Goal: Information Seeking & Learning: Learn about a topic

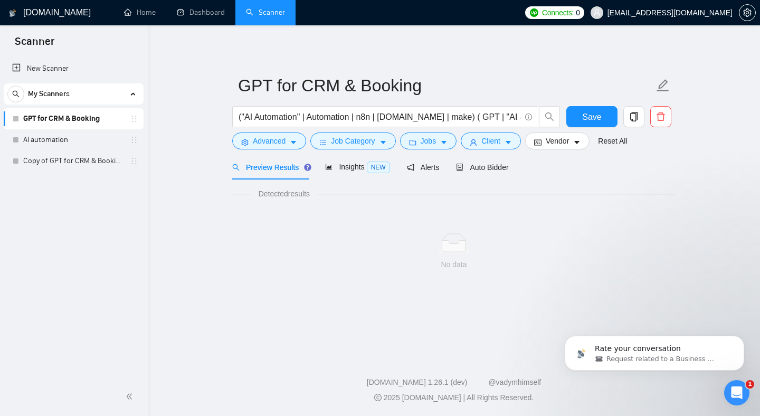
click at [361, 35] on div "[DOMAIN_NAME] Home Dashboard Scanner Connects: 0 [EMAIL_ADDRESS][DOMAIN_NAME] G…" at bounding box center [454, 208] width 612 height 416
click at [40, 146] on link "AI automation" at bounding box center [73, 139] width 100 height 21
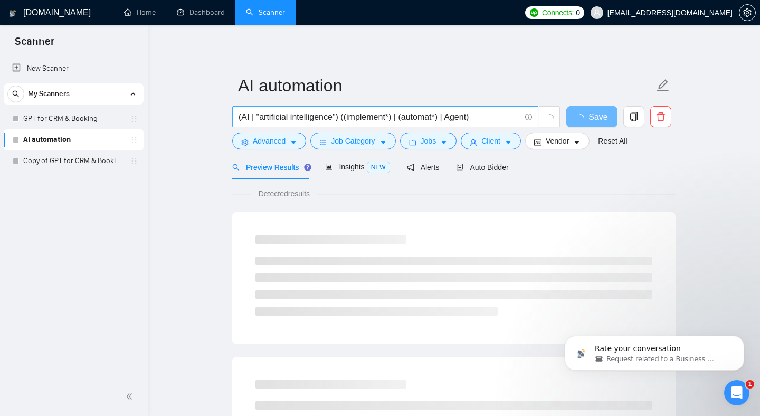
click at [332, 121] on input "(AI | "artificial intelligence") ((implement*) | (automat*) | Agent)" at bounding box center [380, 116] width 282 height 13
drag, startPoint x: 365, startPoint y: 123, endPoint x: 176, endPoint y: 120, distance: 188.5
click at [283, 118] on input "(AI | "artificial intelligence") ((implement*) | (automat*) | Agent)" at bounding box center [380, 116] width 282 height 13
drag, startPoint x: 283, startPoint y: 118, endPoint x: 498, endPoint y: 115, distance: 214.9
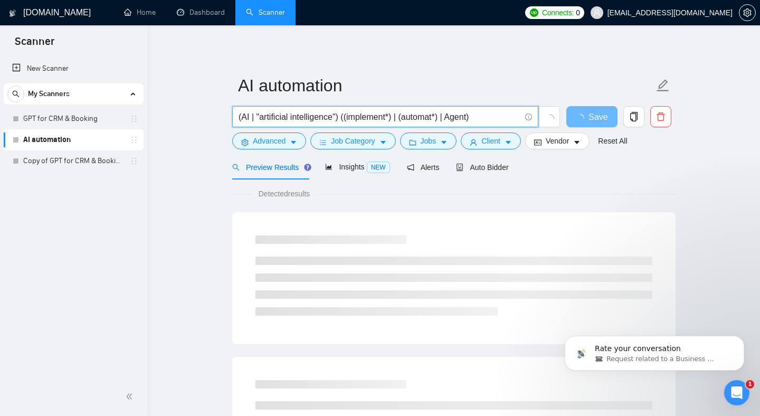
click at [498, 117] on input "(AI | "artificial intelligence") ((implement*) | (automat*) | Agent)" at bounding box center [380, 116] width 282 height 13
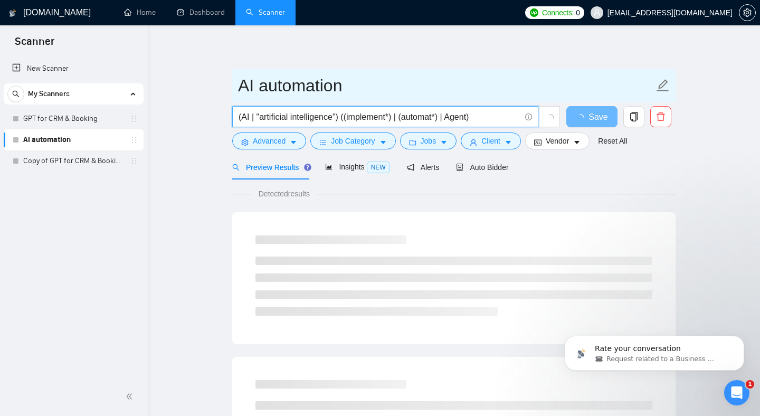
click at [414, 79] on input "AI automation" at bounding box center [446, 85] width 416 height 26
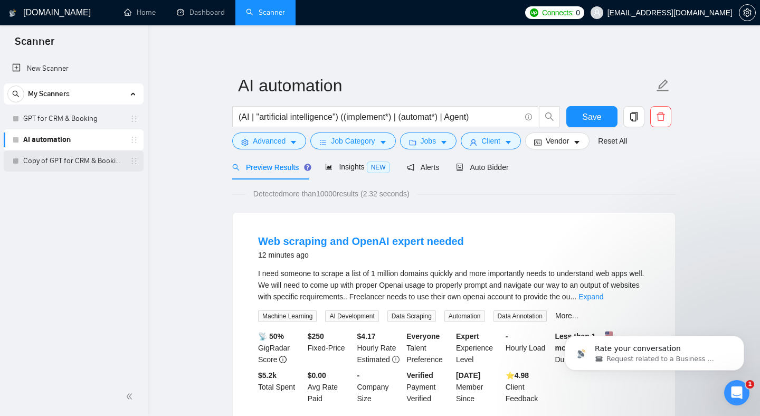
click at [54, 157] on link "Copy of GPT for CRM & Booking" at bounding box center [73, 160] width 100 height 21
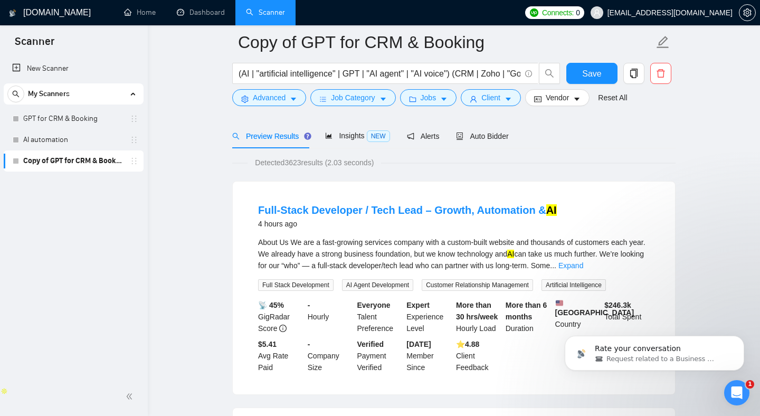
scroll to position [86, 0]
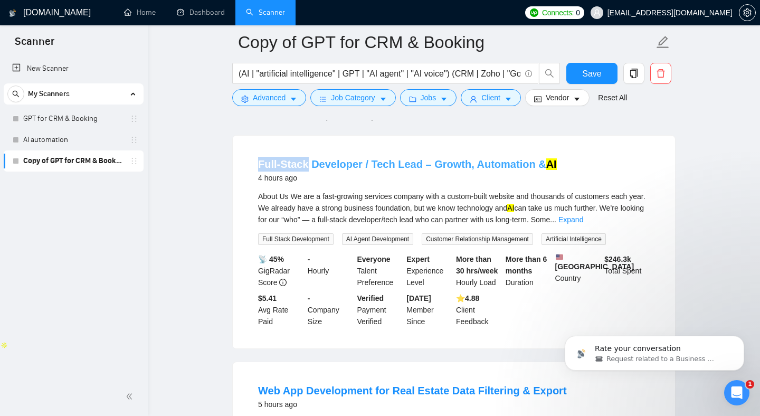
copy link "Full-Stack"
drag, startPoint x: 247, startPoint y: 164, endPoint x: 241, endPoint y: 171, distance: 9.0
click at [253, 171] on li "Full-Stack Developer / Tech Lead – Growth, Automation & AI 4 hours ago About Us…" at bounding box center [453, 241] width 417 height 187
click at [257, 108] on form "Copy of GPT for CRM & Booking (AI | "artificial intelligence" | GPT | "AI agent…" at bounding box center [453, 68] width 443 height 86
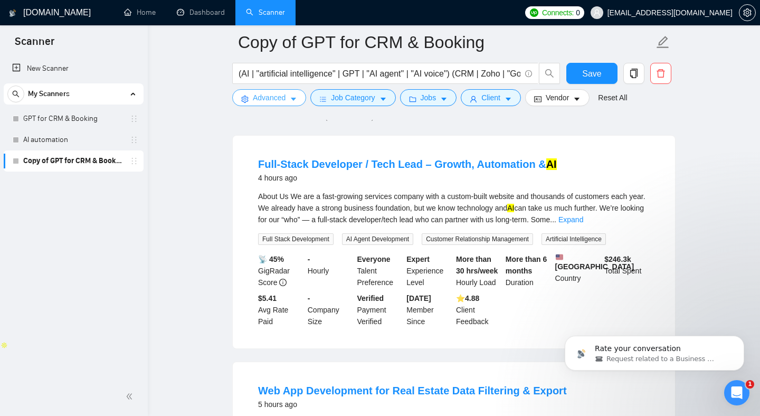
click at [260, 106] on button "Advanced" at bounding box center [269, 97] width 74 height 17
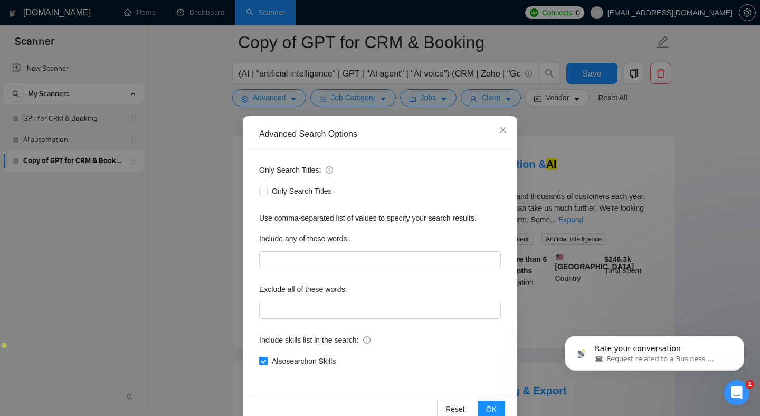
click at [209, 242] on div "Advanced Search Options Only Search Titles: Only Search Titles Use comma-separa…" at bounding box center [380, 208] width 760 height 416
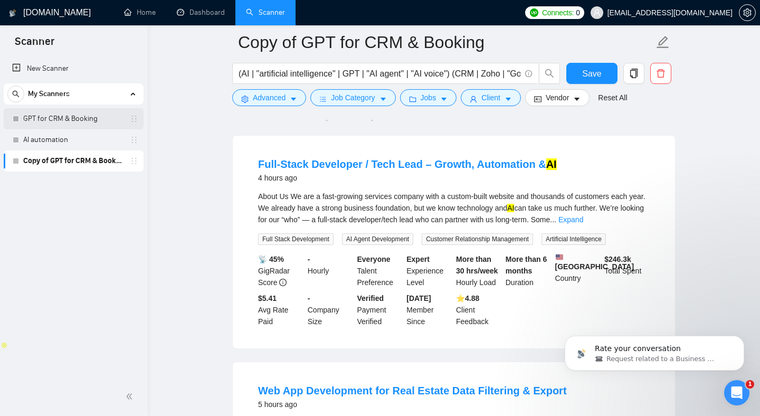
click at [55, 120] on link "GPT for CRM & Booking" at bounding box center [73, 118] width 100 height 21
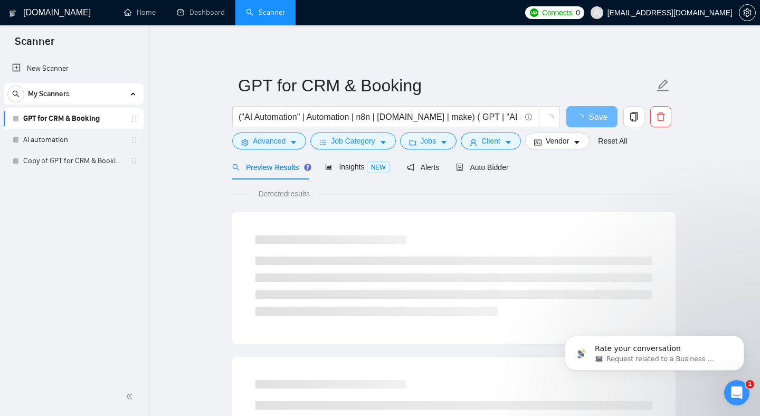
scroll to position [10, 0]
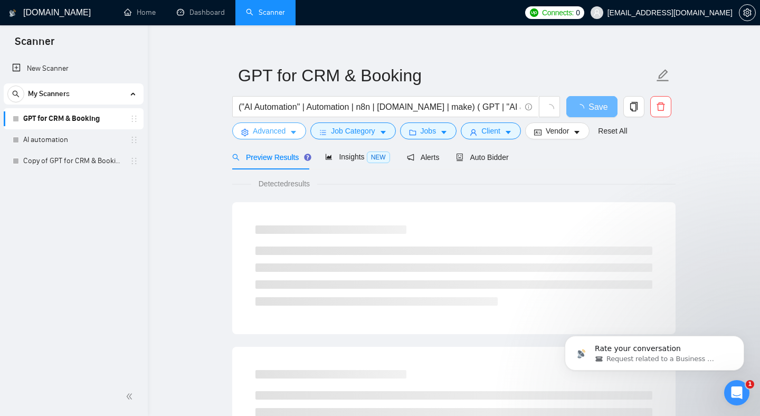
click at [272, 138] on button "Advanced" at bounding box center [269, 130] width 74 height 17
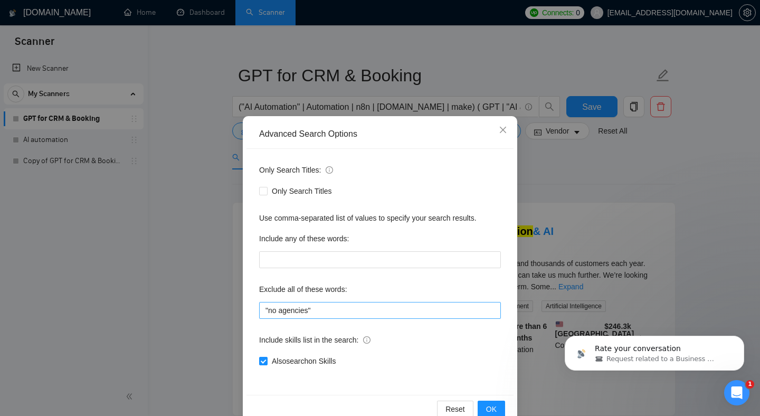
scroll to position [23, 0]
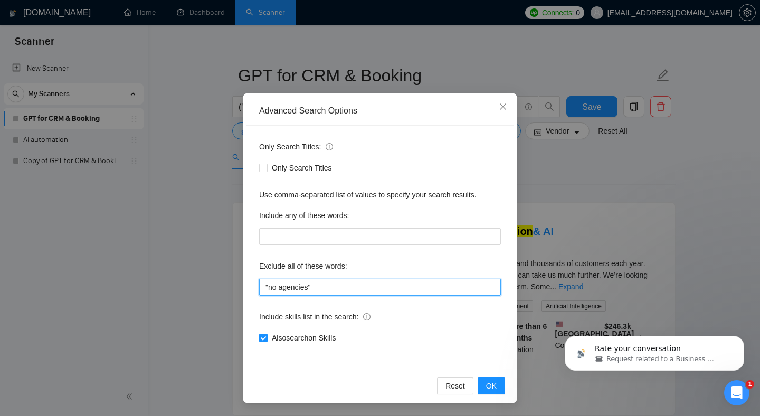
click at [327, 293] on input ""no agencies"" at bounding box center [380, 287] width 242 height 17
click at [292, 286] on input ""no agencies"" at bounding box center [380, 287] width 242 height 17
click at [360, 286] on input ""no agencies", SaaS, German, full-stack, fullstack, Heroku, "We are an agency",…" at bounding box center [380, 287] width 242 height 17
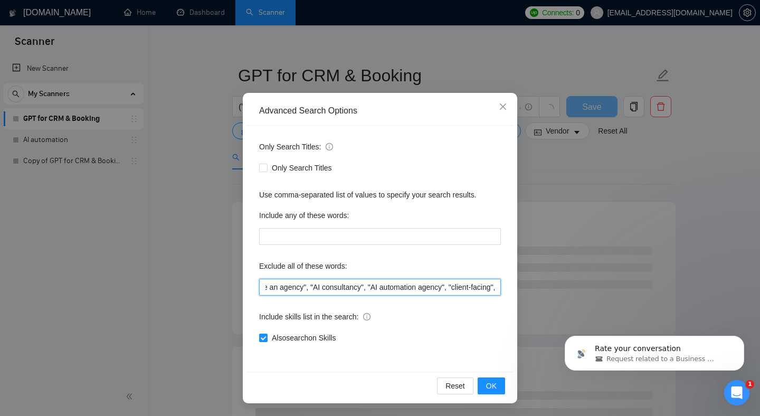
scroll to position [0, 331]
drag, startPoint x: 342, startPoint y: 288, endPoint x: 537, endPoint y: 301, distance: 195.2
click at [537, 301] on div "Advanced Search Options Only Search Titles: Only Search Titles Use comma-separa…" at bounding box center [380, 208] width 760 height 416
click at [450, 291] on input ""no agencies", SaaS, German, full-stack, fullstack, Heroku, "We are an agency",…" at bounding box center [380, 287] width 242 height 17
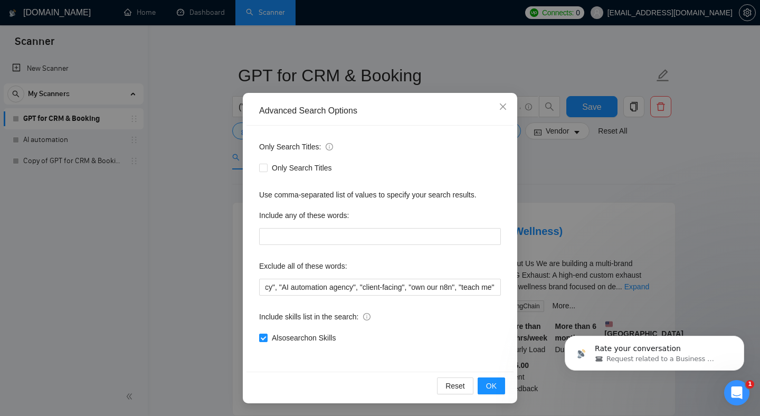
click at [484, 309] on div "Include skills list in the search:" at bounding box center [380, 318] width 242 height 21
click at [448, 290] on input ""no agencies", SaaS, German, full-stack, fullstack, Heroku, "We are an agency",…" at bounding box center [380, 287] width 242 height 17
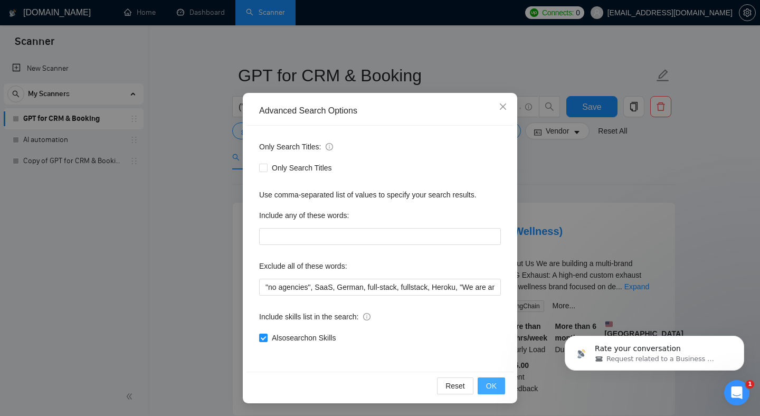
click at [497, 385] on button "OK" at bounding box center [491, 385] width 27 height 17
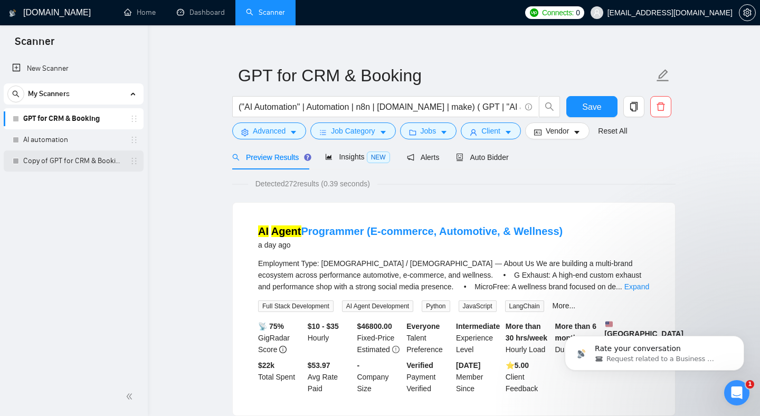
click at [63, 159] on link "Copy of GPT for CRM & Booking" at bounding box center [73, 160] width 100 height 21
click at [77, 112] on link "GPT for CRM & Booking" at bounding box center [73, 118] width 100 height 21
click at [577, 111] on button "Save" at bounding box center [591, 106] width 51 height 21
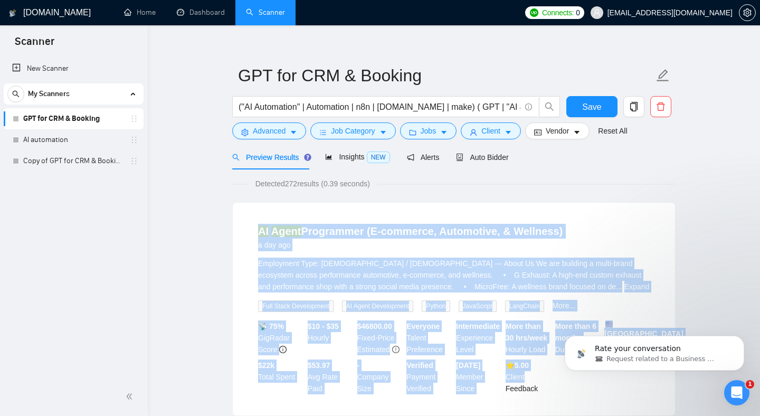
drag, startPoint x: 505, startPoint y: 202, endPoint x: 526, endPoint y: 394, distance: 193.4
click at [526, 393] on div "AI Agent Programmer (E-commerce, Automotive, & Wellness) a day ago Employment T…" at bounding box center [453, 309] width 443 height 214
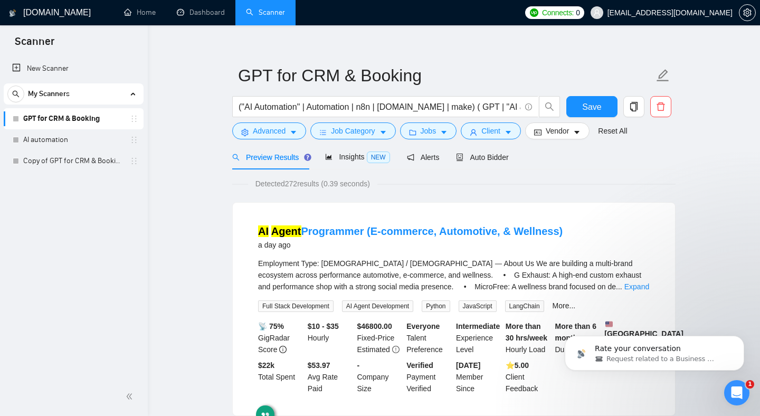
click at [659, 216] on li "AI Agent Programmer (E-commerce, Automotive, & Wellness) a day ago Employment T…" at bounding box center [453, 308] width 417 height 187
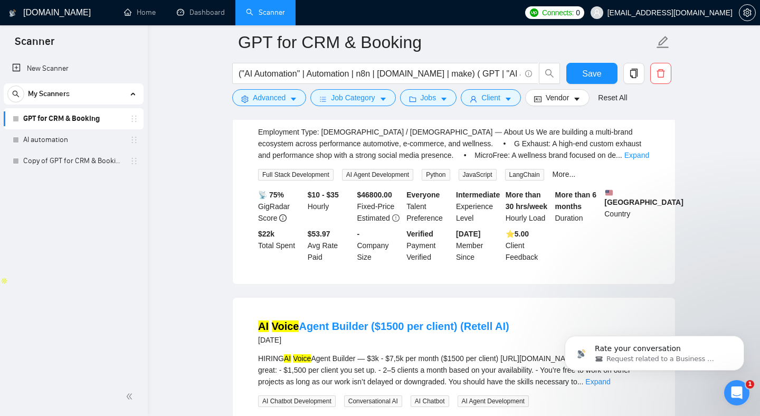
click at [439, 284] on div "AI Agent Programmer (E-commerce, Automotive, & Wellness) a day ago Employment T…" at bounding box center [454, 177] width 442 height 213
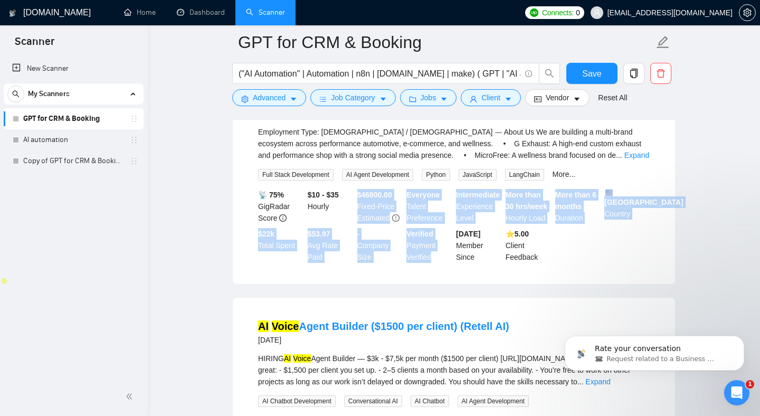
drag, startPoint x: 450, startPoint y: 290, endPoint x: 337, endPoint y: 154, distance: 176.9
click at [337, 156] on div "AI Agent Programmer (E-commerce, Automotive, & Wellness) a day ago Employment T…" at bounding box center [454, 177] width 442 height 213
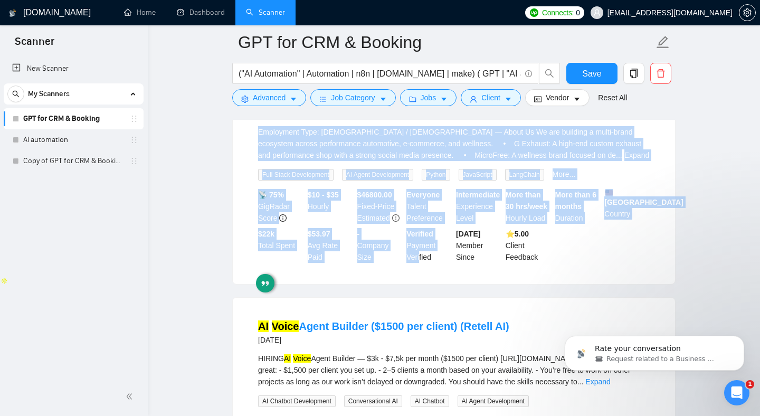
drag, startPoint x: 234, startPoint y: 125, endPoint x: 427, endPoint y: 271, distance: 242.3
click at [424, 266] on div "AI Agent Programmer (E-commerce, Automotive, & Wellness) a day ago Employment T…" at bounding box center [454, 177] width 442 height 213
drag, startPoint x: 488, startPoint y: 294, endPoint x: 236, endPoint y: 122, distance: 304.5
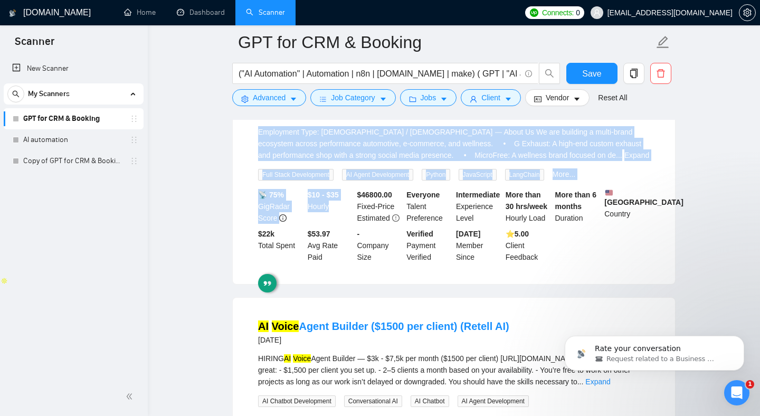
drag, startPoint x: 252, startPoint y: 132, endPoint x: 410, endPoint y: 296, distance: 227.4
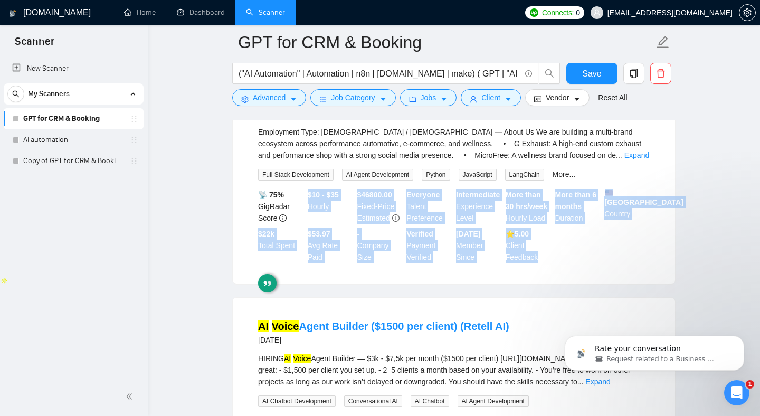
drag, startPoint x: 459, startPoint y: 307, endPoint x: 251, endPoint y: 146, distance: 263.0
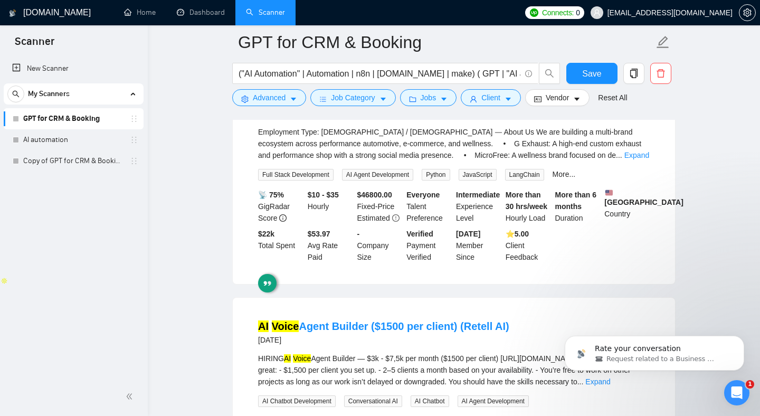
click at [643, 153] on link "Expand" at bounding box center [636, 155] width 25 height 8
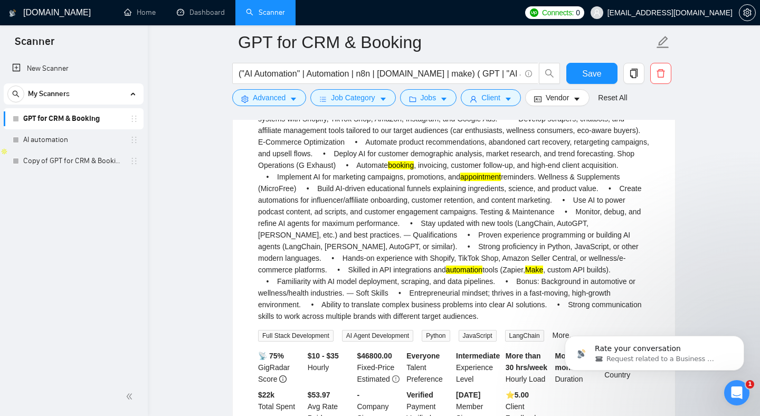
scroll to position [280, 0]
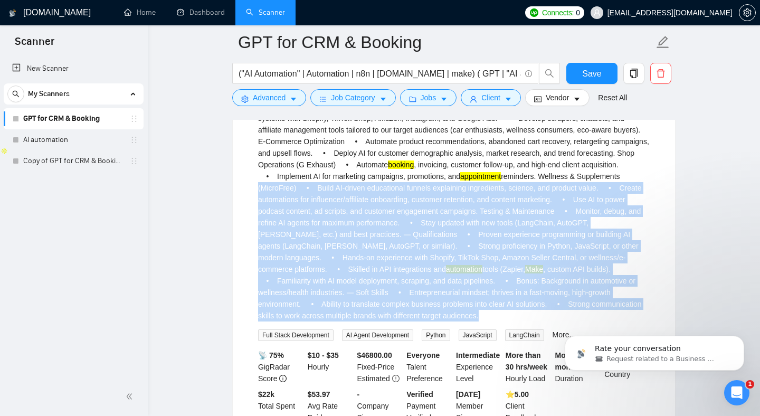
drag, startPoint x: 380, startPoint y: 187, endPoint x: 503, endPoint y: 327, distance: 186.7
click at [500, 327] on div "Employment Type: [DEMOGRAPHIC_DATA] / [DEMOGRAPHIC_DATA] ⸻ About Us We are buil…" at bounding box center [454, 168] width 392 height 345
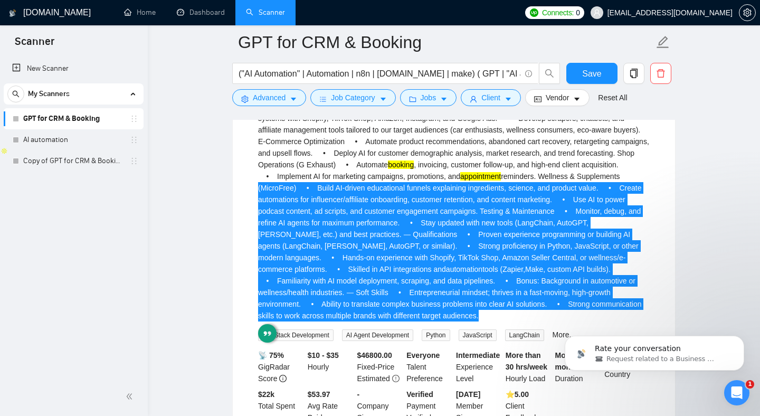
click at [584, 317] on html "Rate your conversation Request related to a Business Manager" at bounding box center [654, 351] width 211 height 74
drag, startPoint x: 584, startPoint y: 317, endPoint x: 385, endPoint y: 162, distance: 252.0
click at [549, 314] on html "Rate your conversation Request related to a Business Manager" at bounding box center [654, 351] width 211 height 74
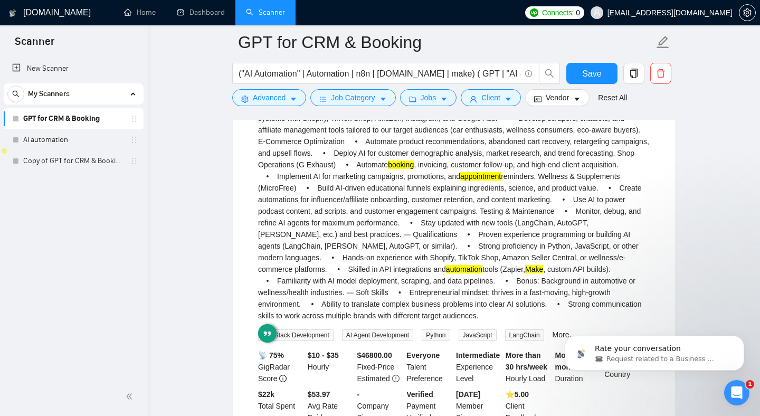
click at [390, 169] on div "Employment Type: [DEMOGRAPHIC_DATA] / [DEMOGRAPHIC_DATA] ⸻ About Us We are buil…" at bounding box center [454, 158] width 392 height 325
click at [308, 177] on div "Employment Type: [DEMOGRAPHIC_DATA] / [DEMOGRAPHIC_DATA] ⸻ About Us We are buil…" at bounding box center [454, 158] width 392 height 325
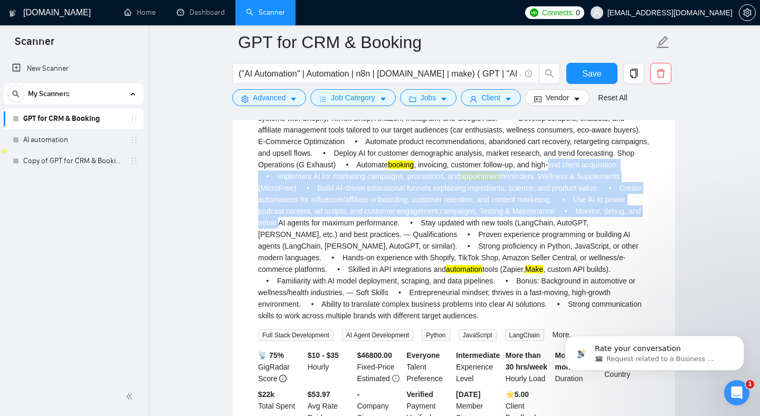
drag, startPoint x: 308, startPoint y: 177, endPoint x: 480, endPoint y: 235, distance: 181.3
click at [478, 235] on div "Employment Type: [DEMOGRAPHIC_DATA] / [DEMOGRAPHIC_DATA] ⸻ About Us We are buil…" at bounding box center [454, 158] width 392 height 325
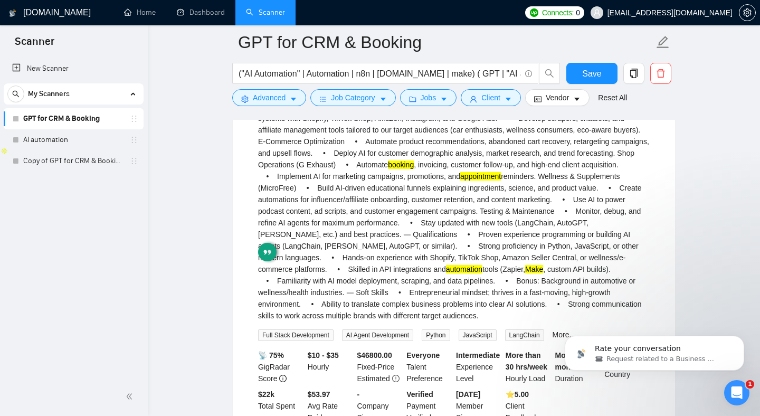
click at [446, 173] on div "Employment Type: [DEMOGRAPHIC_DATA] / [DEMOGRAPHIC_DATA] ⸻ About Us We are buil…" at bounding box center [454, 158] width 392 height 325
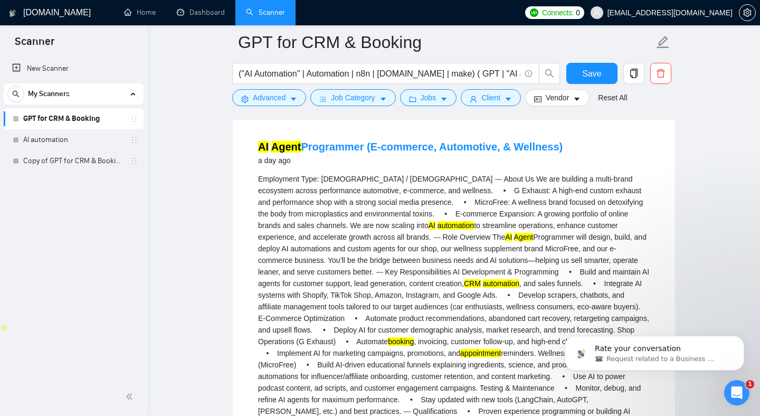
scroll to position [106, 0]
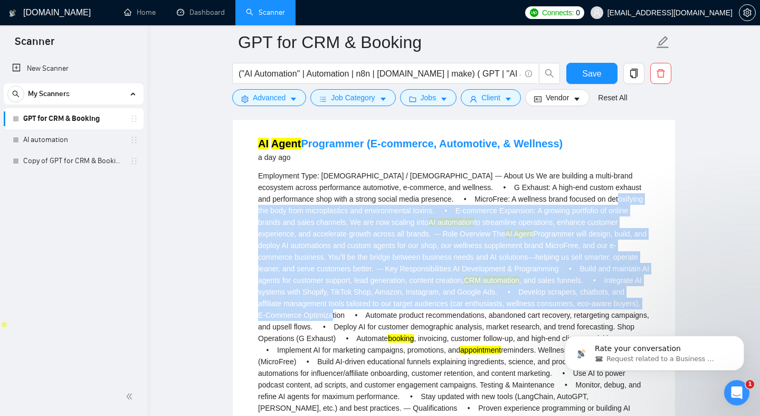
drag, startPoint x: 444, startPoint y: 310, endPoint x: 293, endPoint y: 211, distance: 181.0
click at [293, 211] on div "Employment Type: [DEMOGRAPHIC_DATA] / [DEMOGRAPHIC_DATA] ⸻ About Us We are buil…" at bounding box center [454, 332] width 392 height 325
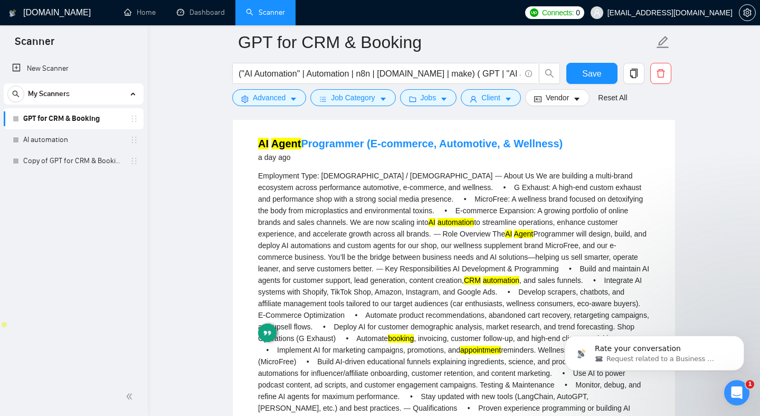
click at [297, 187] on div "Employment Type: [DEMOGRAPHIC_DATA] / [DEMOGRAPHIC_DATA] ⸻ About Us We are buil…" at bounding box center [454, 332] width 392 height 325
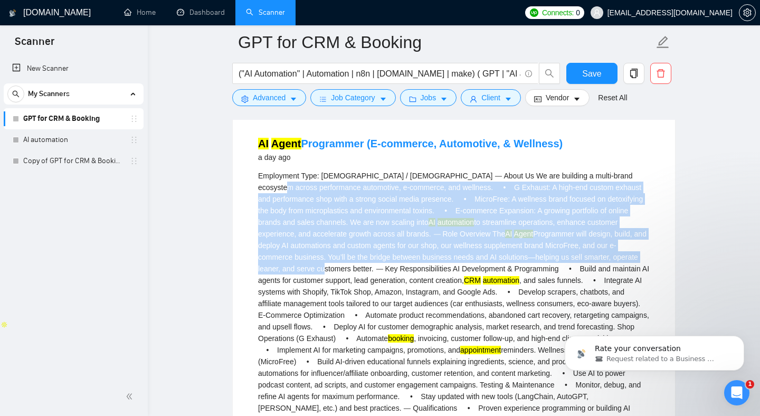
drag, startPoint x: 297, startPoint y: 183, endPoint x: 372, endPoint y: 291, distance: 131.3
click at [370, 289] on div "Employment Type: [DEMOGRAPHIC_DATA] / [DEMOGRAPHIC_DATA] ⸻ About Us We are buil…" at bounding box center [454, 332] width 392 height 325
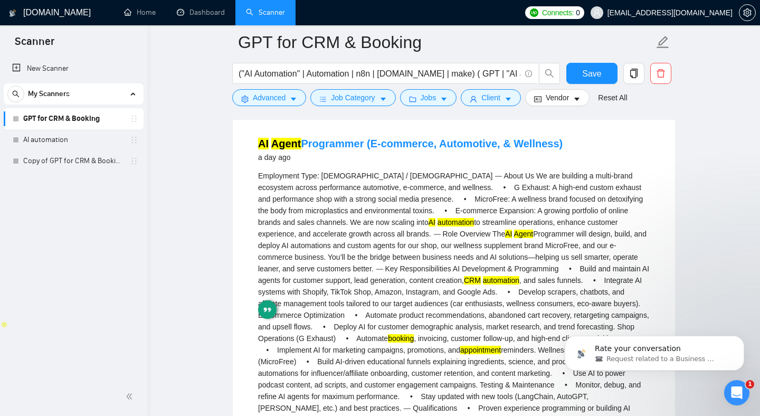
click at [448, 290] on div "Employment Type: [DEMOGRAPHIC_DATA] / [DEMOGRAPHIC_DATA] ⸻ About Us We are buil…" at bounding box center [454, 332] width 392 height 325
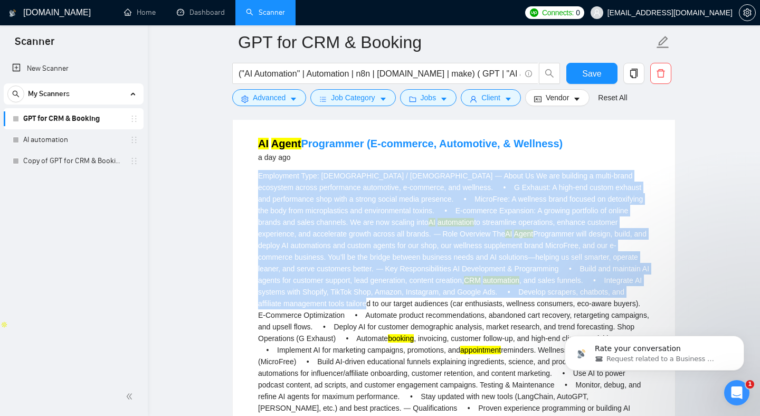
drag, startPoint x: 454, startPoint y: 304, endPoint x: 249, endPoint y: 169, distance: 245.5
click at [249, 169] on li "AI Agent Programmer (E-commerce, Automotive, & Wellness) a day ago Employment T…" at bounding box center [453, 367] width 417 height 478
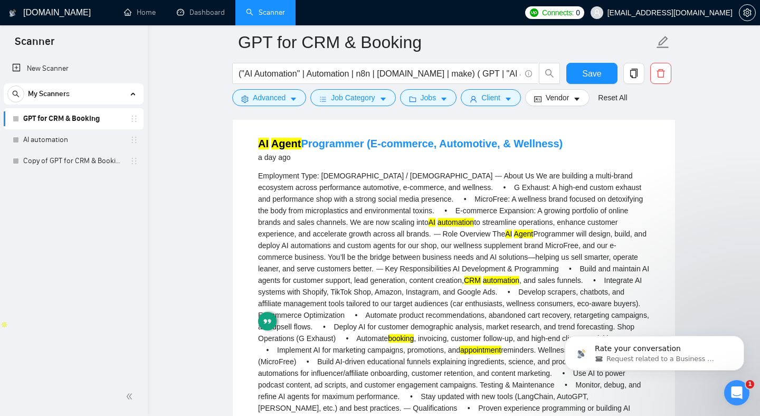
click at [267, 175] on div "Employment Type: [DEMOGRAPHIC_DATA] / [DEMOGRAPHIC_DATA] ⸻ About Us We are buil…" at bounding box center [454, 332] width 392 height 325
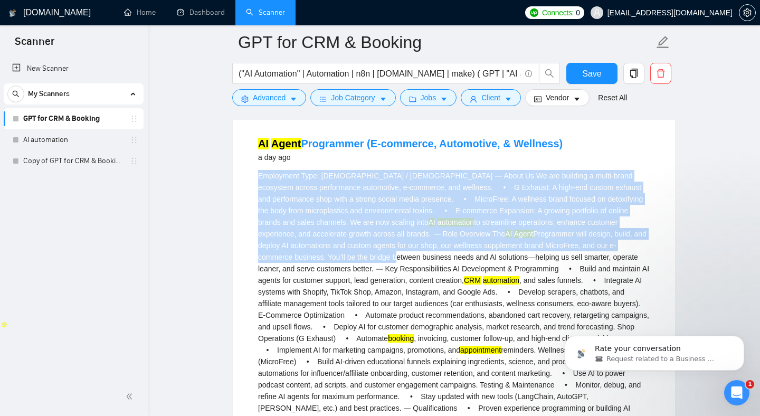
drag, startPoint x: 267, startPoint y: 175, endPoint x: 436, endPoint y: 271, distance: 194.6
click at [433, 269] on div "Employment Type: [DEMOGRAPHIC_DATA] / [DEMOGRAPHIC_DATA] ⸻ About Us We are buil…" at bounding box center [454, 332] width 392 height 325
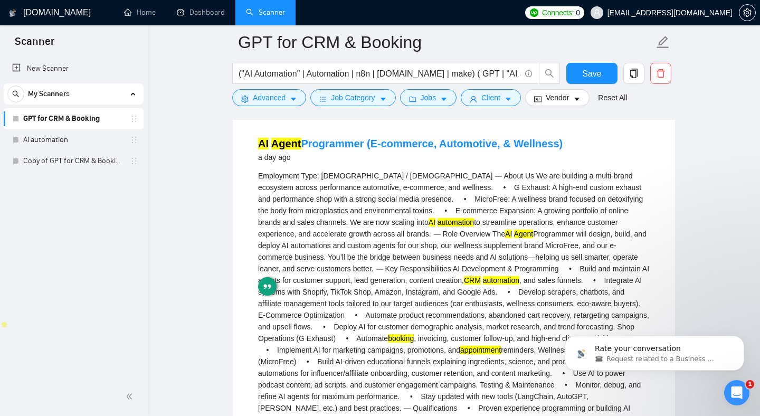
click at [522, 309] on div "Employment Type: [DEMOGRAPHIC_DATA] / [DEMOGRAPHIC_DATA] ⸻ About Us We are buil…" at bounding box center [454, 332] width 392 height 325
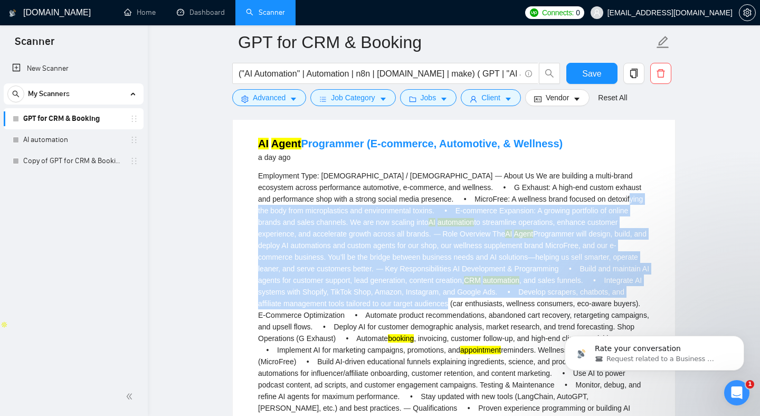
drag, startPoint x: 522, startPoint y: 309, endPoint x: 323, endPoint y: 193, distance: 229.7
click at [324, 196] on div "Employment Type: [DEMOGRAPHIC_DATA] / [DEMOGRAPHIC_DATA] ⸻ About Us We are buil…" at bounding box center [454, 332] width 392 height 325
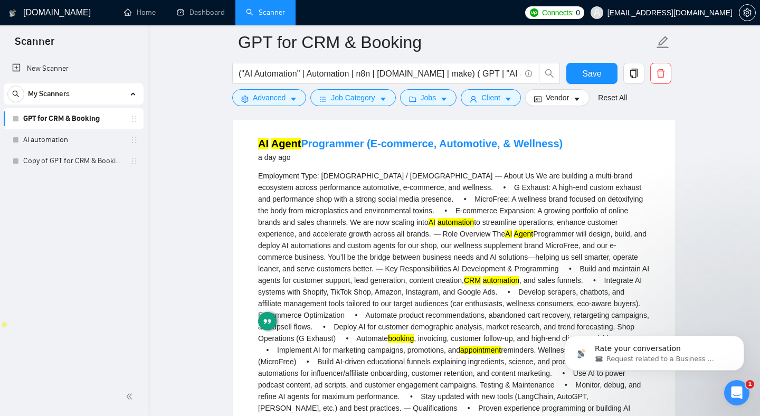
click at [373, 256] on div "Employment Type: [DEMOGRAPHIC_DATA] / [DEMOGRAPHIC_DATA] ⸻ About Us We are buil…" at bounding box center [454, 332] width 392 height 325
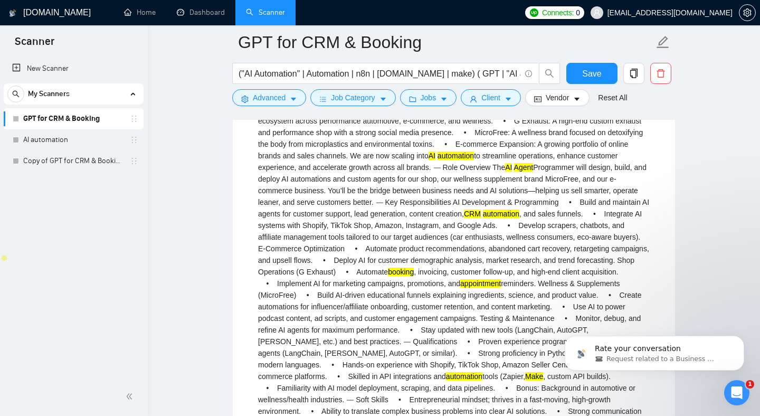
click at [405, 227] on div "Employment Type: [DEMOGRAPHIC_DATA] / [DEMOGRAPHIC_DATA] ⸻ About Us We are buil…" at bounding box center [454, 265] width 392 height 325
drag, startPoint x: 405, startPoint y: 227, endPoint x: 496, endPoint y: 226, distance: 90.8
click at [496, 227] on div "Employment Type: [DEMOGRAPHIC_DATA] / [DEMOGRAPHIC_DATA] ⸻ About Us We are buil…" at bounding box center [454, 265] width 392 height 325
click at [496, 228] on div "Employment Type: [DEMOGRAPHIC_DATA] / [DEMOGRAPHIC_DATA] ⸻ About Us We are buil…" at bounding box center [454, 265] width 392 height 325
drag, startPoint x: 496, startPoint y: 228, endPoint x: 441, endPoint y: 227, distance: 54.9
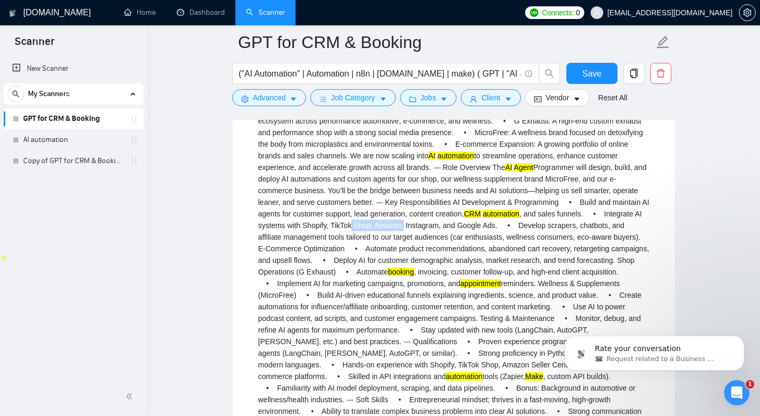
click at [441, 227] on div "Employment Type: [DEMOGRAPHIC_DATA] / [DEMOGRAPHIC_DATA] ⸻ About Us We are buil…" at bounding box center [454, 265] width 392 height 325
click at [562, 224] on div "Employment Type: [DEMOGRAPHIC_DATA] / [DEMOGRAPHIC_DATA] ⸻ About Us We are buil…" at bounding box center [454, 265] width 392 height 325
click at [585, 225] on div "Employment Type: [DEMOGRAPHIC_DATA] / [DEMOGRAPHIC_DATA] ⸻ About Us We are buil…" at bounding box center [454, 265] width 392 height 325
drag, startPoint x: 585, startPoint y: 225, endPoint x: 474, endPoint y: 222, distance: 111.4
click at [474, 222] on div "Employment Type: [DEMOGRAPHIC_DATA] / [DEMOGRAPHIC_DATA] ⸻ About Us We are buil…" at bounding box center [454, 265] width 392 height 325
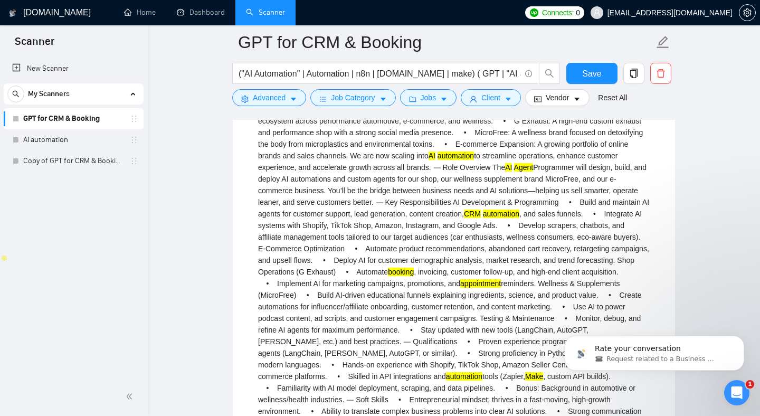
click at [452, 226] on div "Employment Type: [DEMOGRAPHIC_DATA] / [DEMOGRAPHIC_DATA] ⸻ About Us We are buil…" at bounding box center [454, 265] width 392 height 325
drag, startPoint x: 452, startPoint y: 226, endPoint x: 360, endPoint y: 226, distance: 91.8
click at [360, 226] on div "Employment Type: [DEMOGRAPHIC_DATA] / [DEMOGRAPHIC_DATA] ⸻ About Us We are buil…" at bounding box center [454, 265] width 392 height 325
click at [325, 224] on div "Employment Type: [DEMOGRAPHIC_DATA] / [DEMOGRAPHIC_DATA] ⸻ About Us We are buil…" at bounding box center [454, 265] width 392 height 325
drag, startPoint x: 325, startPoint y: 224, endPoint x: 444, endPoint y: 226, distance: 118.8
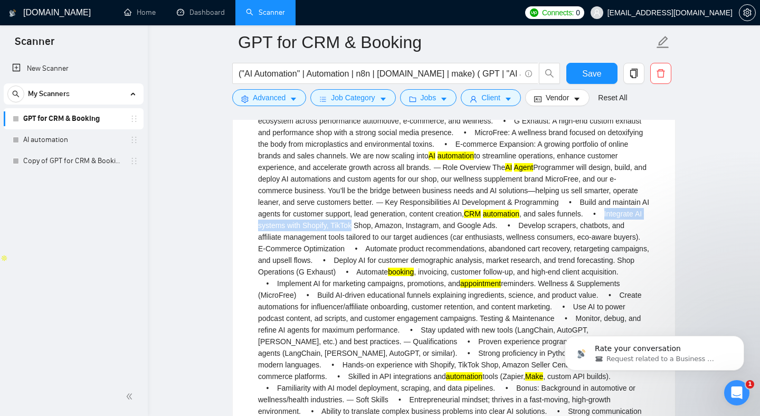
click at [443, 226] on div "Employment Type: [DEMOGRAPHIC_DATA] / [DEMOGRAPHIC_DATA] ⸻ About Us We are buil…" at bounding box center [454, 265] width 392 height 325
click at [459, 226] on div "Employment Type: [DEMOGRAPHIC_DATA] / [DEMOGRAPHIC_DATA] ⸻ About Us We are buil…" at bounding box center [454, 265] width 392 height 325
drag, startPoint x: 459, startPoint y: 226, endPoint x: 349, endPoint y: 226, distance: 109.3
click at [351, 226] on div "Employment Type: [DEMOGRAPHIC_DATA] / [DEMOGRAPHIC_DATA] ⸻ About Us We are buil…" at bounding box center [454, 265] width 392 height 325
click at [307, 228] on div "Employment Type: [DEMOGRAPHIC_DATA] / [DEMOGRAPHIC_DATA] ⸻ About Us We are buil…" at bounding box center [454, 265] width 392 height 325
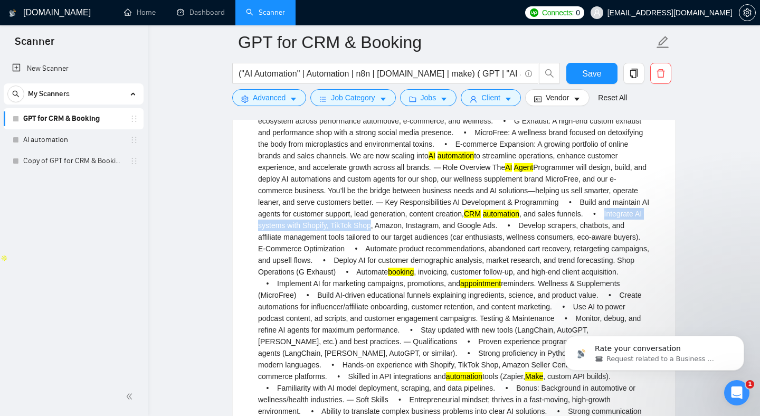
drag, startPoint x: 307, startPoint y: 228, endPoint x: 452, endPoint y: 222, distance: 145.3
click at [452, 222] on div "Employment Type: [DEMOGRAPHIC_DATA] / [DEMOGRAPHIC_DATA] ⸻ About Us We are buil…" at bounding box center [454, 265] width 392 height 325
drag, startPoint x: 452, startPoint y: 222, endPoint x: 566, endPoint y: 229, distance: 114.2
click at [562, 225] on div "Employment Type: [DEMOGRAPHIC_DATA] / [DEMOGRAPHIC_DATA] ⸻ About Us We are buil…" at bounding box center [454, 265] width 392 height 325
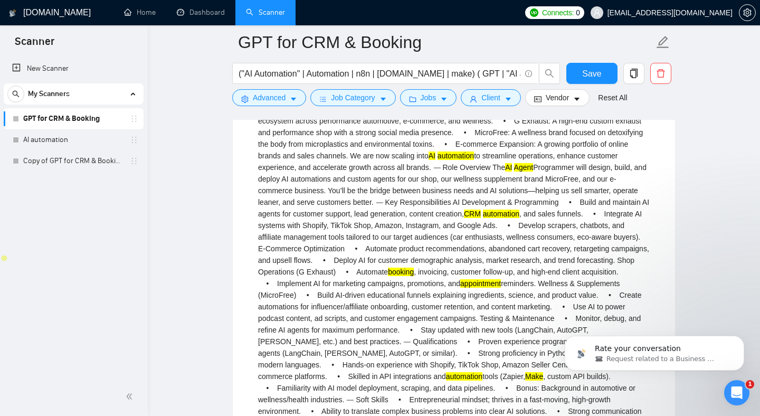
click at [431, 222] on div "Employment Type: [DEMOGRAPHIC_DATA] / [DEMOGRAPHIC_DATA] ⸻ About Us We are buil…" at bounding box center [454, 265] width 392 height 325
copy div "TikTok"
click at [285, 108] on form "GPT for CRM & Booking ("AI Automation" | Automation | n8n | [DOMAIN_NAME] | mak…" at bounding box center [453, 68] width 443 height 86
click at [293, 94] on button "Advanced" at bounding box center [269, 97] width 74 height 17
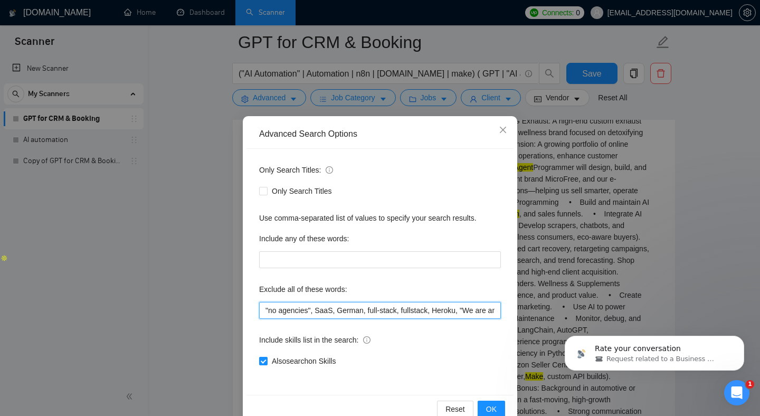
click at [433, 314] on input ""no agencies", SaaS, German, full-stack, fullstack, Heroku, "We are an agency",…" at bounding box center [380, 310] width 242 height 17
drag, startPoint x: 435, startPoint y: 311, endPoint x: 591, endPoint y: 311, distance: 155.7
click at [592, 311] on div "Advanced Search Options Only Search Titles: Only Search Titles Use comma-separa…" at bounding box center [380, 208] width 760 height 416
click at [492, 313] on input ""no agencies", SaaS, German, full-stack, fullstack, Heroku, "We are an agency",…" at bounding box center [380, 310] width 242 height 17
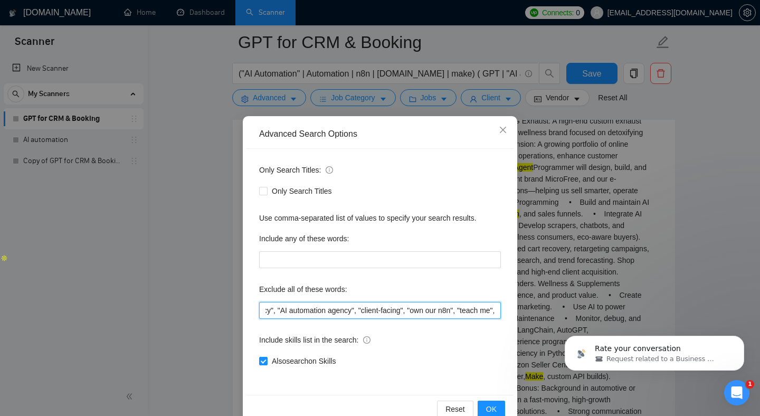
paste input "TikTok"
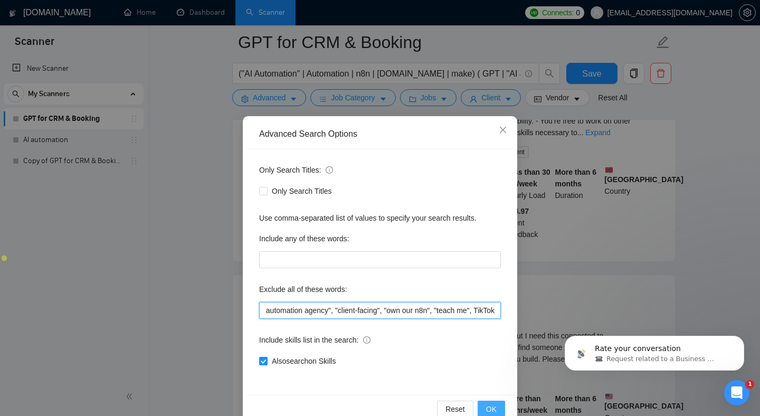
type input ""no agencies", SaaS, German, full-stack, fullstack, Heroku, "We are an agency",…"
click at [494, 406] on span "OK" at bounding box center [491, 409] width 11 height 12
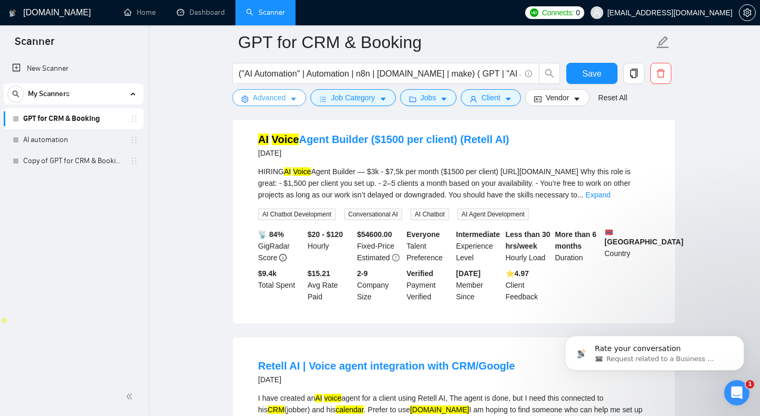
scroll to position [98, 0]
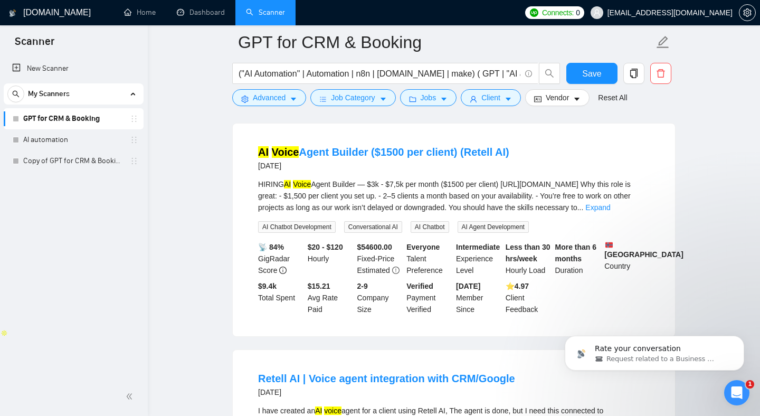
click at [368, 183] on div "HIRING AI Voice Agent Builder — $3k - $7,5k per month ($1500 per client) [URL][…" at bounding box center [454, 195] width 392 height 35
drag, startPoint x: 368, startPoint y: 183, endPoint x: 408, endPoint y: 181, distance: 39.6
click at [408, 181] on div "HIRING AI Voice Agent Builder — $3k - $7,5k per month ($1500 per client) [URL][…" at bounding box center [454, 195] width 392 height 35
click at [382, 185] on div "HIRING AI Voice Agent Builder — $3k - $7,5k per month ($1500 per client) [URL][…" at bounding box center [454, 195] width 392 height 35
click at [548, 184] on div "HIRING AI Voice Agent Builder — $3k - $7,5k per month ($1500 per client) [URL][…" at bounding box center [454, 195] width 392 height 35
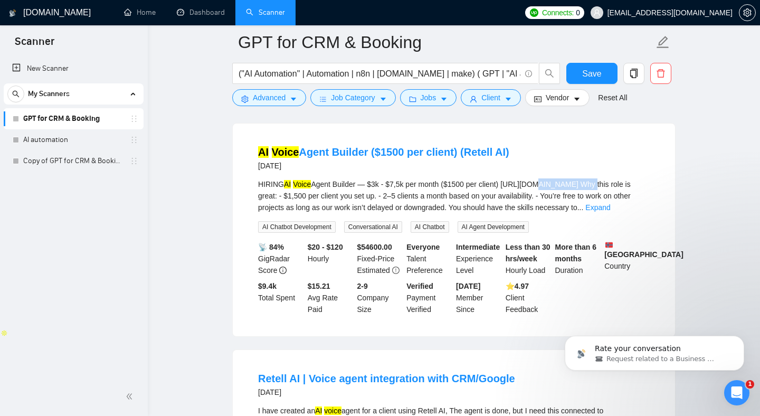
drag, startPoint x: 548, startPoint y: 184, endPoint x: 586, endPoint y: 185, distance: 38.0
click at [586, 185] on div "HIRING AI Voice Agent Builder — $3k - $7,5k per month ($1500 per client) [URL][…" at bounding box center [454, 195] width 392 height 35
copy div "[DOMAIN_NAME]"
click at [416, 198] on div "HIRING AI Voice Agent Builder — $3k - $7,5k per month ($1500 per client) [URL][…" at bounding box center [454, 195] width 392 height 35
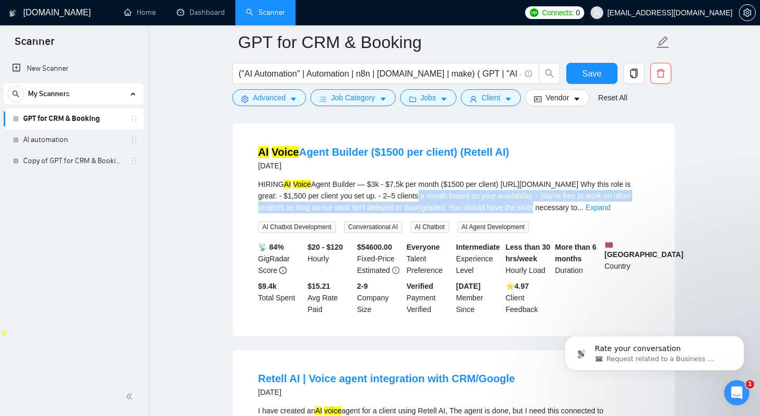
drag, startPoint x: 416, startPoint y: 198, endPoint x: 540, endPoint y: 207, distance: 124.4
click at [539, 207] on div "HIRING AI Voice Agent Builder — $3k - $7,5k per month ($1500 per client) [URL][…" at bounding box center [454, 195] width 392 height 35
click at [543, 197] on div "HIRING AI Voice Agent Builder — $3k - $7,5k per month ($1500 per client) [URL][…" at bounding box center [454, 195] width 392 height 35
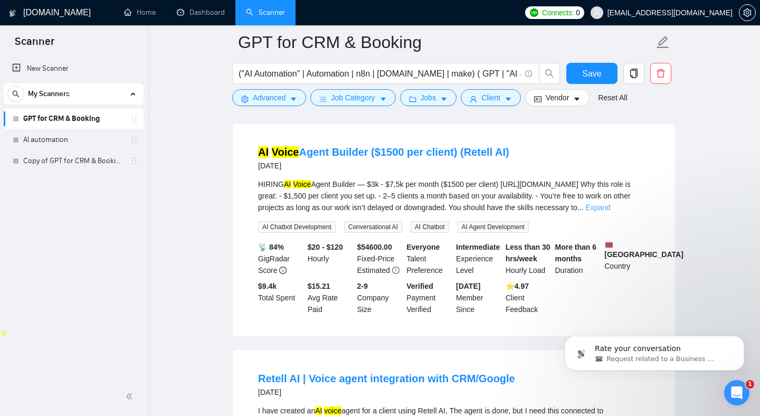
click at [610, 209] on link "Expand" at bounding box center [597, 207] width 25 height 8
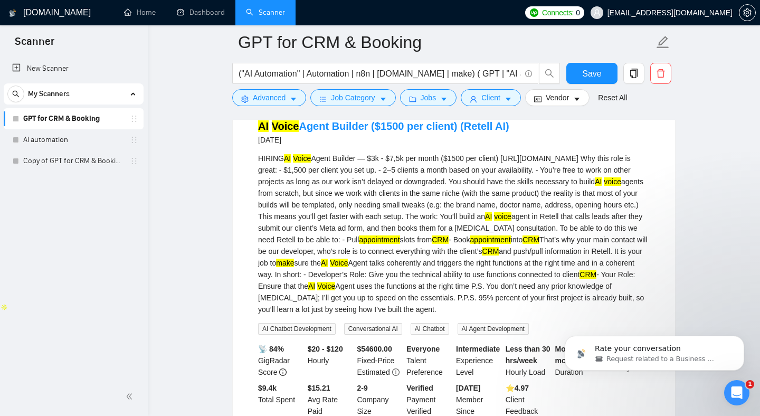
scroll to position [125, 0]
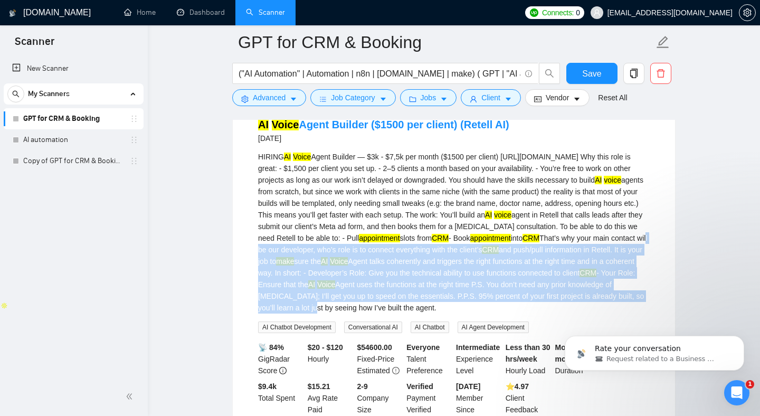
drag, startPoint x: 365, startPoint y: 254, endPoint x: 478, endPoint y: 316, distance: 129.0
click at [479, 317] on div "HIRING AI Voice Agent Builder — $3k - $7,5k per month ($1500 per client) [URL][…" at bounding box center [454, 242] width 392 height 182
click at [433, 297] on div "HIRING AI Voice Agent Builder — $3k - $7,5k per month ($1500 per client) [URL][…" at bounding box center [454, 232] width 392 height 163
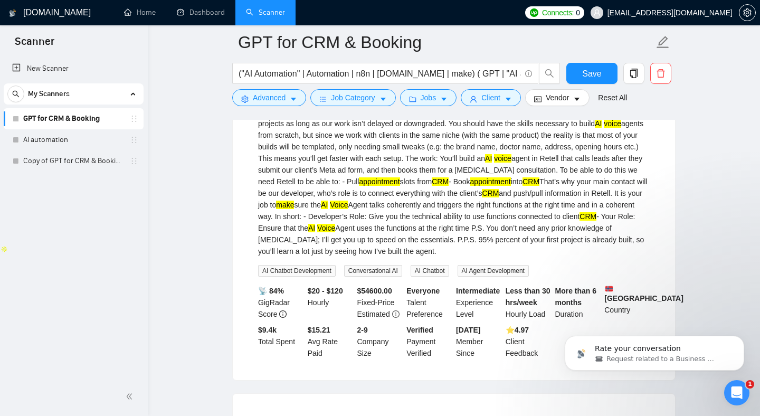
scroll to position [182, 0]
click at [433, 206] on div "HIRING AI Voice Agent Builder — $3k - $7,5k per month ($1500 per client) [URL][…" at bounding box center [454, 175] width 392 height 163
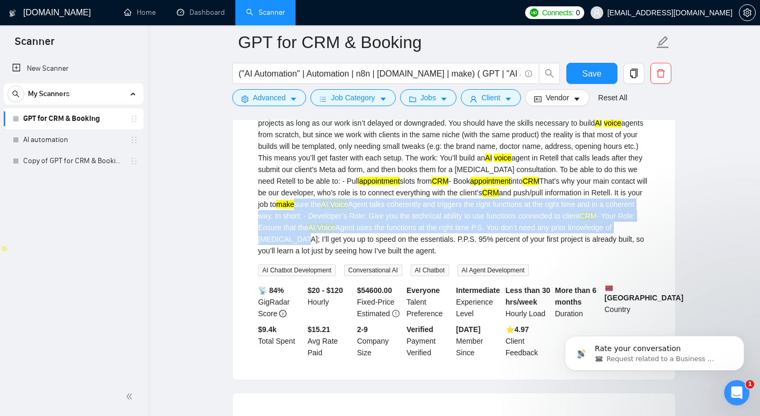
drag, startPoint x: 433, startPoint y: 205, endPoint x: 435, endPoint y: 244, distance: 38.6
click at [434, 244] on div "HIRING AI Voice Agent Builder — $3k - $7,5k per month ($1500 per client) [URL][…" at bounding box center [454, 175] width 392 height 163
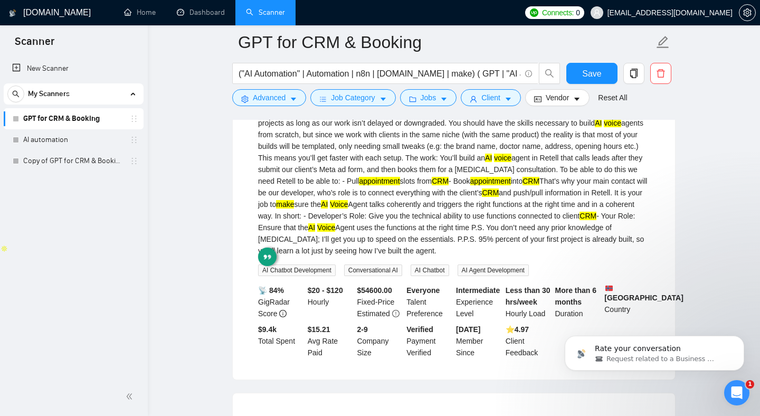
click at [415, 211] on div "HIRING AI Voice Agent Builder — $3k - $7,5k per month ($1500 per client) [URL][…" at bounding box center [454, 175] width 392 height 163
click at [344, 209] on div "HIRING AI Voice Agent Builder — $3k - $7,5k per month ($1500 per client) [URL][…" at bounding box center [454, 175] width 392 height 163
click at [347, 204] on div "HIRING AI Voice Agent Builder — $3k - $7,5k per month ($1500 per client) [URL][…" at bounding box center [454, 175] width 392 height 163
copy div "Retell"
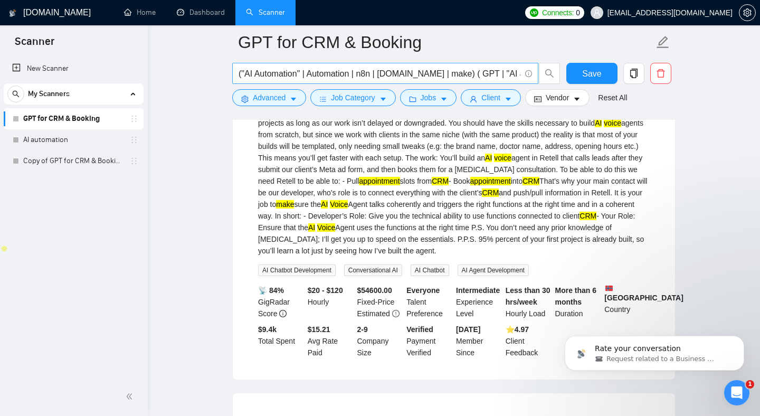
click at [408, 74] on input "("AI Automation" | Automation | n8n | [DOMAIN_NAME] | make) ( GPT | "AI agent" …" at bounding box center [380, 73] width 282 height 13
click at [473, 73] on input "("AI Automation" | Automation | n8n | [DOMAIN_NAME] | make) ( GPT | "AI agent" …" at bounding box center [380, 73] width 282 height 13
drag, startPoint x: 461, startPoint y: 72, endPoint x: 482, endPoint y: 69, distance: 21.4
click at [482, 70] on input "("AI Automation" | Automation | n8n | [DOMAIN_NAME] | make) ( GPT | "AI agent" …" at bounding box center [380, 73] width 282 height 13
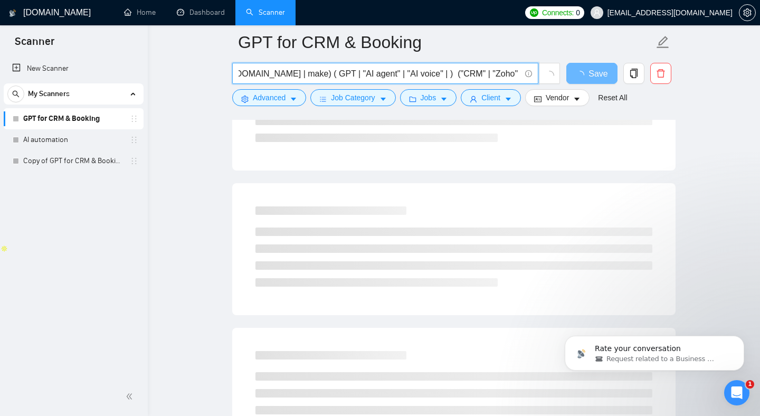
paste input "Retell"
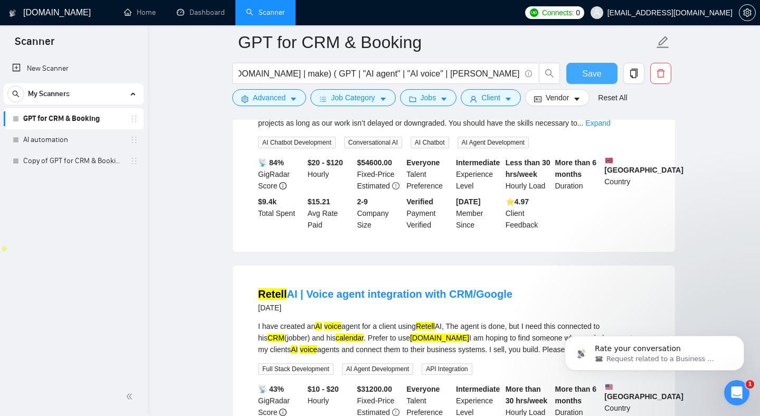
click at [592, 73] on span "Save" at bounding box center [591, 73] width 19 height 13
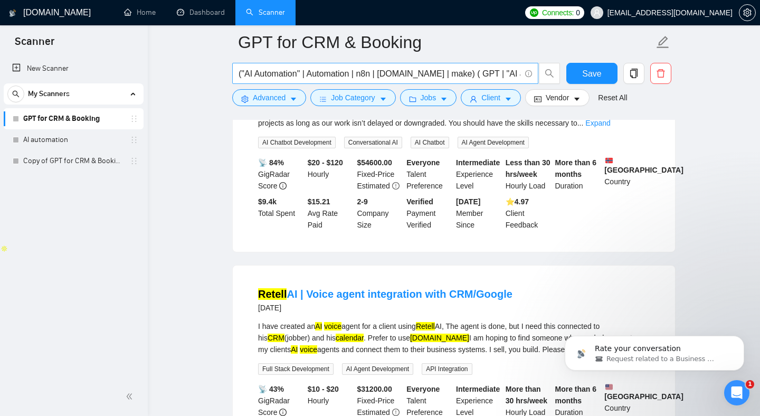
click at [410, 75] on input "("AI Automation" | Automation | n8n | [DOMAIN_NAME] | make) ( GPT | "AI agent" …" at bounding box center [380, 73] width 282 height 13
click at [479, 75] on input "("AI Automation" | Automation | n8n | [DOMAIN_NAME] | make) ( GPT | "AI agent" …" at bounding box center [380, 73] width 282 height 13
drag, startPoint x: 479, startPoint y: 75, endPoint x: 407, endPoint y: 75, distance: 72.3
click at [407, 75] on input "("AI Automation" | Automation | n8n | [DOMAIN_NAME] | make) ( GPT | "AI agent" …" at bounding box center [380, 73] width 282 height 13
click at [404, 74] on input "("AI Automation" | Automation | n8n | [DOMAIN_NAME] | make) ( GPT | "AI agent" …" at bounding box center [380, 73] width 282 height 13
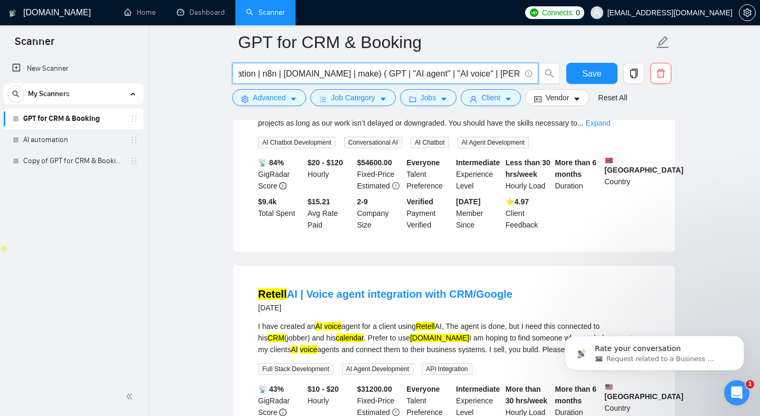
scroll to position [182, 0]
click at [498, 73] on input "("AI Automation" | Automation | n8n | [DOMAIN_NAME] | make) ( GPT | "AI agent" …" at bounding box center [380, 73] width 282 height 13
click at [433, 73] on input "("AI Automation" | Automation | n8n | [DOMAIN_NAME] | make) ( GPT | "AI agent" …" at bounding box center [380, 73] width 282 height 13
type input "("AI Automation" | Automation | n8n | [DOMAIN_NAME] | make) ( GPT | "AI agent" …"
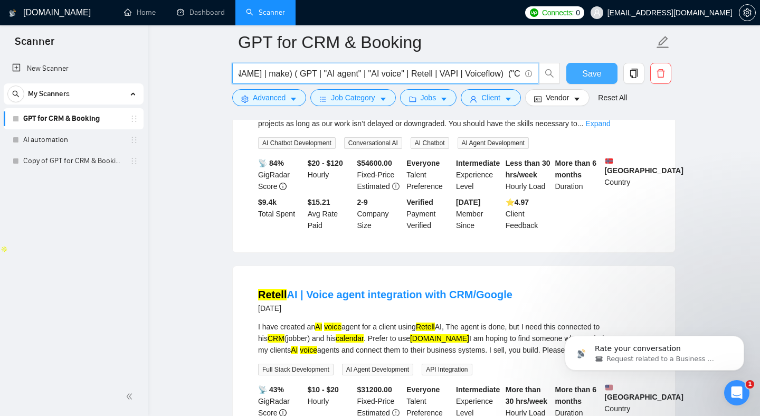
click at [594, 68] on span "Save" at bounding box center [591, 73] width 19 height 13
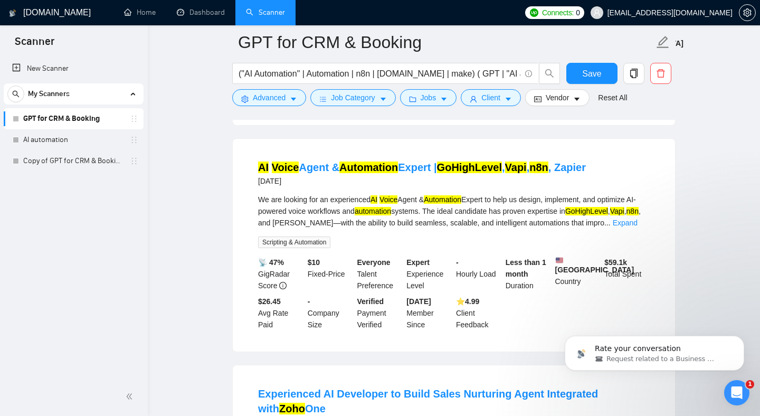
scroll to position [542, 0]
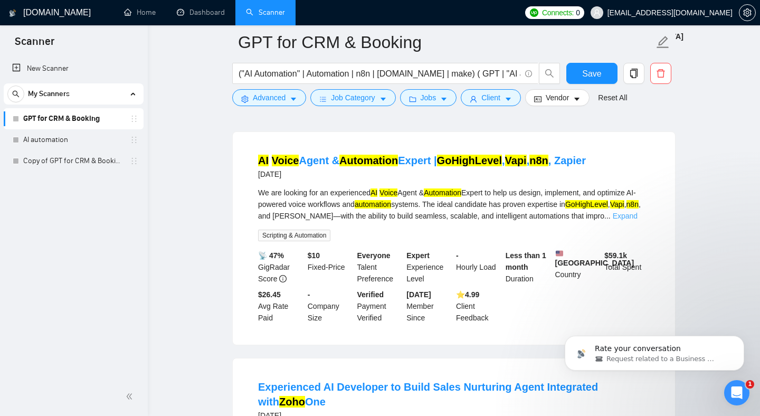
click at [634, 214] on link "Expand" at bounding box center [625, 216] width 25 height 8
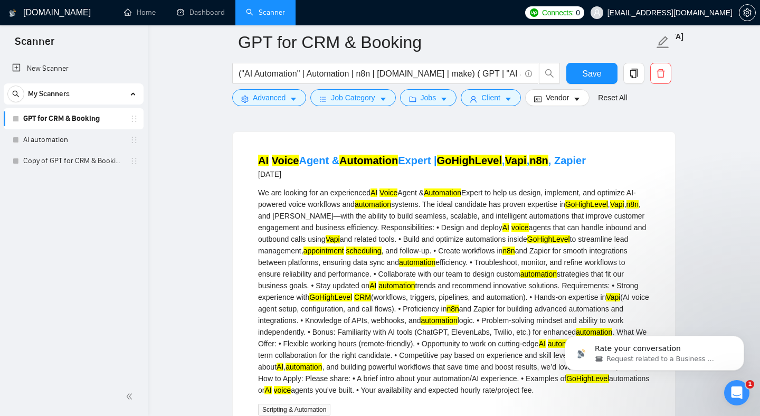
click at [432, 286] on div "We are looking for an experienced AI Voice Agent & Automation Expert to help us…" at bounding box center [454, 291] width 392 height 209
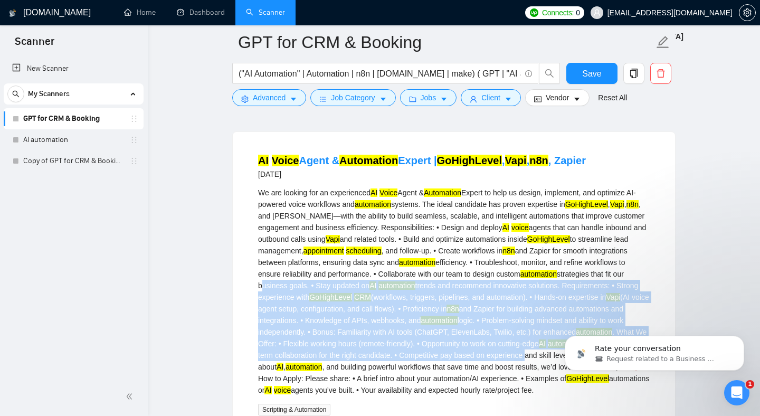
drag, startPoint x: 432, startPoint y: 286, endPoint x: 432, endPoint y: 371, distance: 84.5
click at [433, 371] on div "We are looking for an experienced AI Voice Agent & Automation Expert to help us…" at bounding box center [454, 291] width 392 height 209
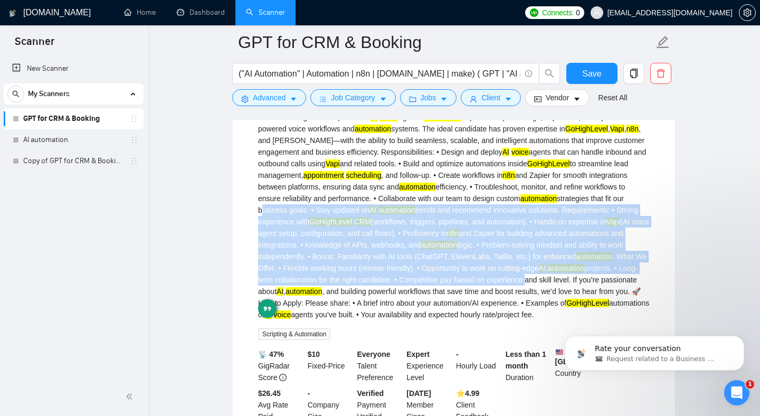
scroll to position [622, 0]
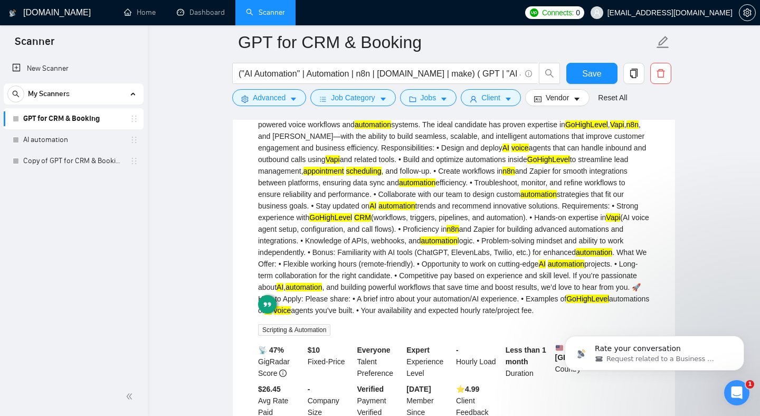
click at [392, 217] on div "We are looking for an experienced AI Voice Agent & Automation Expert to help us…" at bounding box center [454, 211] width 392 height 209
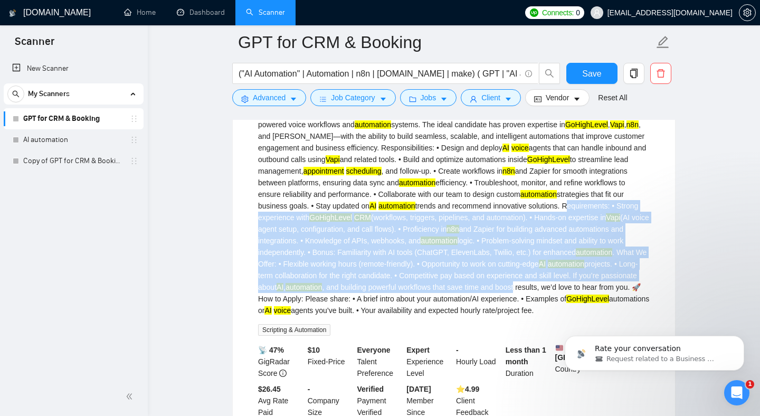
drag, startPoint x: 392, startPoint y: 217, endPoint x: 440, endPoint y: 301, distance: 96.7
click at [440, 301] on div "We are looking for an experienced AI Voice Agent & Automation Expert to help us…" at bounding box center [454, 211] width 392 height 209
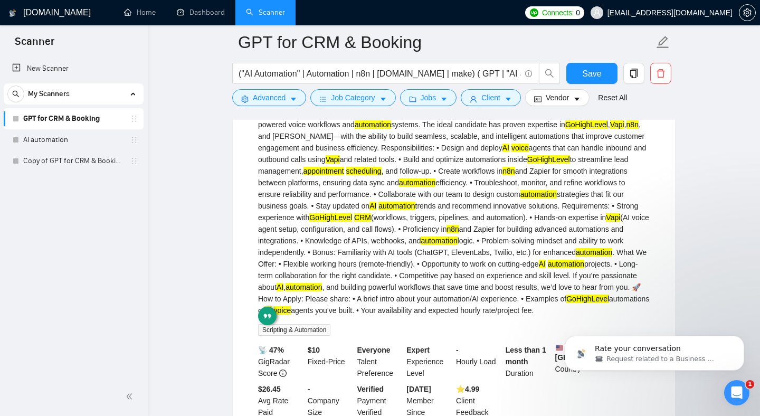
click at [400, 202] on div "We are looking for an experienced AI Voice Agent & Automation Expert to help us…" at bounding box center [454, 211] width 392 height 209
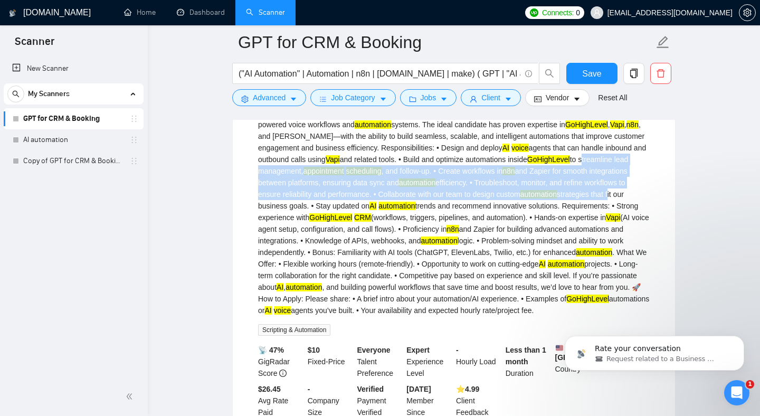
drag, startPoint x: 400, startPoint y: 202, endPoint x: 324, endPoint y: 165, distance: 84.7
click at [324, 165] on div "We are looking for an experienced AI Voice Agent & Automation Expert to help us…" at bounding box center [454, 211] width 392 height 209
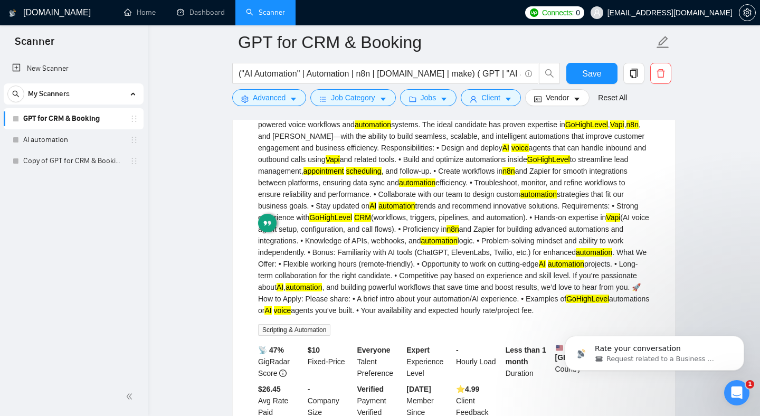
click at [383, 196] on div "We are looking for an experienced AI Voice Agent & Automation Expert to help us…" at bounding box center [454, 211] width 392 height 209
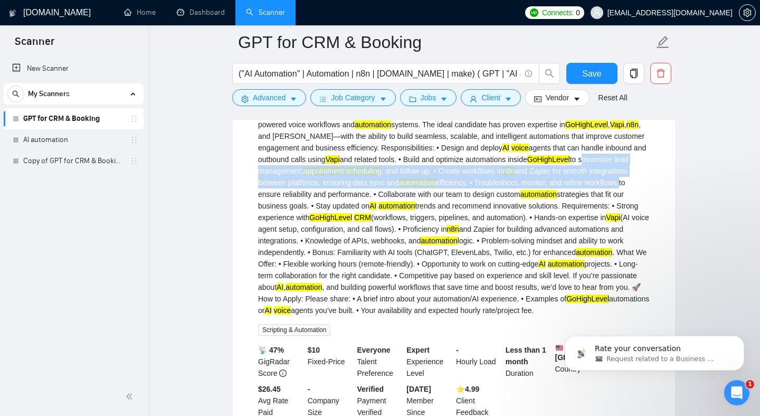
drag, startPoint x: 383, startPoint y: 196, endPoint x: 316, endPoint y: 165, distance: 73.9
click at [316, 165] on div "We are looking for an experienced AI Voice Agent & Automation Expert to help us…" at bounding box center [454, 211] width 392 height 209
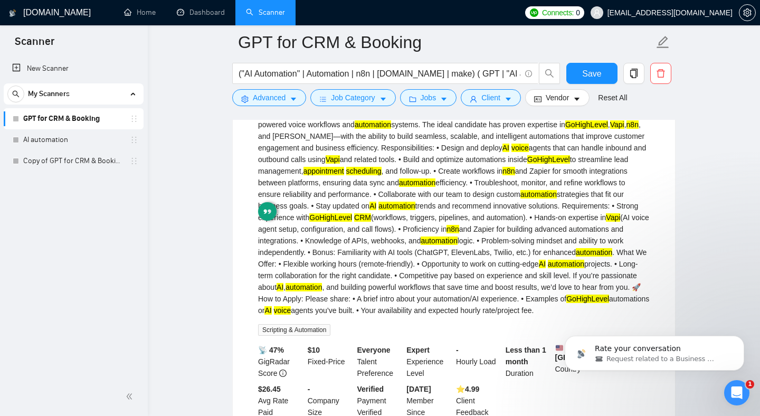
click at [426, 236] on div "We are looking for an experienced AI Voice Agent & Automation Expert to help us…" at bounding box center [454, 211] width 392 height 209
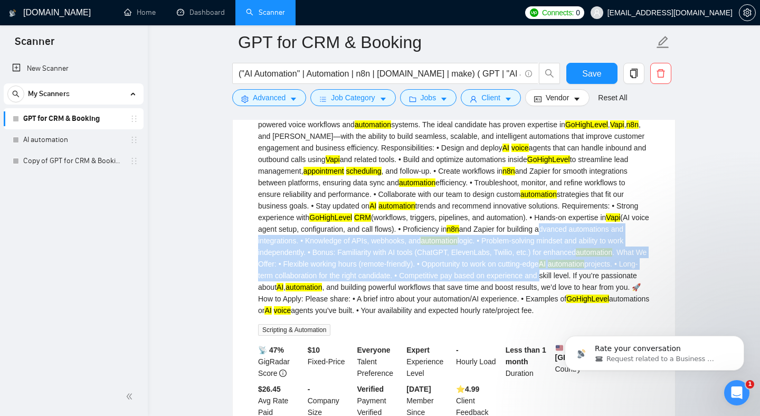
drag, startPoint x: 426, startPoint y: 236, endPoint x: 454, endPoint y: 288, distance: 59.5
click at [454, 288] on div "We are looking for an experienced AI Voice Agent & Automation Expert to help us…" at bounding box center [454, 211] width 392 height 209
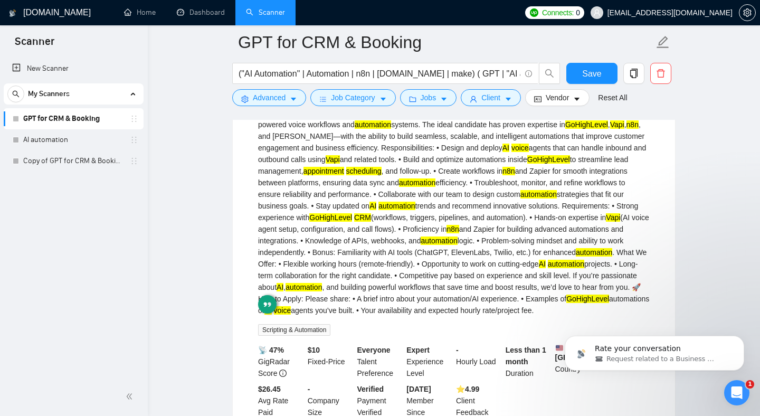
click at [404, 244] on div "We are looking for an experienced AI Voice Agent & Automation Expert to help us…" at bounding box center [454, 211] width 392 height 209
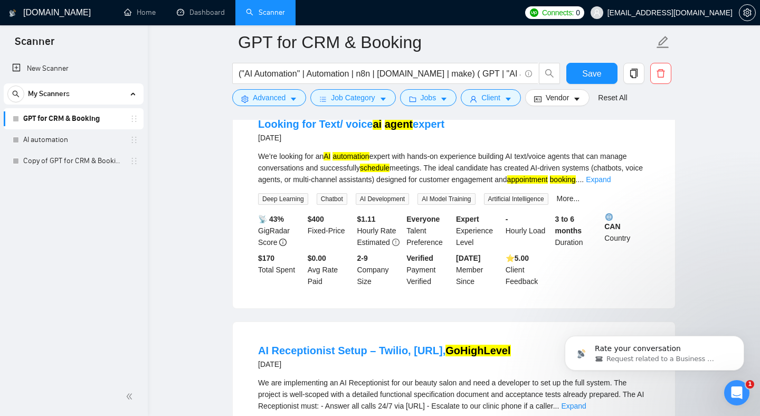
scroll to position [1467, 0]
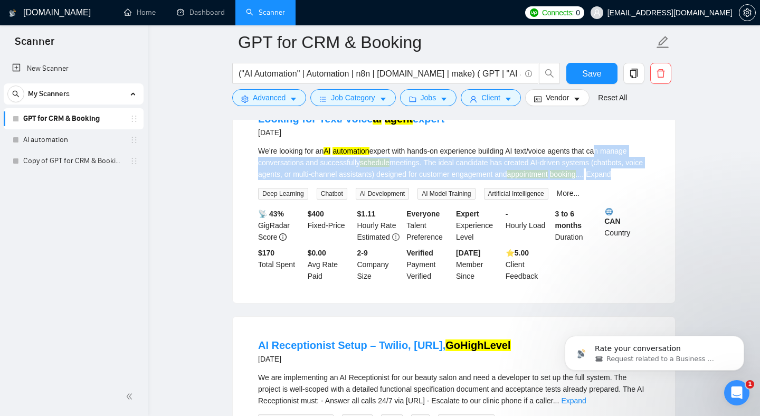
drag, startPoint x: 610, startPoint y: 171, endPoint x: 601, endPoint y: 213, distance: 43.8
click at [603, 200] on div "We’re looking for an AI automation expert with hands-on experience building AI …" at bounding box center [454, 172] width 392 height 54
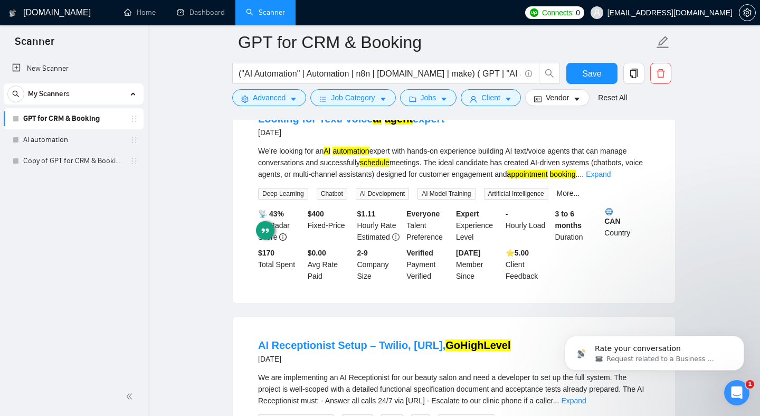
click at [594, 179] on div "We’re looking for an AI automation expert with hands-on experience building AI …" at bounding box center [454, 162] width 392 height 35
click at [611, 178] on link "Expand" at bounding box center [598, 174] width 25 height 8
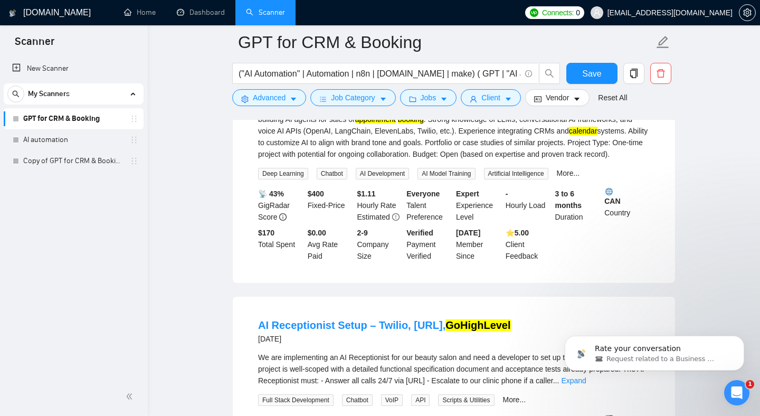
scroll to position [1617, 0]
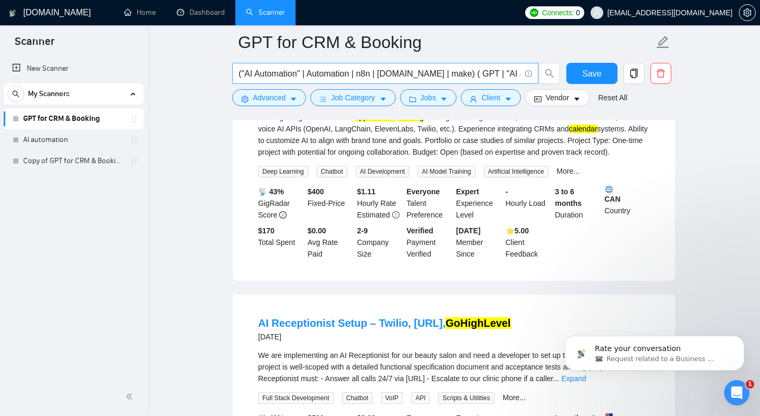
click at [386, 76] on input "("AI Automation" | Automation | n8n | [DOMAIN_NAME] | make) ( GPT | "AI agent" …" at bounding box center [380, 73] width 282 height 13
drag, startPoint x: 383, startPoint y: 73, endPoint x: 567, endPoint y: 73, distance: 184.2
click at [568, 73] on div "("AI Automation" | Automation | n8n | [DOMAIN_NAME] | make) ( GPT | "AI agent" …" at bounding box center [451, 76] width 443 height 26
click at [452, 75] on input "("AI Automation" | Automation | n8n | [DOMAIN_NAME] | make) ( GPT | "AI agent" …" at bounding box center [380, 73] width 282 height 13
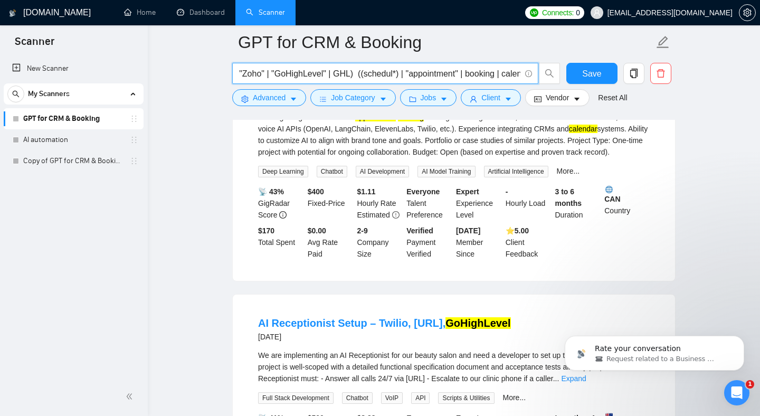
click at [359, 72] on input "("AI Automation" | Automation | n8n | [DOMAIN_NAME] | make) ( GPT | "AI agent" …" at bounding box center [380, 73] width 282 height 13
click at [579, 76] on button "Save" at bounding box center [591, 73] width 51 height 21
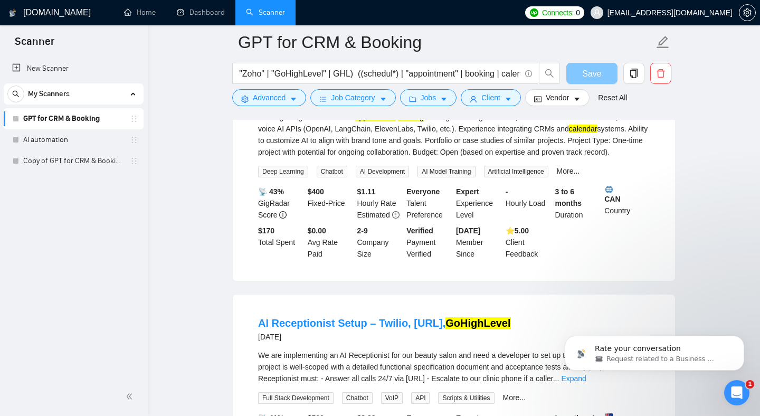
scroll to position [0, 0]
click at [285, 157] on div "We’re looking for an AI automation expert with hands-on experience building AI …" at bounding box center [454, 76] width 392 height 163
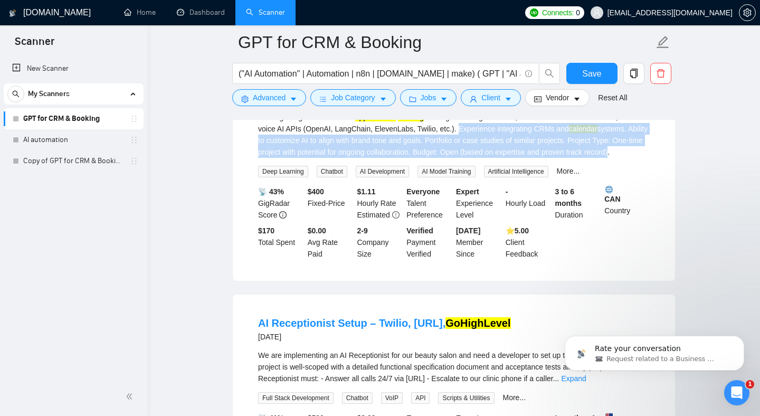
drag, startPoint x: 285, startPoint y: 157, endPoint x: 502, endPoint y: 182, distance: 218.4
click at [502, 158] on div "We’re looking for an AI automation expert with hands-on experience building AI …" at bounding box center [454, 76] width 392 height 163
click at [522, 158] on div "We’re looking for an AI automation expert with hands-on experience building AI …" at bounding box center [454, 76] width 392 height 163
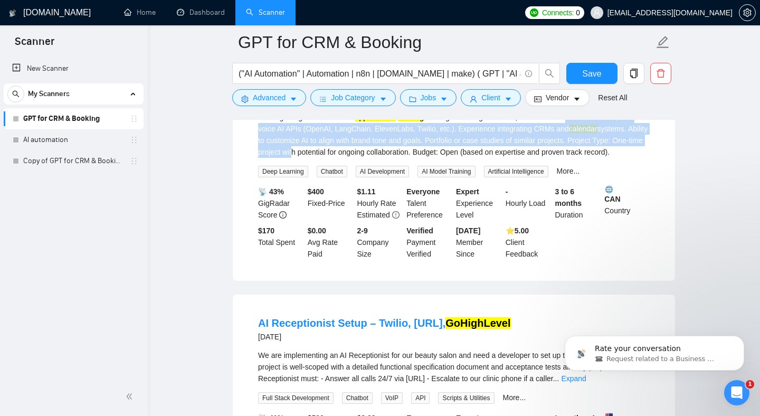
drag, startPoint x: 522, startPoint y: 174, endPoint x: 369, endPoint y: 149, distance: 154.6
click at [372, 150] on div "We’re looking for an AI automation expert with hands-on experience building AI …" at bounding box center [454, 76] width 392 height 163
click at [277, 158] on div "We’re looking for an AI automation expert with hands-on experience building AI …" at bounding box center [454, 76] width 392 height 163
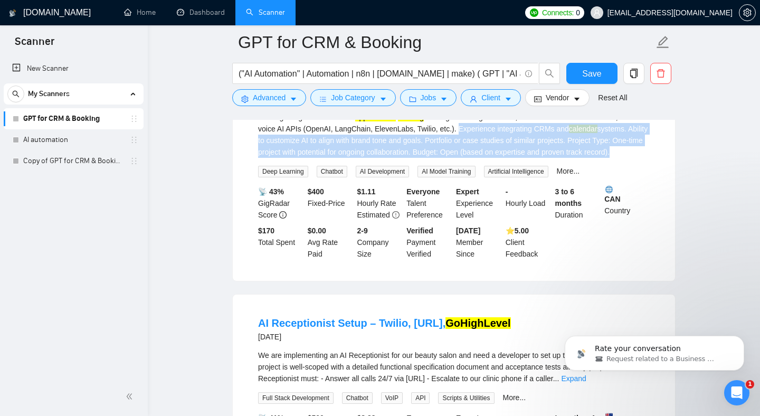
drag, startPoint x: 277, startPoint y: 162, endPoint x: 528, endPoint y: 181, distance: 252.0
click at [528, 158] on div "We’re looking for an AI automation expert with hands-on experience building AI …" at bounding box center [454, 76] width 392 height 163
drag, startPoint x: 528, startPoint y: 181, endPoint x: 283, endPoint y: 159, distance: 246.5
click at [283, 158] on div "We’re looking for an AI automation expert with hands-on experience building AI …" at bounding box center [454, 76] width 392 height 163
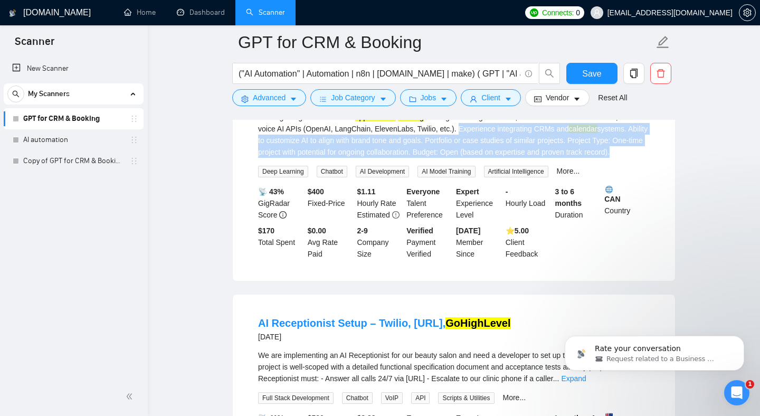
click at [283, 158] on div "We’re looking for an AI automation expert with hands-on experience building AI …" at bounding box center [454, 76] width 392 height 163
drag, startPoint x: 283, startPoint y: 159, endPoint x: 508, endPoint y: 183, distance: 226.1
click at [508, 158] on div "We’re looking for an AI automation expert with hands-on experience building AI …" at bounding box center [454, 76] width 392 height 163
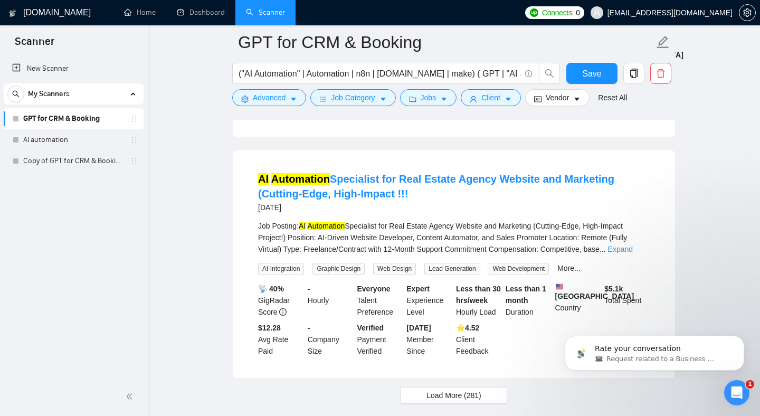
scroll to position [2447, 0]
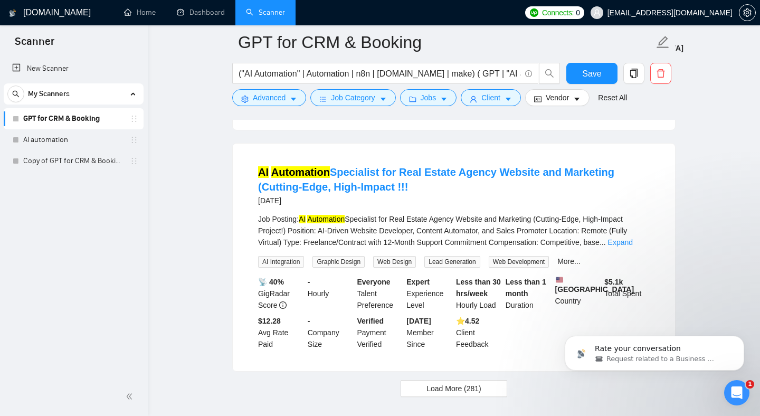
click at [494, 248] on div "Job Posting: AI Automation Specialist for Real Estate Agency Website and Market…" at bounding box center [454, 230] width 392 height 35
click at [493, 248] on div "Job Posting: AI Automation Specialist for Real Estate Agency Website and Market…" at bounding box center [454, 230] width 392 height 35
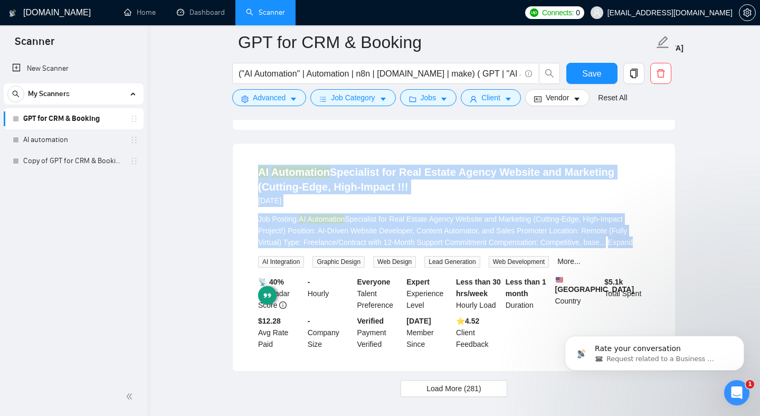
drag, startPoint x: 493, startPoint y: 278, endPoint x: 500, endPoint y: 216, distance: 61.7
click at [500, 216] on li "AI Automation Specialist for Real Estate Agency Website and Marketing (Cutting-…" at bounding box center [453, 257] width 417 height 202
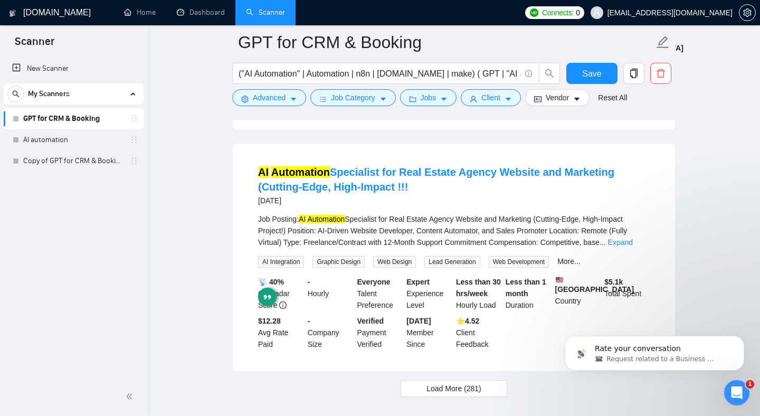
click at [486, 248] on div "Job Posting: AI Automation Specialist for Real Estate Agency Website and Market…" at bounding box center [454, 230] width 392 height 35
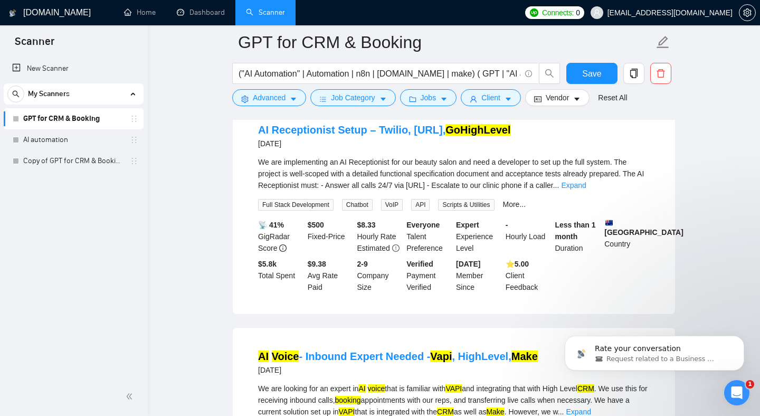
scroll to position [1809, 0]
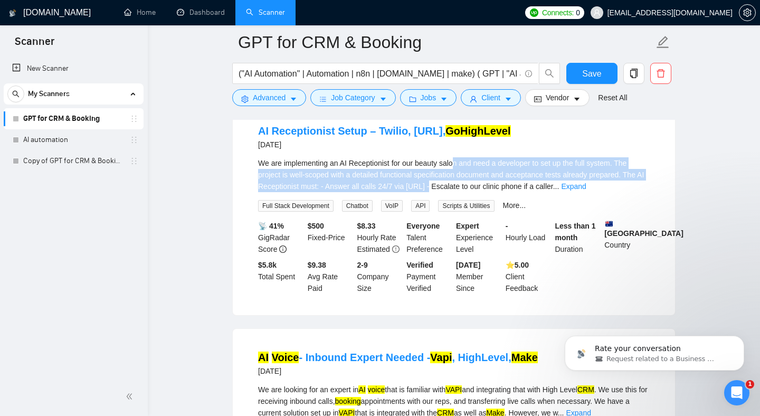
drag, startPoint x: 460, startPoint y: 191, endPoint x: 465, endPoint y: 218, distance: 27.3
click at [465, 192] on div "We are implementing an AI Receptionist for our beauty salon and need a develope…" at bounding box center [454, 174] width 392 height 35
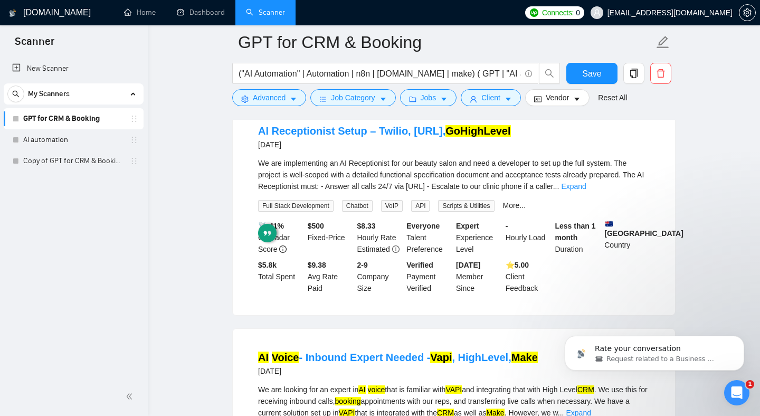
click at [444, 192] on div "We are implementing an AI Receptionist for our beauty salon and need a develope…" at bounding box center [454, 174] width 392 height 35
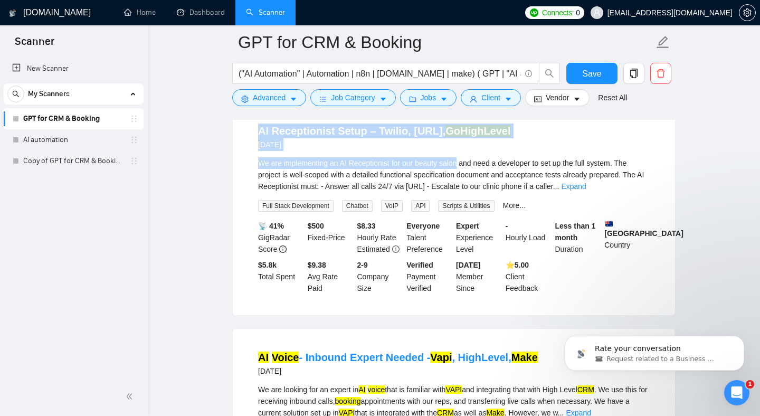
drag, startPoint x: 444, startPoint y: 197, endPoint x: 435, endPoint y: 151, distance: 47.3
click at [435, 151] on li "AI Receptionist Setup – Twilio, [URL], GoHighLevel [DATE] We are implementing a…" at bounding box center [453, 208] width 417 height 187
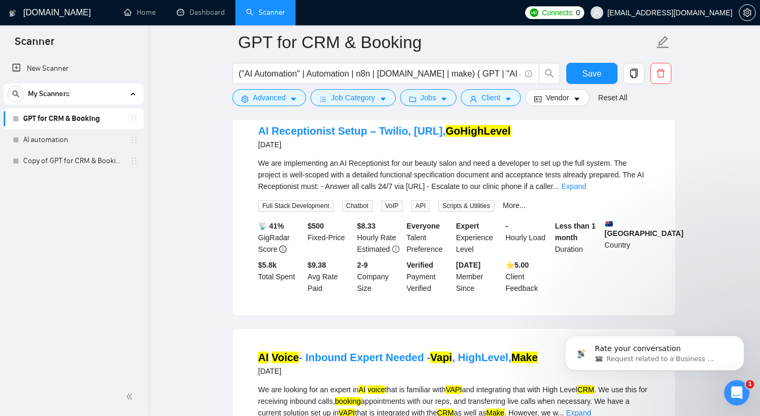
click at [452, 192] on div "We are implementing an AI Receptionist for our beauty salon and need a develope…" at bounding box center [454, 174] width 392 height 35
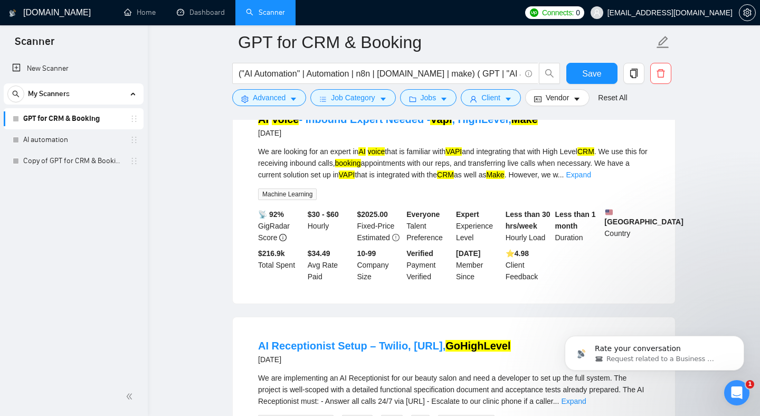
scroll to position [2055, 0]
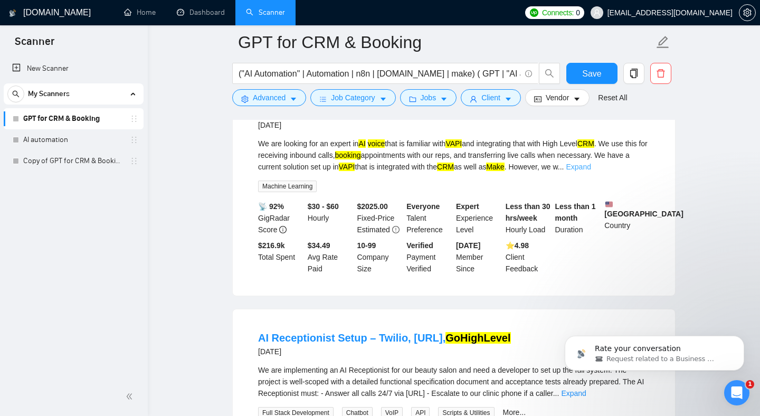
click at [591, 171] on link "Expand" at bounding box center [578, 167] width 25 height 8
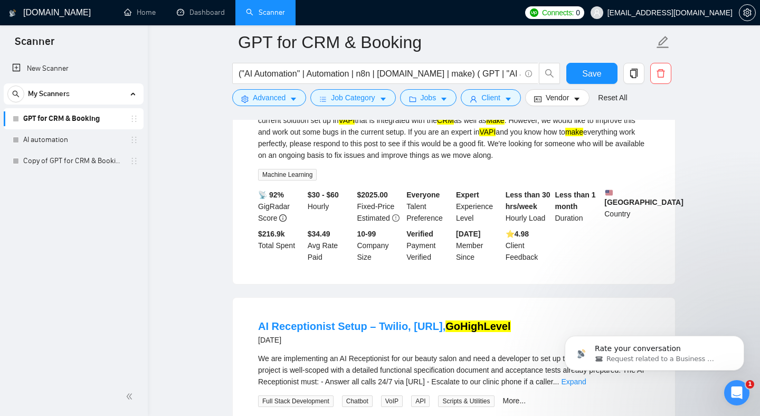
scroll to position [2102, 0]
click at [371, 160] on div "We are looking for an expert in AI voice that is familiar with VAPI and integra…" at bounding box center [454, 126] width 392 height 70
drag, startPoint x: 371, startPoint y: 172, endPoint x: 450, endPoint y: 167, distance: 79.3
click at [450, 160] on div "We are looking for an expert in AI voice that is familiar with VAPI and integra…" at bounding box center [454, 126] width 392 height 70
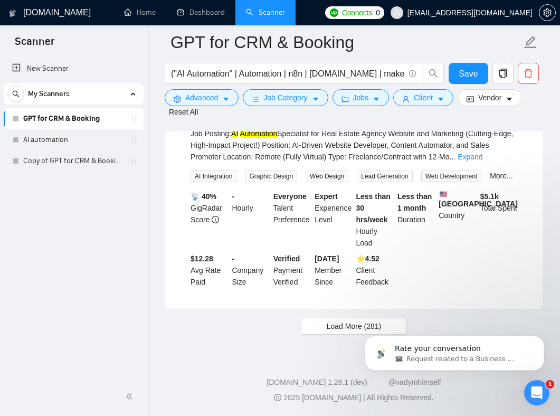
scroll to position [3064, 0]
click at [351, 328] on html "Rate your conversation Request related to a Business Manager" at bounding box center [454, 351] width 211 height 74
click at [349, 328] on span "Load More (281)" at bounding box center [354, 326] width 55 height 12
click at [540, 339] on icon "Dismiss notification" at bounding box center [541, 339] width 4 height 4
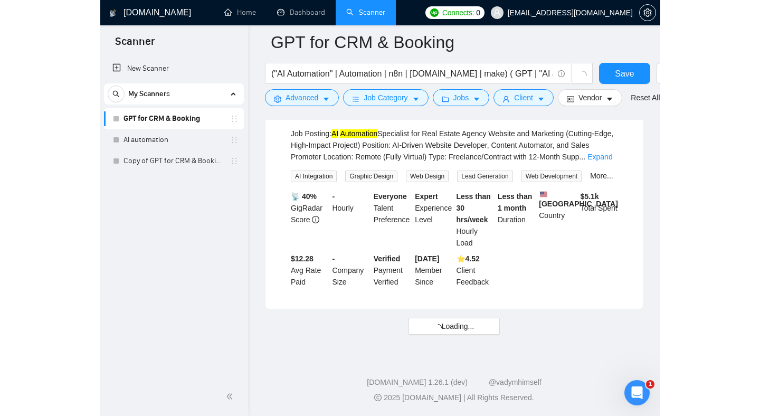
scroll to position [2587, 0]
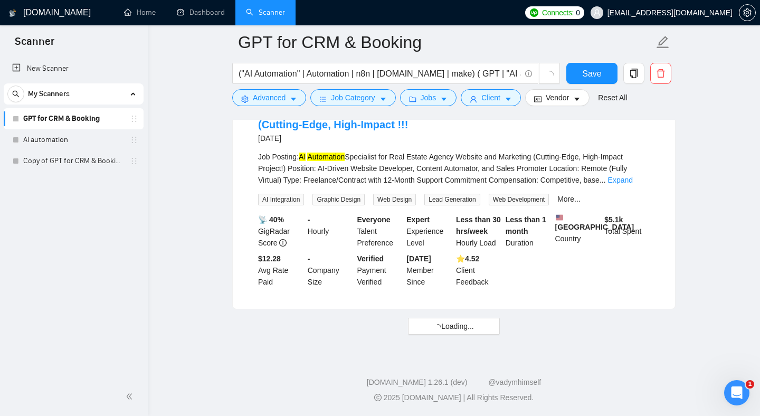
click at [520, 10] on ul "Home Dashboard Scanner" at bounding box center [315, 12] width 410 height 25
click at [583, 77] on span "Save" at bounding box center [591, 73] width 19 height 13
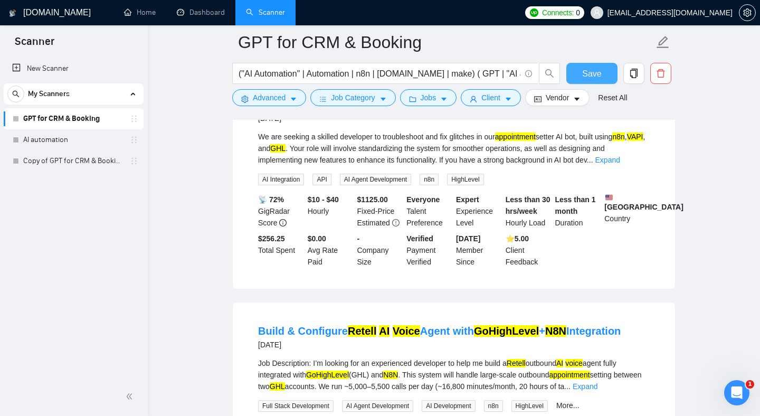
scroll to position [2789, 0]
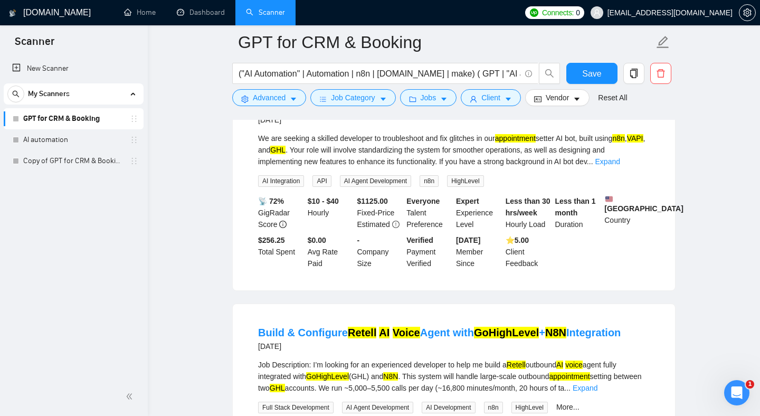
click at [607, 167] on div "We are seeking a skilled developer to troubleshoot and fix glitches in our appo…" at bounding box center [454, 149] width 392 height 35
drag, startPoint x: 607, startPoint y: 184, endPoint x: 527, endPoint y: 184, distance: 79.2
click at [527, 167] on div "We are seeking a skilled developer to troubleshoot and fix glitches in our appo…" at bounding box center [454, 149] width 392 height 35
click at [620, 166] on link "Expand" at bounding box center [607, 161] width 25 height 8
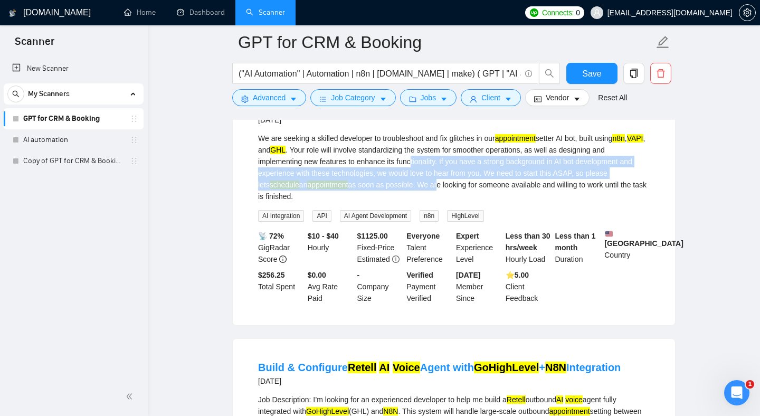
drag, startPoint x: 431, startPoint y: 201, endPoint x: 436, endPoint y: 238, distance: 37.3
click at [436, 202] on div "We are seeking a skilled developer to troubleshoot and fix glitches in our appo…" at bounding box center [454, 167] width 392 height 70
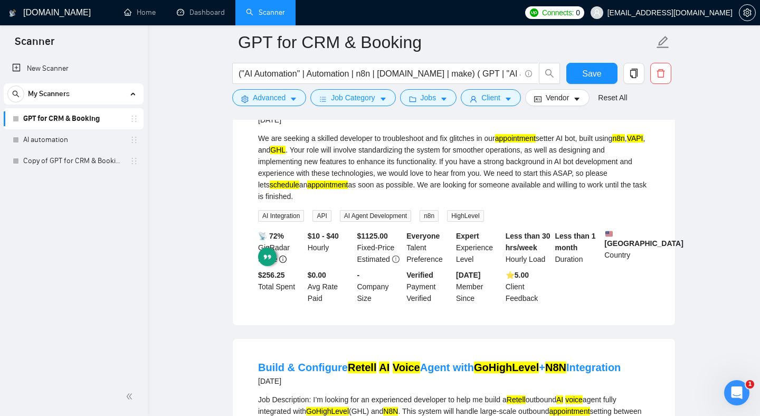
click at [423, 202] on div "We are seeking a skilled developer to troubleshoot and fix glitches in our appo…" at bounding box center [454, 167] width 392 height 70
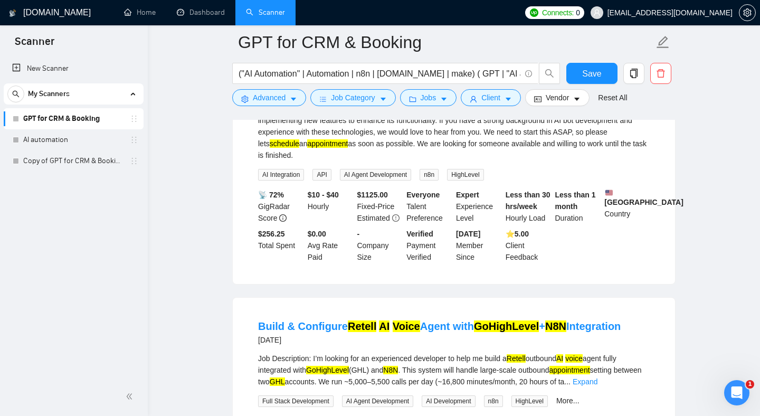
scroll to position [2834, 0]
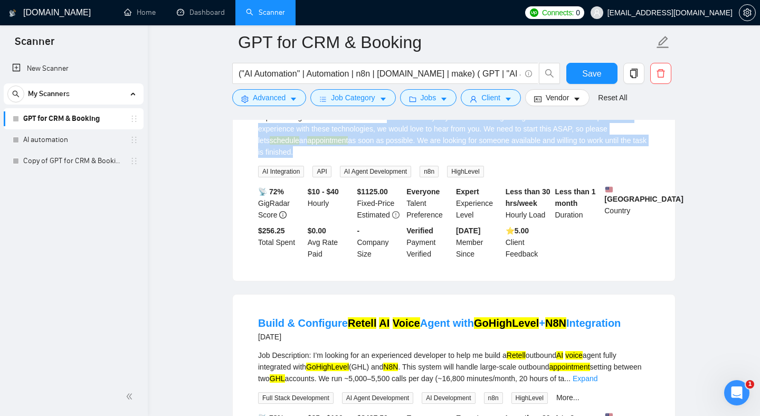
drag, startPoint x: 407, startPoint y: 162, endPoint x: 414, endPoint y: 207, distance: 45.4
click at [414, 177] on div "We are seeking a skilled developer to troubleshoot and fix glitches in our appo…" at bounding box center [454, 132] width 392 height 89
click at [408, 158] on div "We are seeking a skilled developer to troubleshoot and fix glitches in our appo…" at bounding box center [454, 123] width 392 height 70
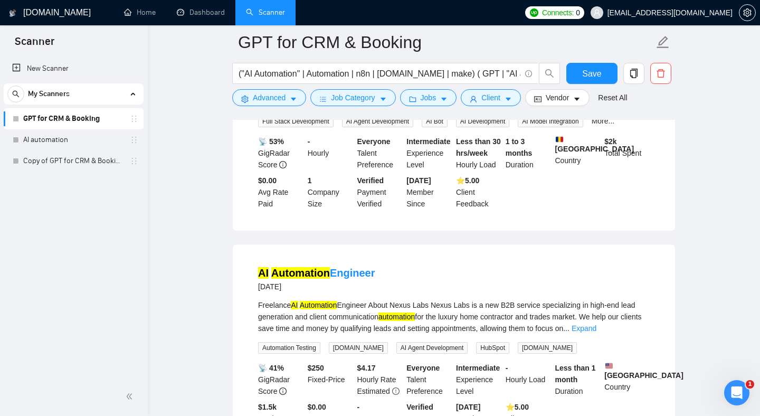
scroll to position [3354, 0]
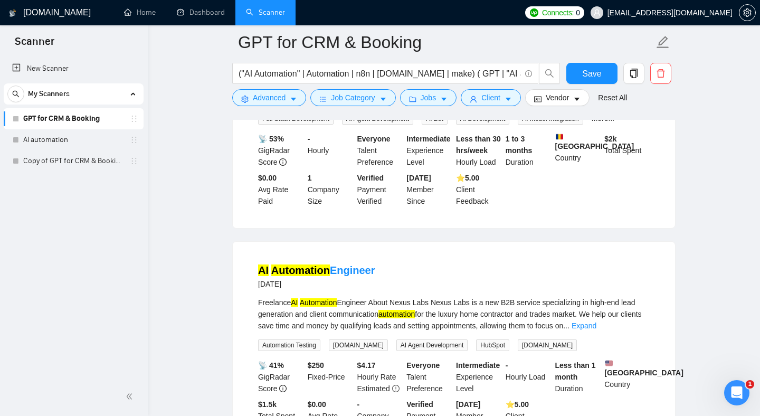
click at [614, 103] on link "Expand" at bounding box center [602, 99] width 25 height 8
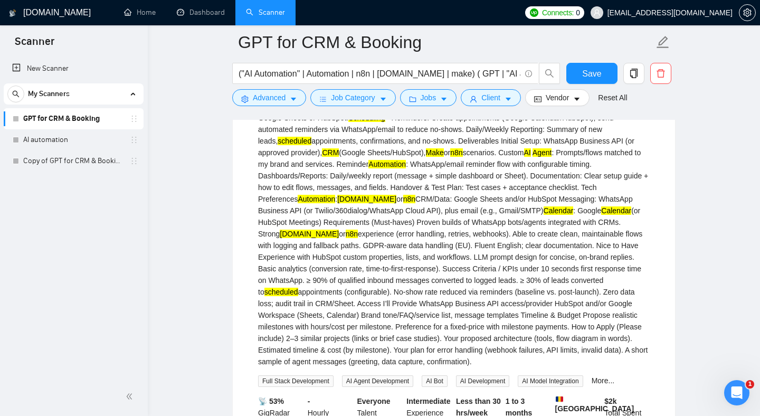
scroll to position [3385, 0]
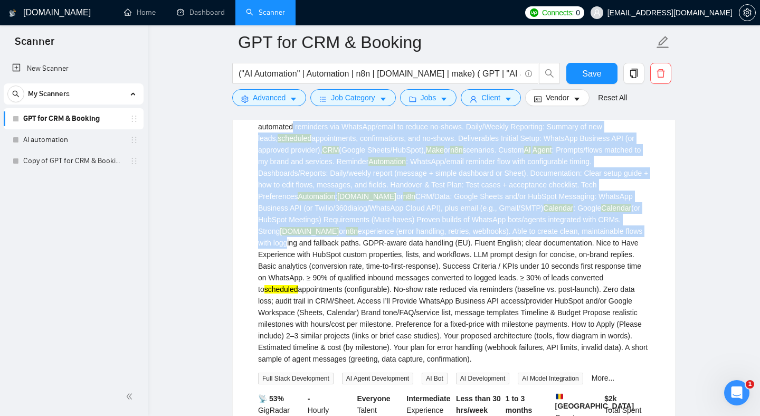
drag, startPoint x: 380, startPoint y: 184, endPoint x: 395, endPoint y: 295, distance: 112.0
click at [395, 295] on div "Overview I need an expert to build a system that turns inbound calls/messages i…" at bounding box center [454, 202] width 392 height 325
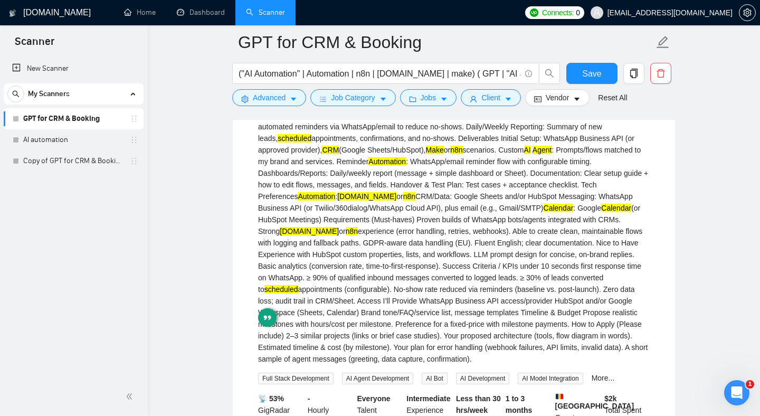
click at [430, 315] on div "Overview I need an expert to build a system that turns inbound calls/messages i…" at bounding box center [454, 202] width 392 height 325
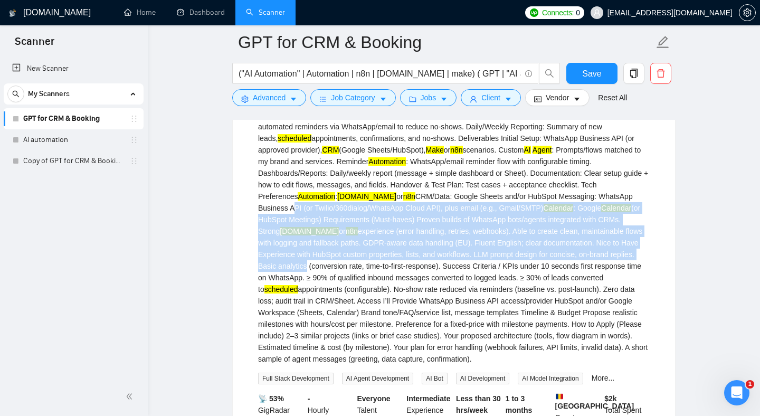
drag, startPoint x: 434, startPoint y: 325, endPoint x: 364, endPoint y: 262, distance: 94.2
click at [364, 262] on div "Overview I need an expert to build a system that turns inbound calls/messages i…" at bounding box center [454, 202] width 392 height 325
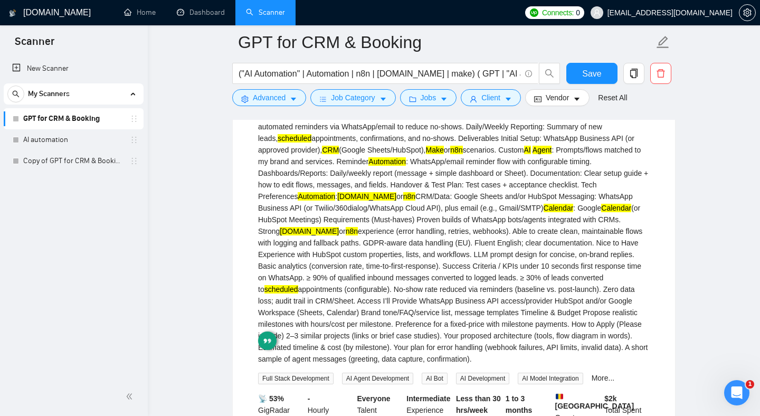
click at [412, 295] on div "Overview I need an expert to build a system that turns inbound calls/messages i…" at bounding box center [454, 202] width 392 height 325
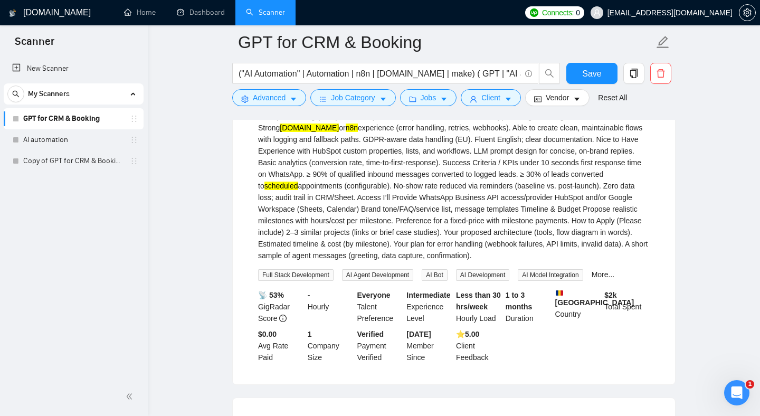
scroll to position [3490, 0]
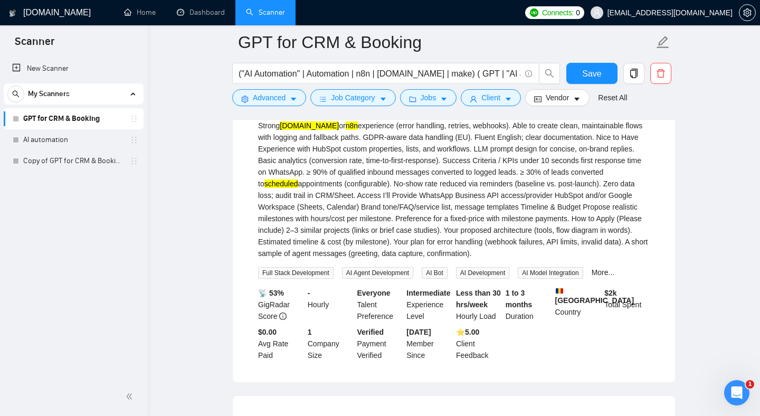
click at [395, 250] on div "Overview I need an expert to build a system that turns inbound calls/messages i…" at bounding box center [454, 96] width 392 height 325
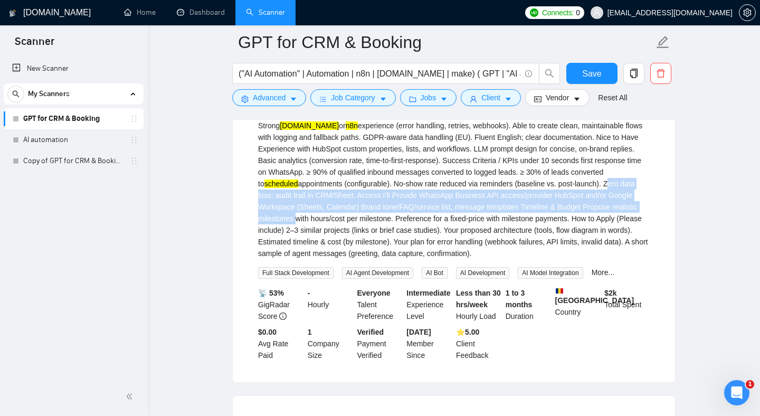
drag, startPoint x: 395, startPoint y: 250, endPoint x: 489, endPoint y: 279, distance: 98.2
click at [488, 259] on div "Overview I need an expert to build a system that turns inbound calls/messages i…" at bounding box center [454, 96] width 392 height 325
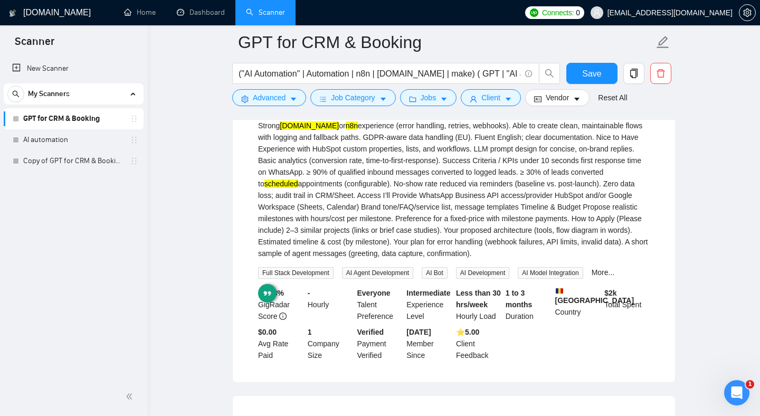
click at [422, 259] on div "Overview I need an expert to build a system that turns inbound calls/messages i…" at bounding box center [454, 96] width 392 height 325
click at [273, 259] on div "Overview I need an expert to build a system that turns inbound calls/messages i…" at bounding box center [454, 96] width 392 height 325
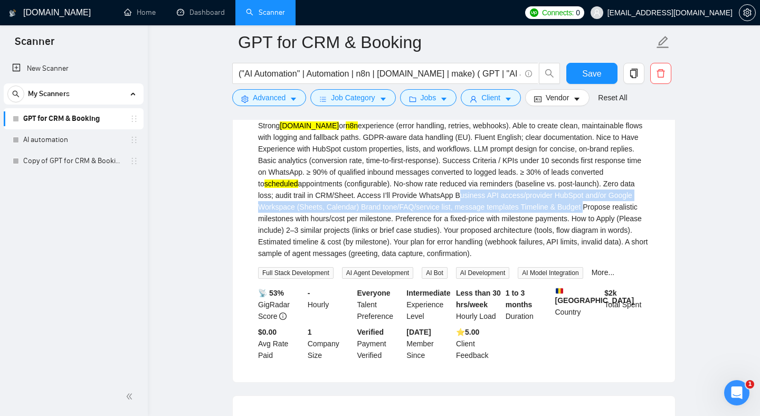
drag, startPoint x: 273, startPoint y: 263, endPoint x: 380, endPoint y: 273, distance: 107.1
click at [380, 259] on div "Overview I need an expert to build a system that turns inbound calls/messages i…" at bounding box center [454, 96] width 392 height 325
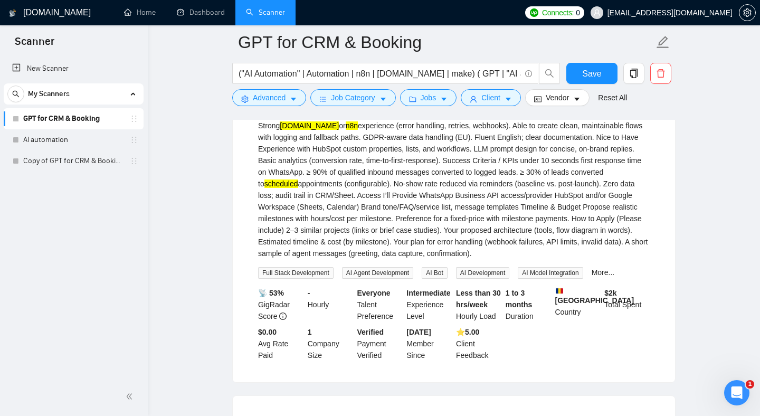
click at [378, 259] on div "Overview I need an expert to build a system that turns inbound calls/messages i…" at bounding box center [454, 96] width 392 height 325
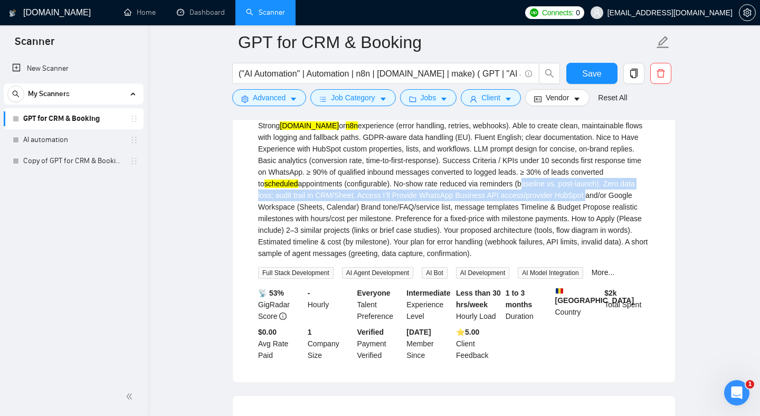
drag, startPoint x: 378, startPoint y: 261, endPoint x: 312, endPoint y: 257, distance: 66.1
click at [312, 257] on div "Overview I need an expert to build a system that turns inbound calls/messages i…" at bounding box center [454, 96] width 392 height 325
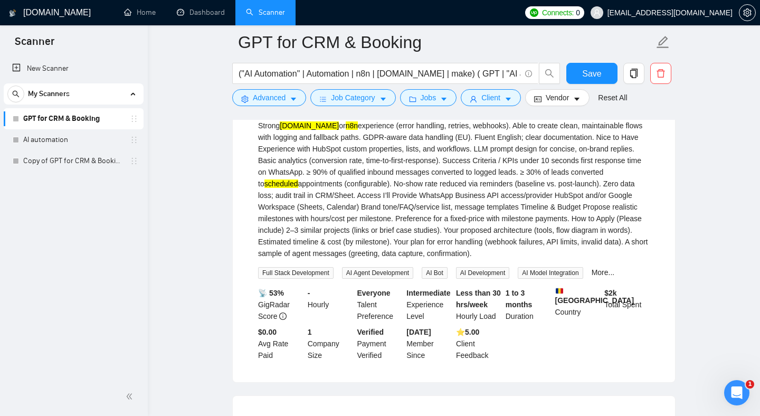
click at [427, 259] on div "Overview I need an expert to build a system that turns inbound calls/messages i…" at bounding box center [454, 96] width 392 height 325
drag, startPoint x: 427, startPoint y: 271, endPoint x: 531, endPoint y: 268, distance: 103.5
click at [531, 259] on div "Overview I need an expert to build a system that turns inbound calls/messages i…" at bounding box center [454, 96] width 392 height 325
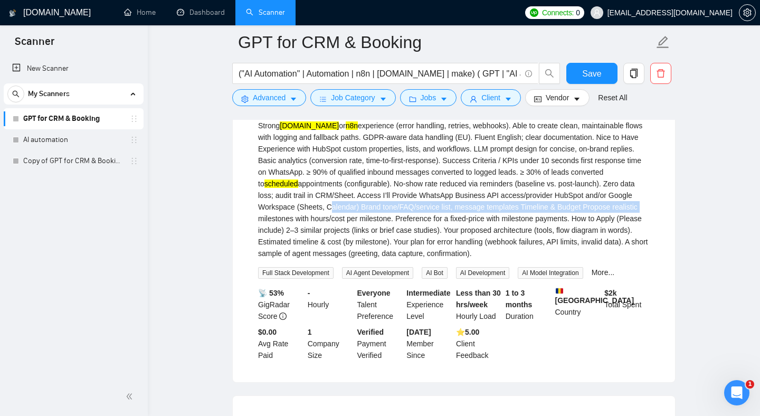
click at [557, 259] on div "Overview I need an expert to build a system that turns inbound calls/messages i…" at bounding box center [454, 96] width 392 height 325
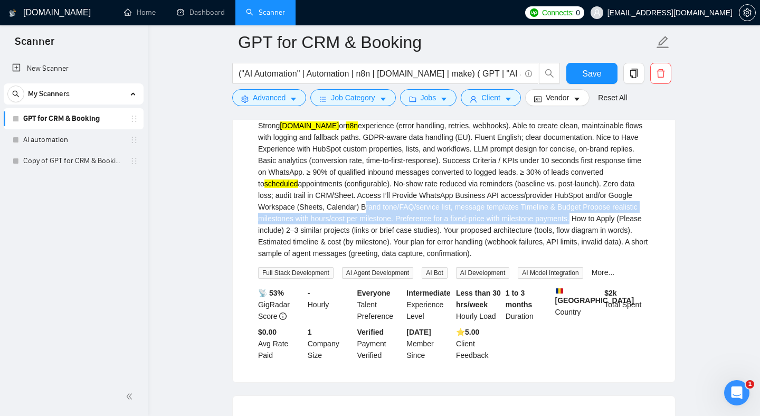
drag, startPoint x: 557, startPoint y: 264, endPoint x: 377, endPoint y: 284, distance: 181.1
click at [377, 259] on div "Overview I need an expert to build a system that turns inbound calls/messages i…" at bounding box center [454, 96] width 392 height 325
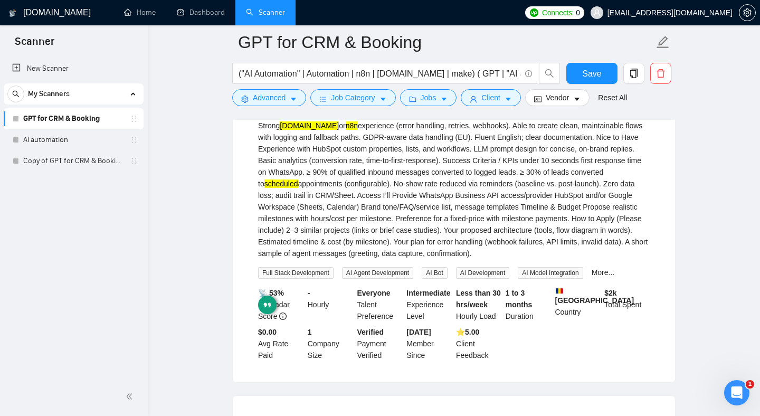
click at [389, 259] on div "Overview I need an expert to build a system that turns inbound calls/messages i…" at bounding box center [454, 96] width 392 height 325
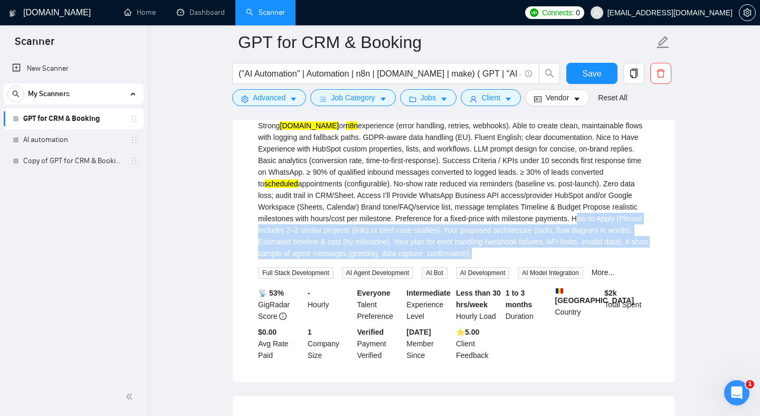
drag, startPoint x: 389, startPoint y: 288, endPoint x: 490, endPoint y: 316, distance: 105.3
click at [490, 259] on div "Overview I need an expert to build a system that turns inbound calls/messages i…" at bounding box center [454, 96] width 392 height 325
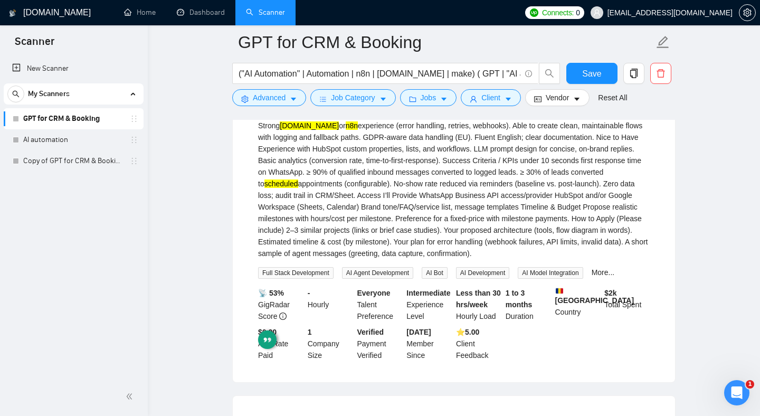
click at [401, 259] on div "Overview I need an expert to build a system that turns inbound calls/messages i…" at bounding box center [454, 96] width 392 height 325
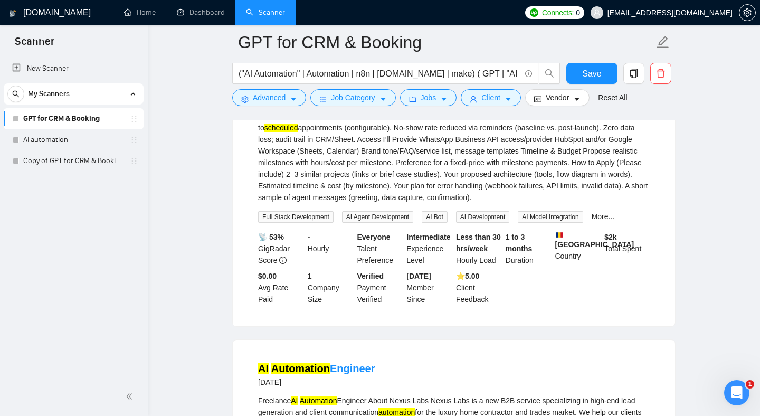
scroll to position [3550, 0]
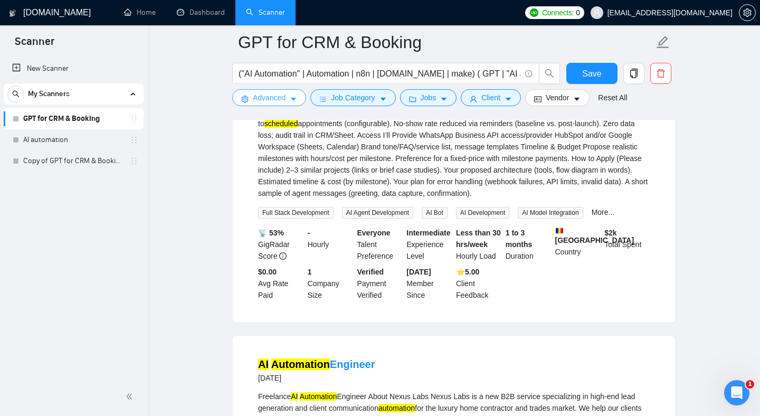
click at [289, 100] on button "Advanced" at bounding box center [269, 97] width 74 height 17
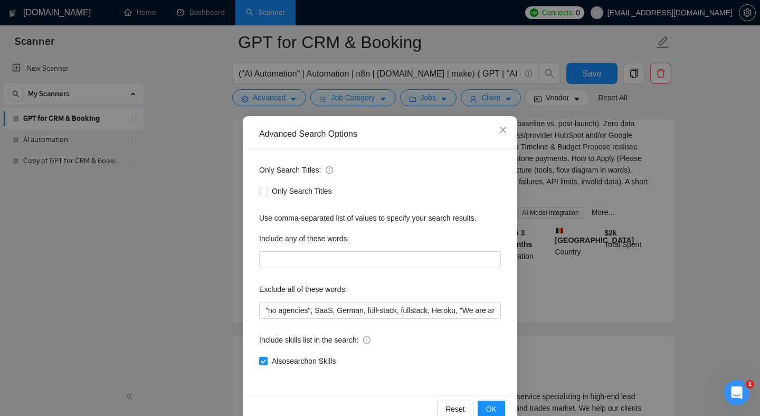
click at [595, 203] on div "Advanced Search Options Only Search Titles: Only Search Titles Use comma-separa…" at bounding box center [380, 208] width 760 height 416
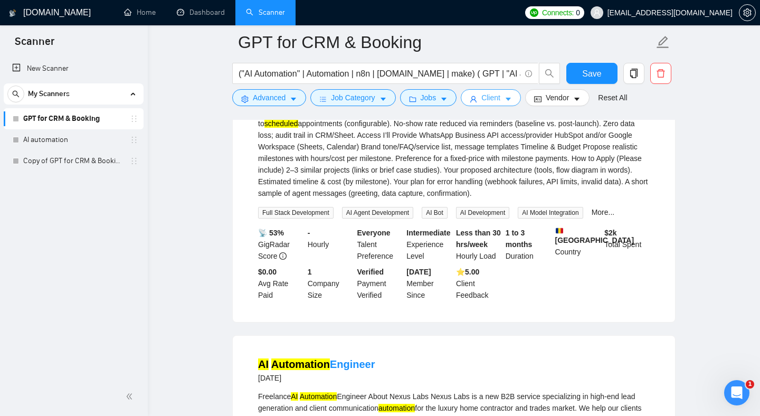
click at [500, 99] on span "Client" at bounding box center [490, 98] width 19 height 12
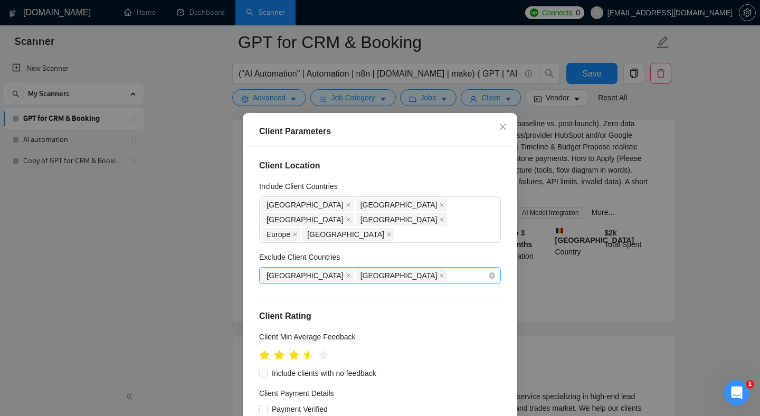
click at [361, 268] on div "[GEOGRAPHIC_DATA] [GEOGRAPHIC_DATA]" at bounding box center [375, 275] width 226 height 15
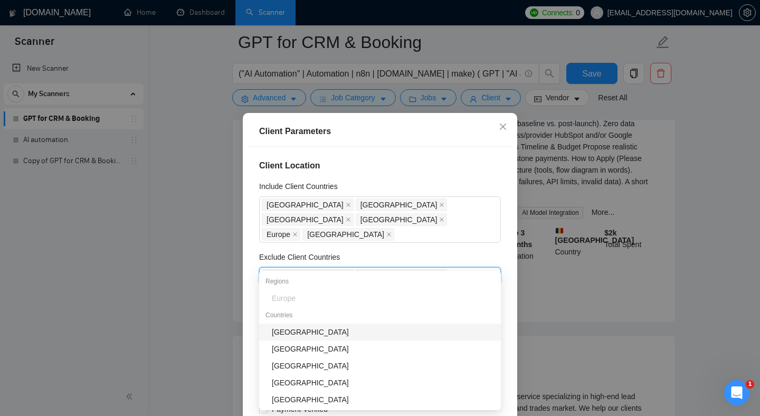
type input "rom"
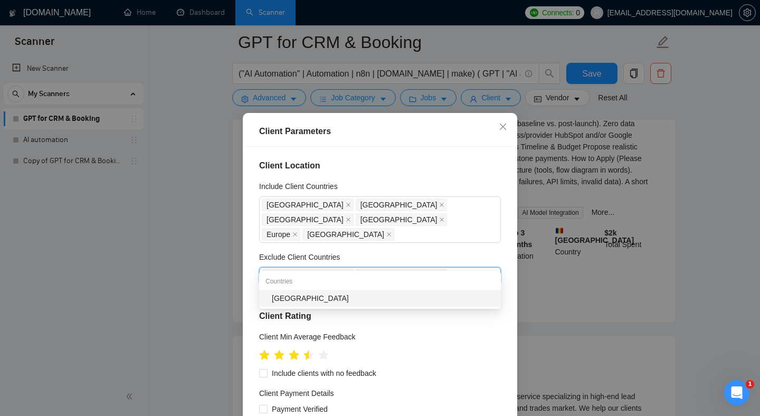
click at [332, 295] on div "[GEOGRAPHIC_DATA]" at bounding box center [383, 298] width 223 height 12
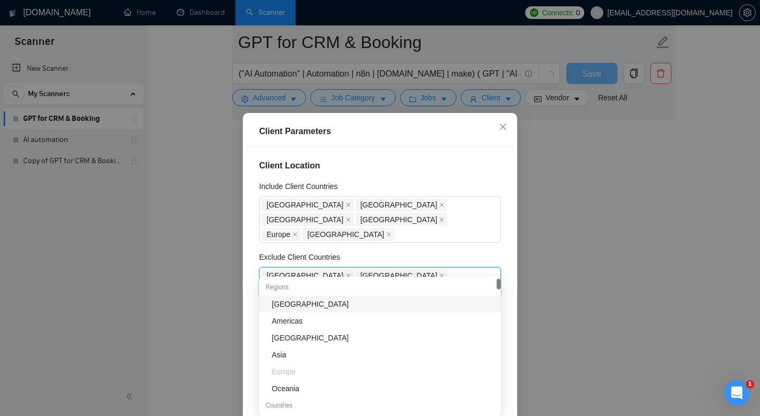
scroll to position [3545, 0]
click at [291, 306] on div "[GEOGRAPHIC_DATA]" at bounding box center [383, 304] width 223 height 12
click at [412, 251] on div "Exclude Client Countries" at bounding box center [380, 259] width 242 height 16
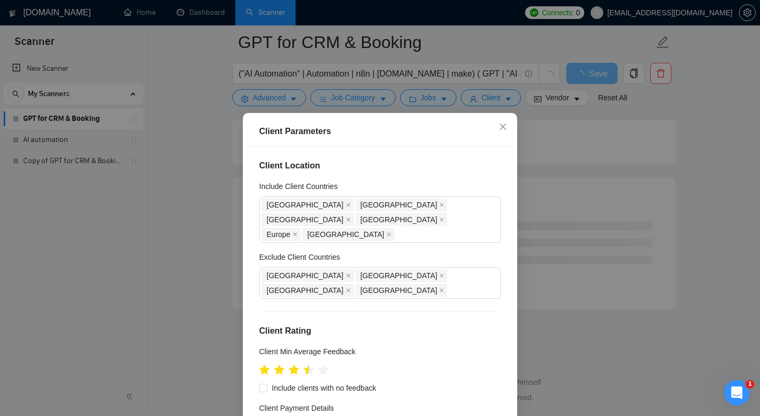
scroll to position [2791, 0]
click at [444, 268] on div "[GEOGRAPHIC_DATA] [GEOGRAPHIC_DATA] [GEOGRAPHIC_DATA] [GEOGRAPHIC_DATA]" at bounding box center [375, 283] width 226 height 30
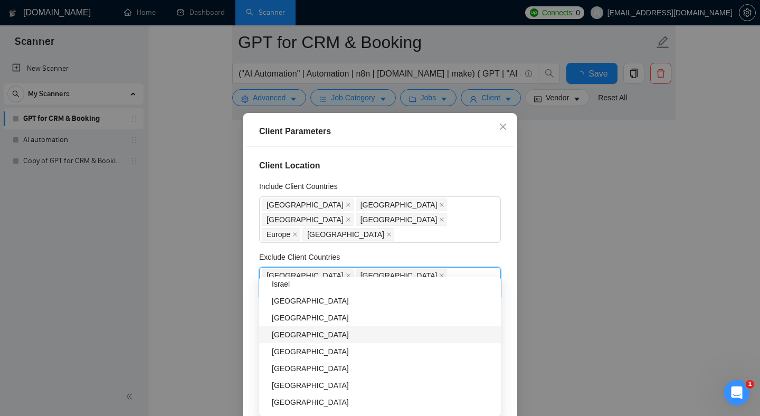
scroll to position [2786, 0]
click at [305, 319] on div "[GEOGRAPHIC_DATA]" at bounding box center [383, 318] width 223 height 12
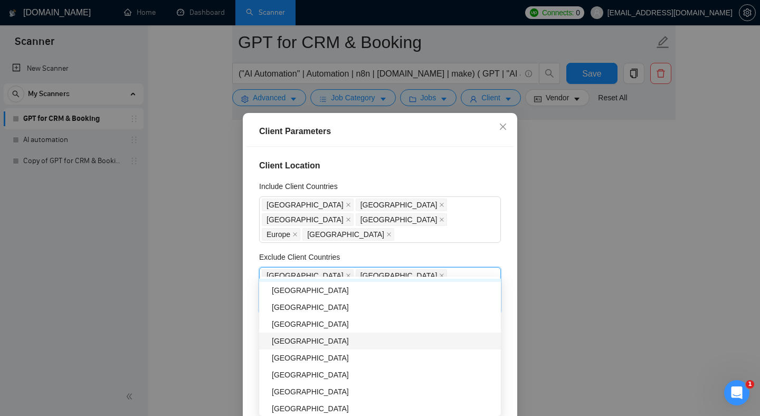
scroll to position [371, 0]
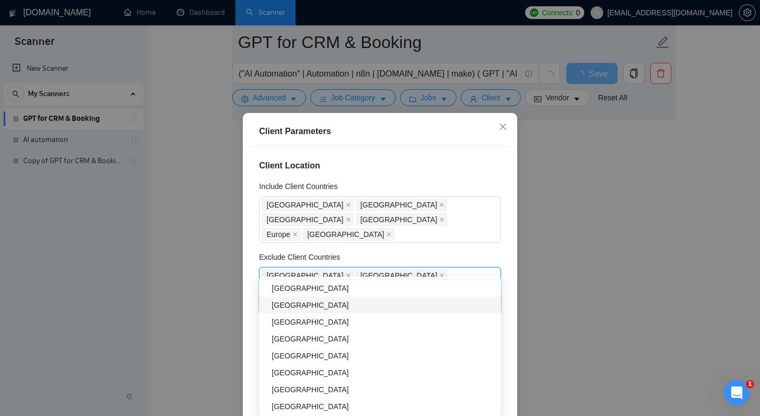
click at [312, 304] on div "[GEOGRAPHIC_DATA]" at bounding box center [383, 305] width 223 height 12
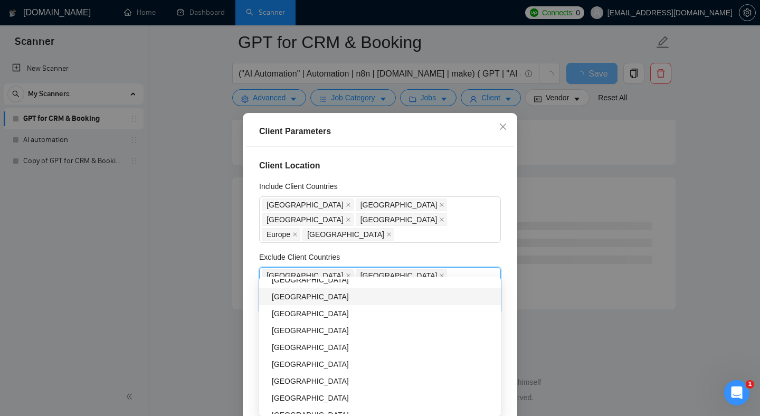
scroll to position [483, 0]
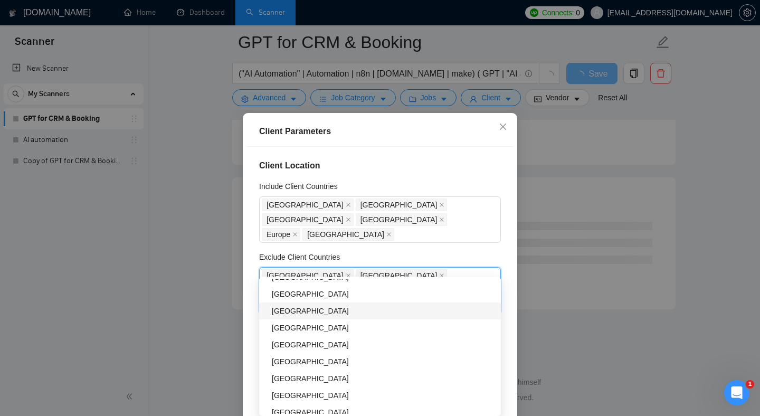
click at [324, 313] on div "[GEOGRAPHIC_DATA]" at bounding box center [383, 311] width 223 height 12
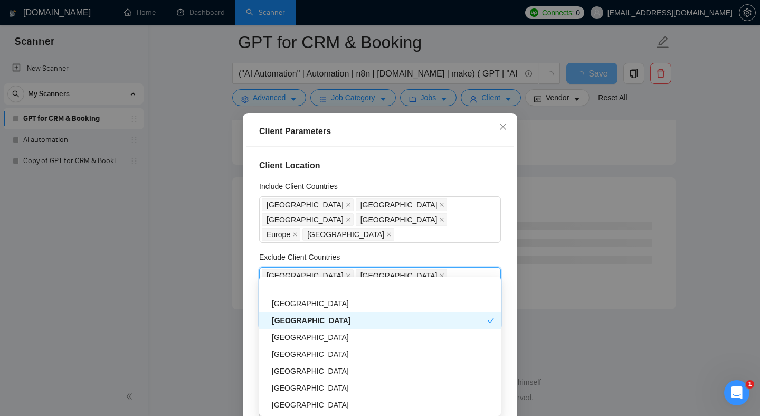
scroll to position [725, 0]
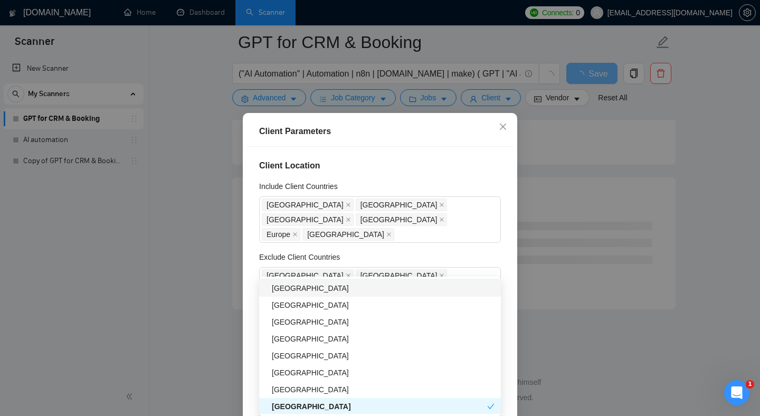
click at [468, 251] on div "Exclude Client Countries" at bounding box center [380, 259] width 242 height 16
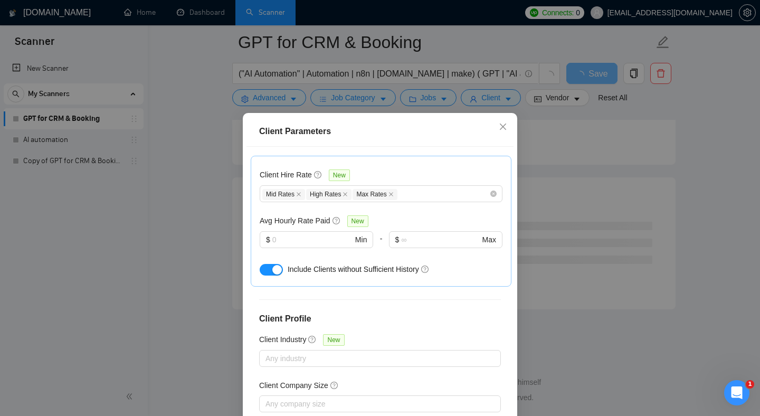
scroll to position [68, 0]
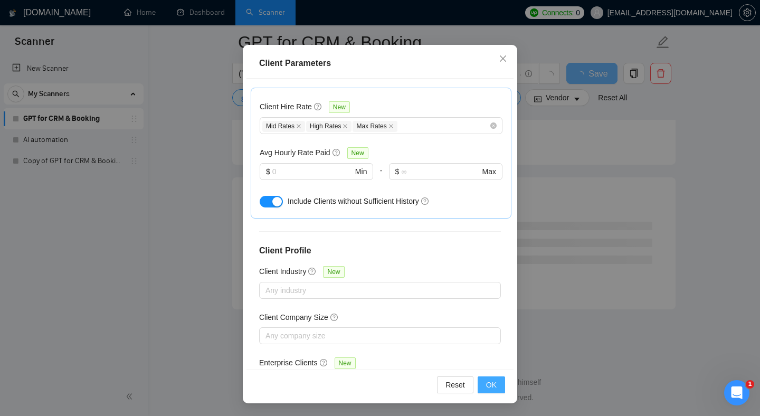
click at [492, 382] on span "OK" at bounding box center [491, 385] width 11 height 12
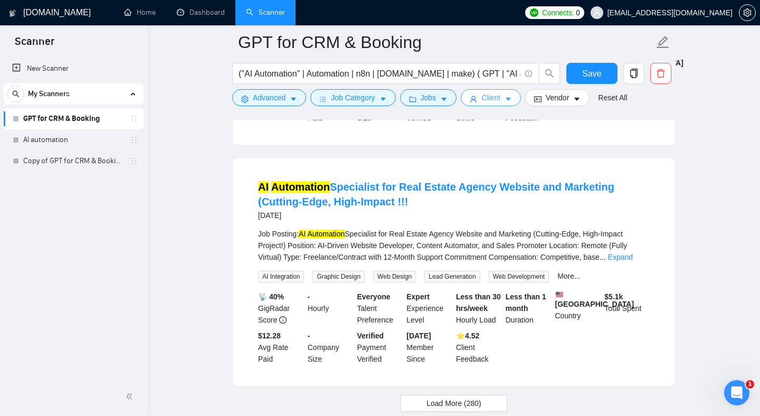
scroll to position [2227, 0]
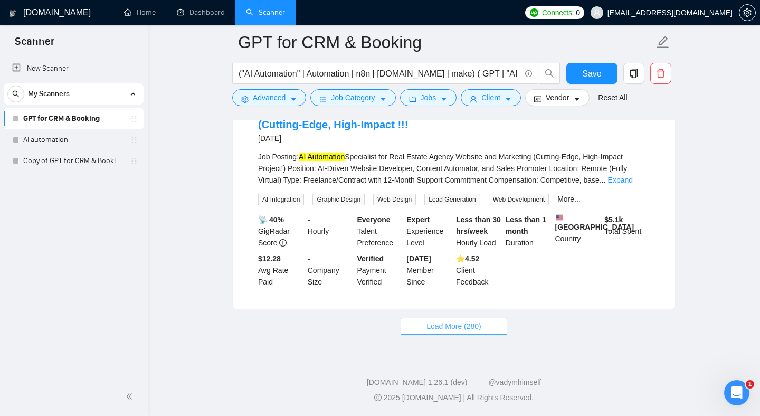
click at [467, 320] on span "Load More (280)" at bounding box center [454, 326] width 55 height 12
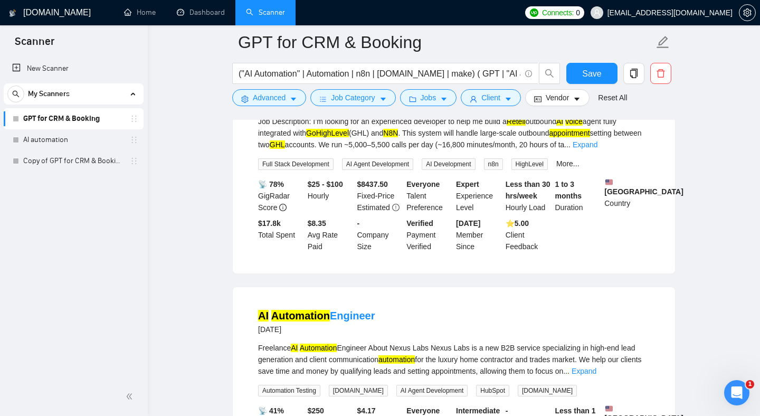
scroll to position [2707, 0]
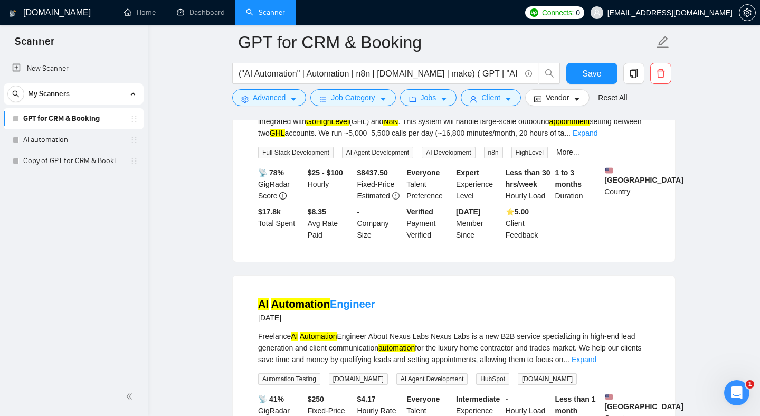
click at [426, 139] on div "Job Description: I’m looking for an experienced developer to help me build a Re…" at bounding box center [454, 121] width 392 height 35
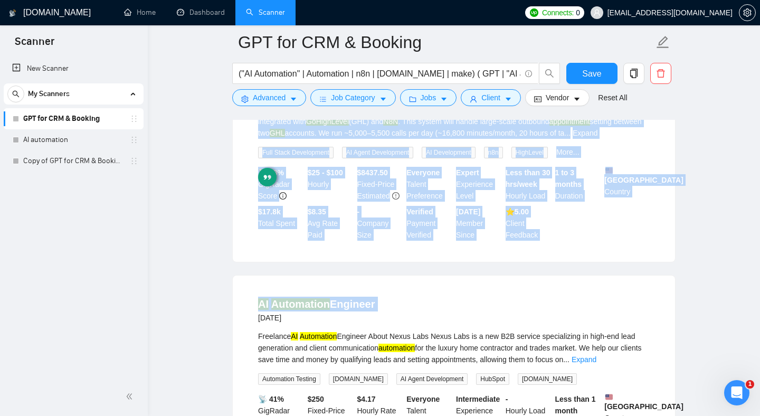
drag, startPoint x: 426, startPoint y: 146, endPoint x: 433, endPoint y: 331, distance: 185.4
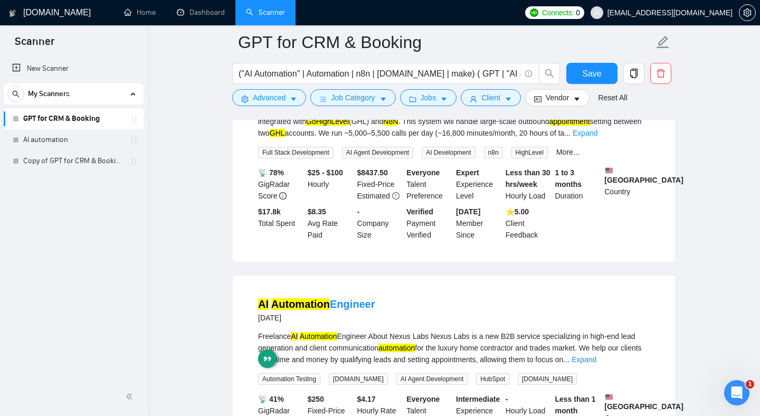
click at [450, 323] on li "AI Automation Engineer [DATE] Freelance AI Automation Engineer About Nexus Labs…" at bounding box center [453, 381] width 417 height 187
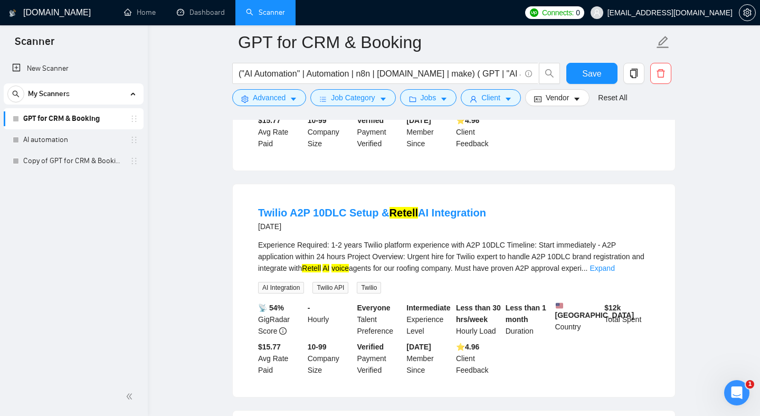
scroll to position [3346, 0]
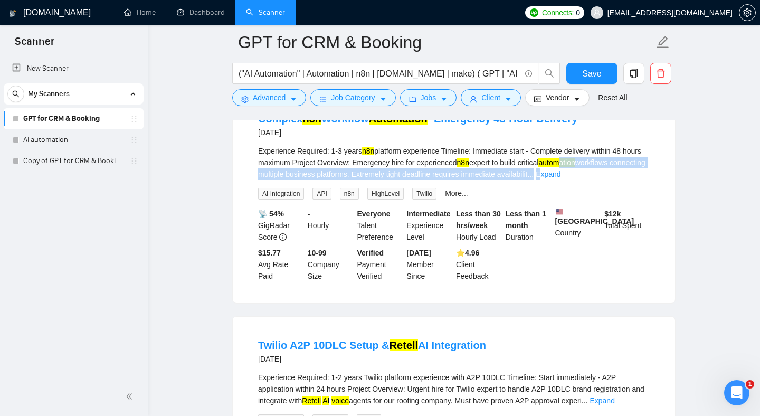
drag, startPoint x: 596, startPoint y: 212, endPoint x: 640, endPoint y: 232, distance: 47.7
click at [634, 200] on div "Experience Required: 1-3 years n8n platform experience Timeline: Immediate star…" at bounding box center [454, 172] width 392 height 54
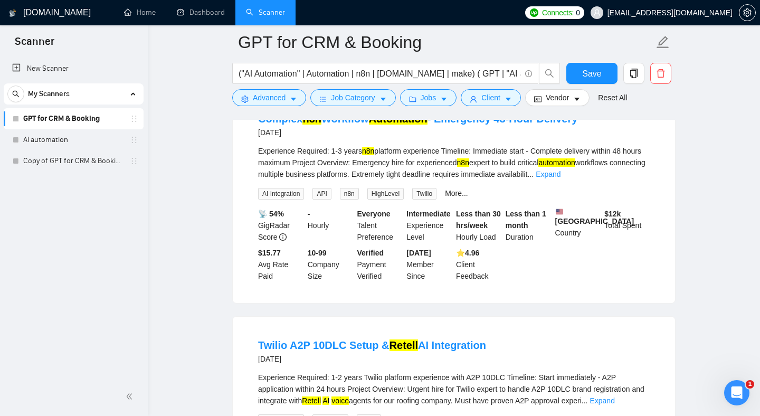
click at [628, 180] on div "Experience Required: 1-3 years n8n platform experience Timeline: Immediate star…" at bounding box center [454, 162] width 392 height 35
click at [561, 178] on link "Expand" at bounding box center [548, 174] width 25 height 8
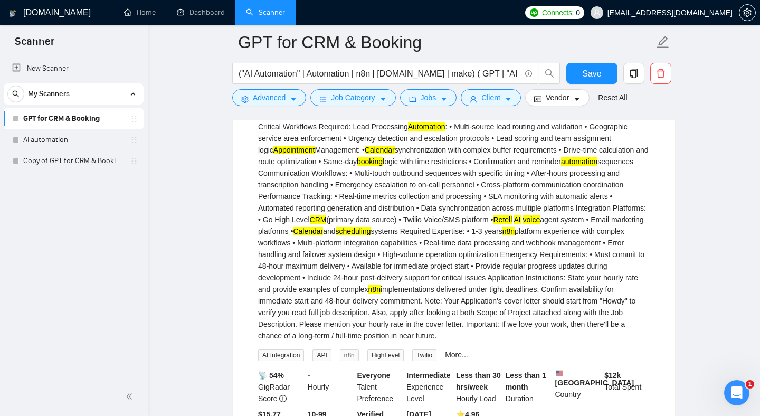
scroll to position [3402, 0]
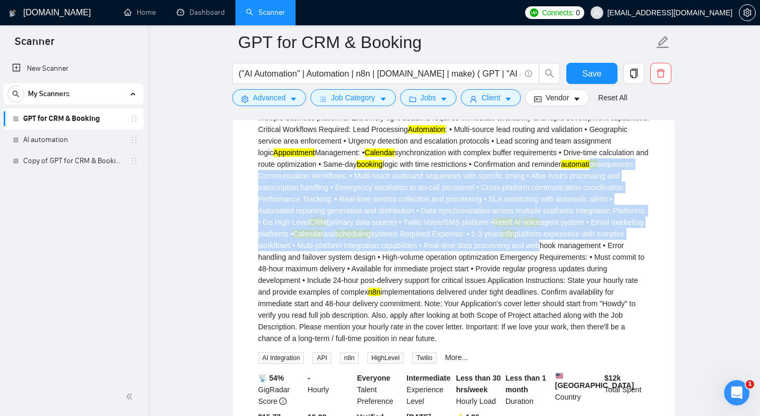
drag, startPoint x: 460, startPoint y: 305, endPoint x: 372, endPoint y: 212, distance: 128.1
click at [373, 213] on div "Experience Required: 1-3 years n8n platform experience Timeline: Immediate star…" at bounding box center [454, 216] width 392 height 255
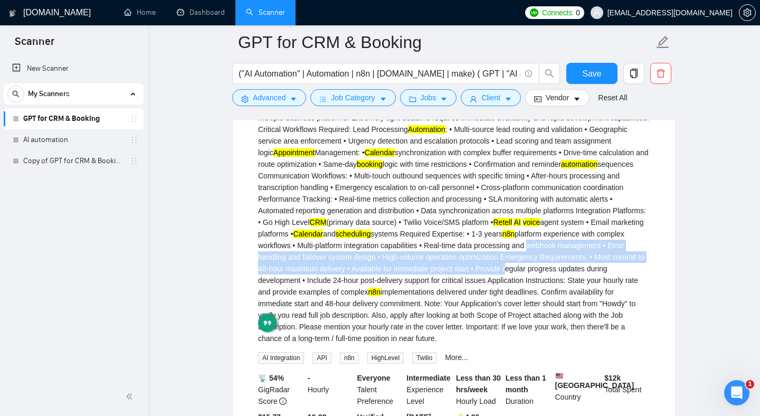
drag, startPoint x: 447, startPoint y: 304, endPoint x: 468, endPoint y: 353, distance: 53.0
click at [467, 344] on div "Experience Required: 1-3 years n8n platform experience Timeline: Immediate star…" at bounding box center [454, 216] width 392 height 255
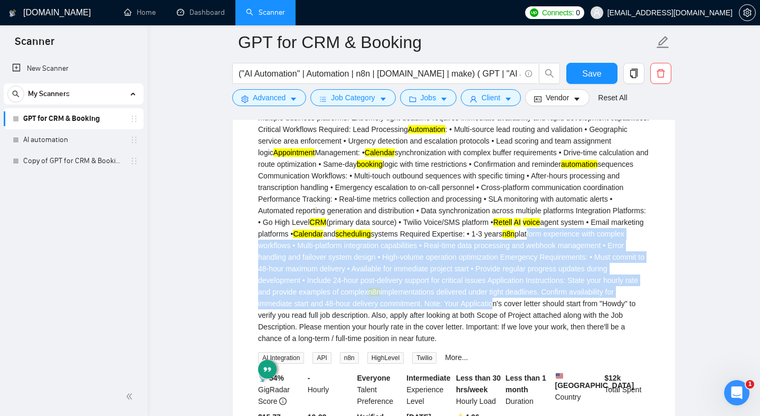
drag, startPoint x: 422, startPoint y: 290, endPoint x: 451, endPoint y: 362, distance: 77.6
click at [451, 344] on div "Experience Required: 1-3 years n8n platform experience Timeline: Immediate star…" at bounding box center [454, 216] width 392 height 255
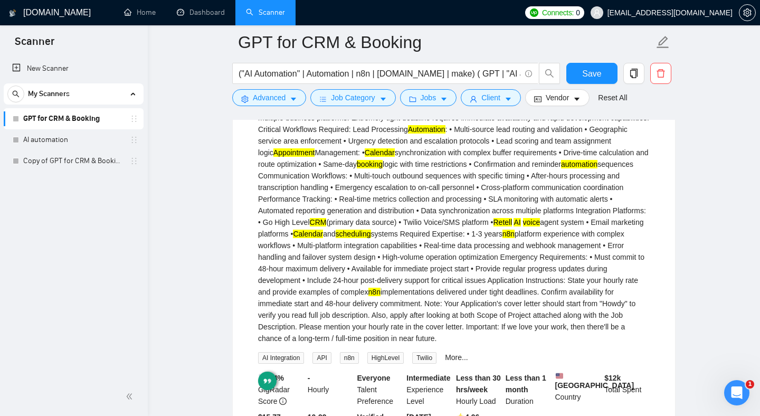
click at [438, 296] on div "Experience Required: 1-3 years n8n platform experience Timeline: Immediate star…" at bounding box center [454, 216] width 392 height 255
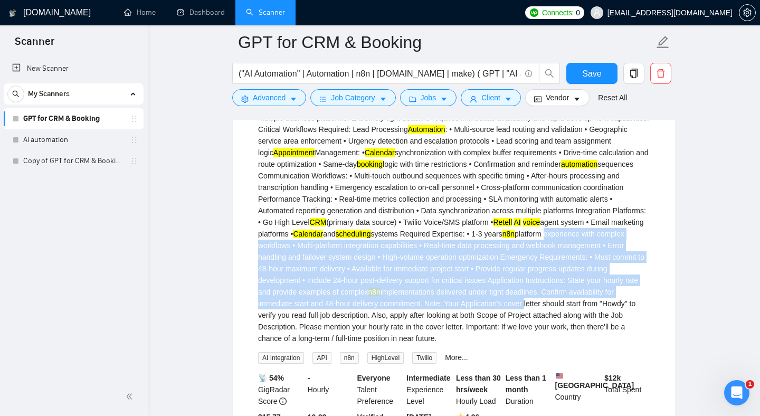
drag, startPoint x: 438, startPoint y: 296, endPoint x: 488, endPoint y: 389, distance: 105.6
click at [487, 344] on div "Experience Required: 1-3 years n8n platform experience Timeline: Immediate star…" at bounding box center [454, 216] width 392 height 255
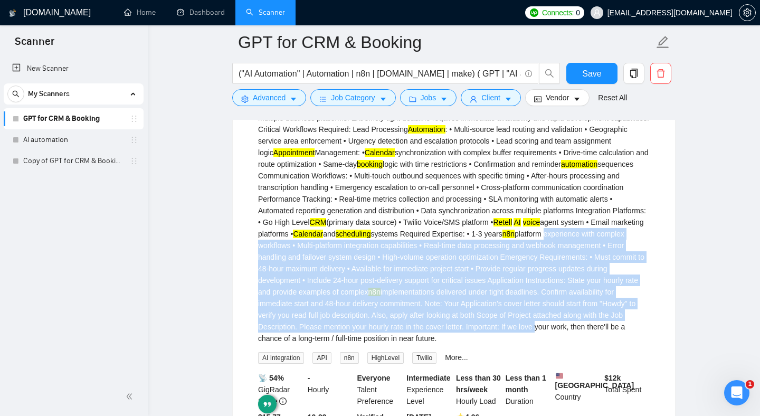
click at [449, 288] on div "Experience Required: 1-3 years n8n platform experience Timeline: Immediate star…" at bounding box center [454, 216] width 392 height 255
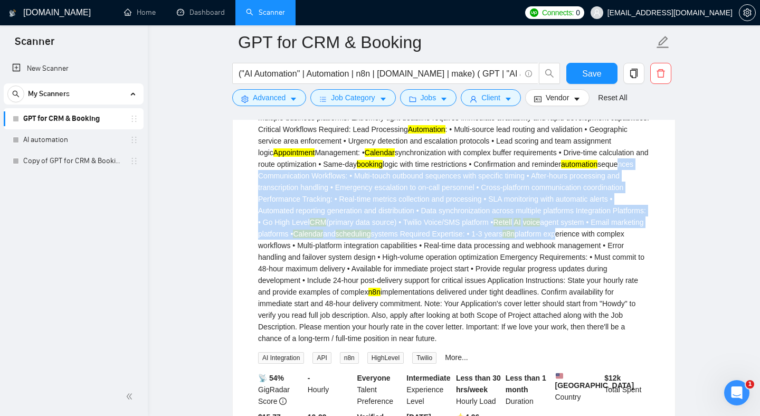
drag, startPoint x: 450, startPoint y: 289, endPoint x: 400, endPoint y: 214, distance: 89.7
click at [401, 214] on div "Experience Required: 1-3 years n8n platform experience Timeline: Immediate star…" at bounding box center [454, 216] width 392 height 255
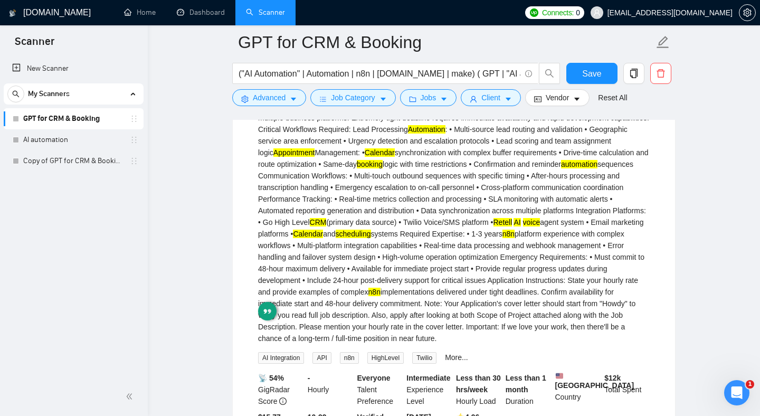
drag, startPoint x: 407, startPoint y: 292, endPoint x: 407, endPoint y: 286, distance: 6.9
click at [503, 238] on mark "n8n" at bounding box center [509, 234] width 12 height 8
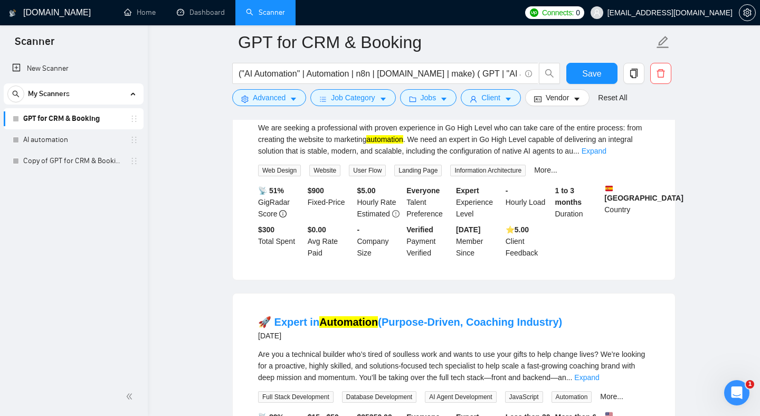
scroll to position [4061, 0]
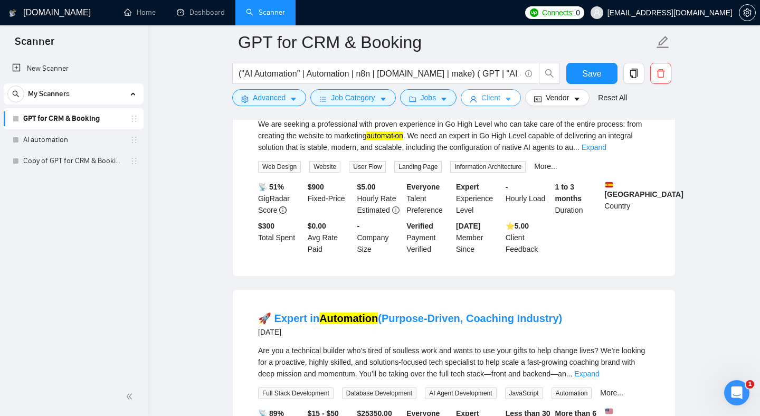
click at [511, 101] on icon "caret-down" at bounding box center [508, 99] width 5 height 3
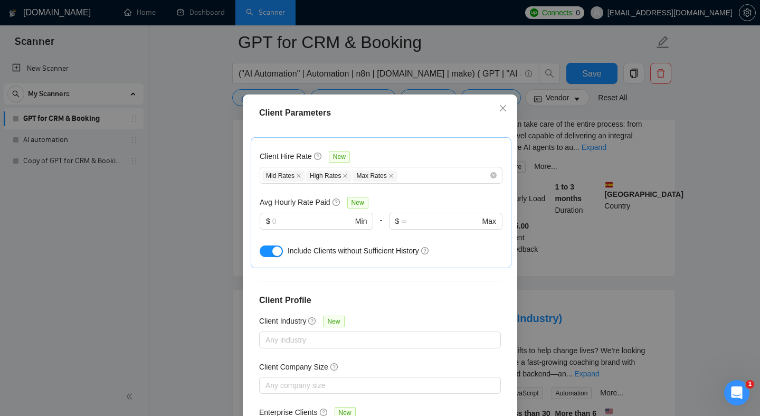
click at [553, 220] on div "Client Parameters Client Location Include Client Countries [GEOGRAPHIC_DATA] [G…" at bounding box center [380, 208] width 760 height 416
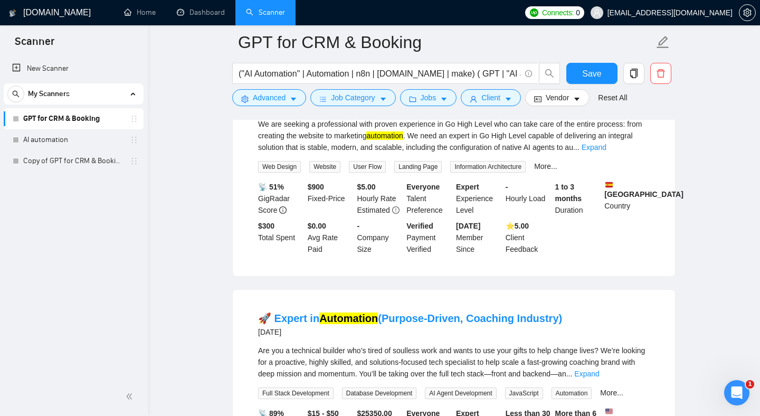
click at [533, 153] on div "We are seeking a professional with proven experience in Go High Level who can t…" at bounding box center [454, 135] width 392 height 35
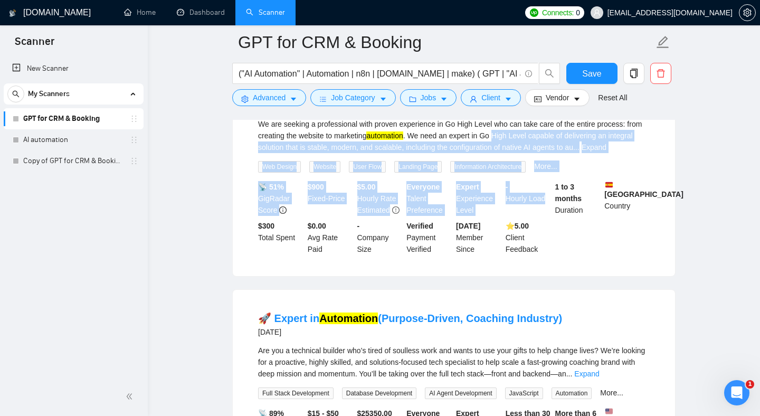
drag, startPoint x: 533, startPoint y: 206, endPoint x: 535, endPoint y: 317, distance: 110.9
click at [535, 263] on li "🚀 We are looking for an expert in Go High Level for full platform development -…" at bounding box center [453, 162] width 417 height 202
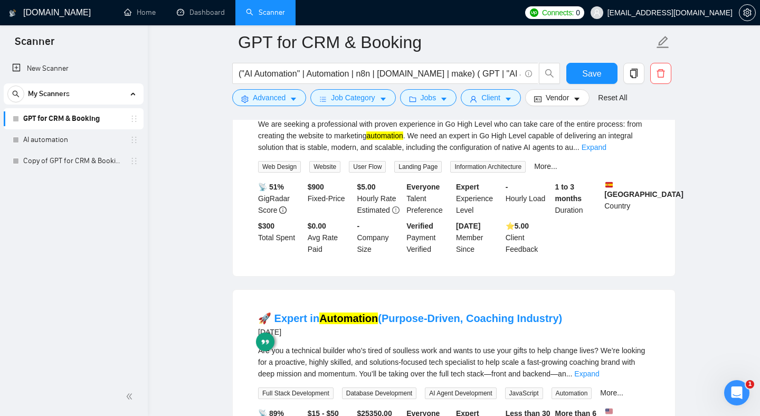
click at [497, 153] on div "We are seeking a professional with proven experience in Go High Level who can t…" at bounding box center [454, 135] width 392 height 35
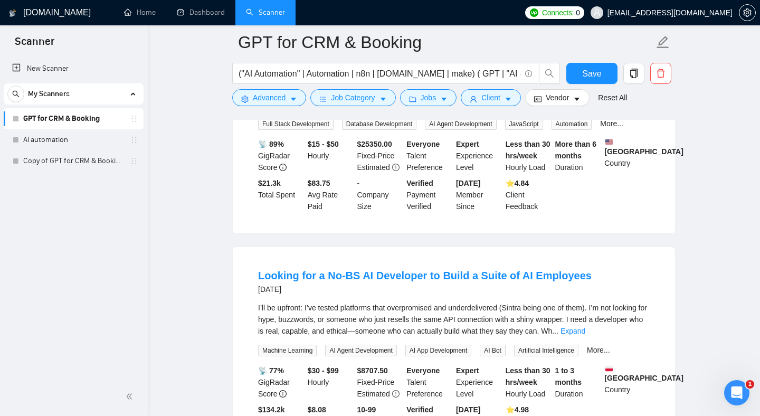
scroll to position [4330, 0]
click at [510, 100] on icon "caret-down" at bounding box center [508, 99] width 7 height 7
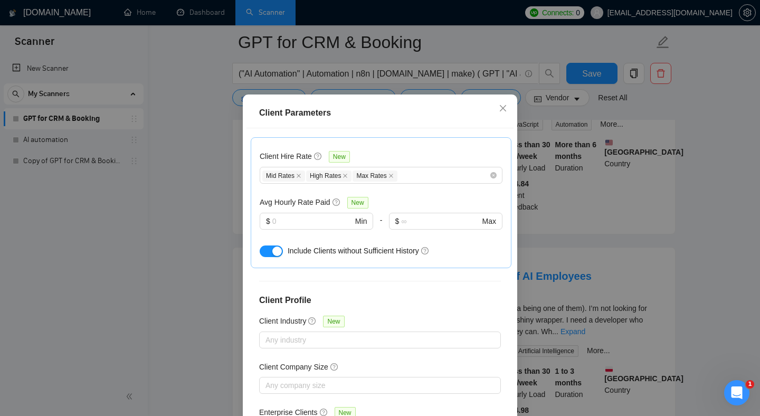
scroll to position [0, 0]
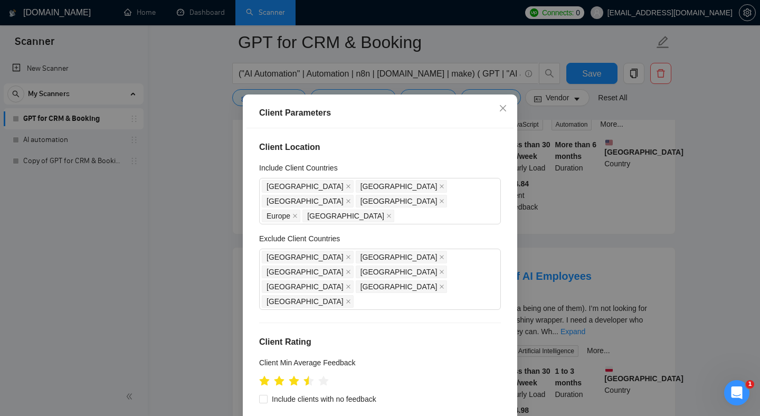
click at [542, 270] on div "Client Parameters Client Location Include Client Countries [GEOGRAPHIC_DATA] [G…" at bounding box center [380, 208] width 760 height 416
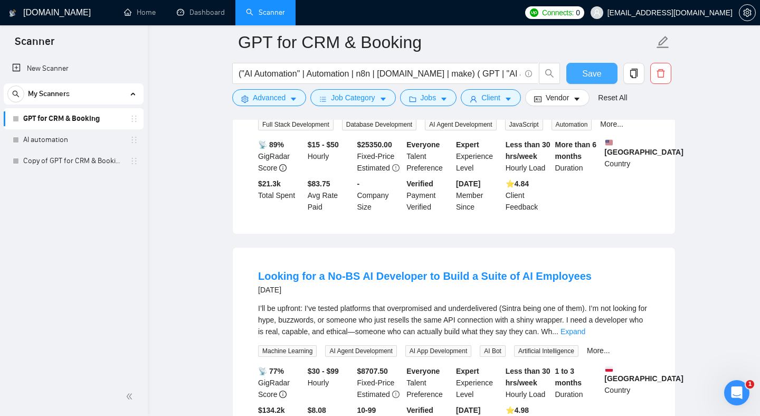
click at [595, 70] on span "Save" at bounding box center [591, 73] width 19 height 13
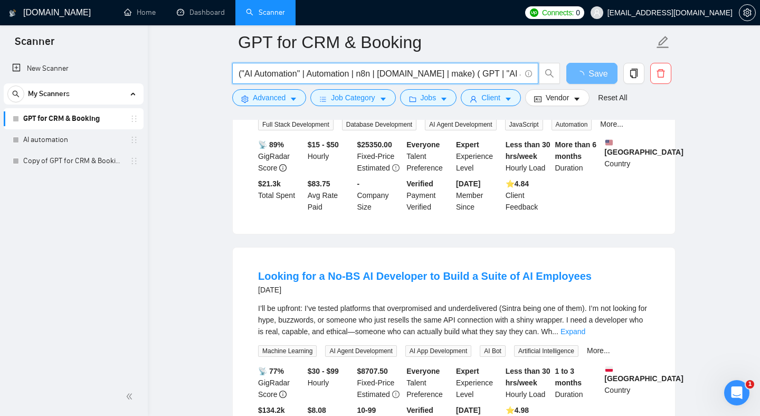
click at [460, 75] on input "("AI Automation" | Automation | n8n | [DOMAIN_NAME] | make) ( GPT | "AI agent" …" at bounding box center [380, 73] width 282 height 13
drag, startPoint x: 424, startPoint y: 79, endPoint x: 541, endPoint y: 81, distance: 116.7
click at [541, 81] on span "("AI Automation" | Automation | n8n | [DOMAIN_NAME] | make) ( GPT | "AI agent" …" at bounding box center [396, 73] width 328 height 21
click at [555, 213] on div "📡 89% GigRadar Score $15 - $50 Hourly $ 25350.00 Fixed-Price Estimated Everyone…" at bounding box center [454, 176] width 396 height 74
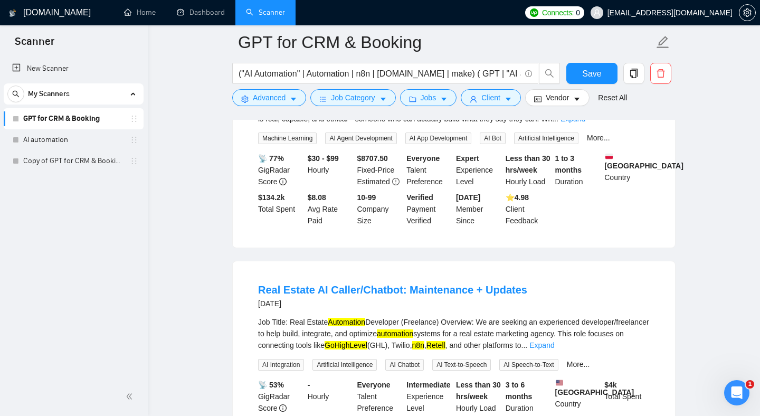
scroll to position [4546, 0]
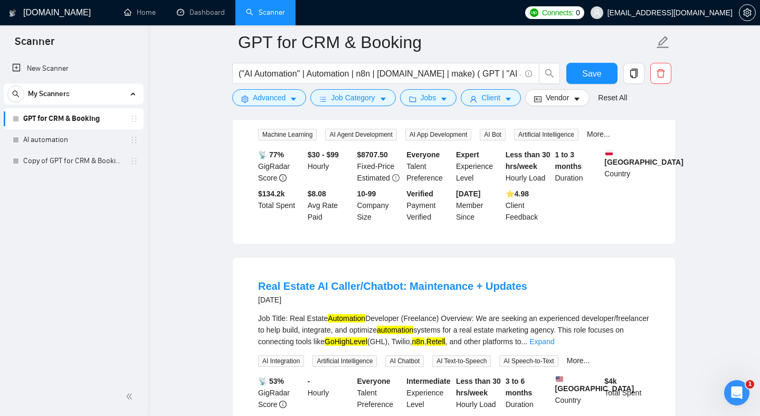
click at [585, 119] on link "Expand" at bounding box center [573, 115] width 25 height 8
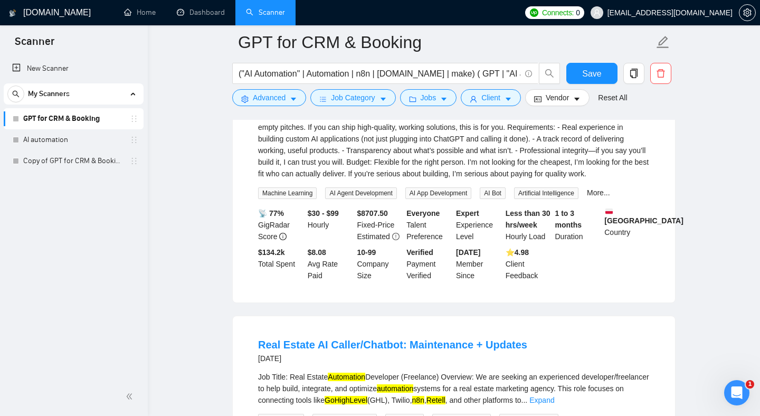
scroll to position [4581, 0]
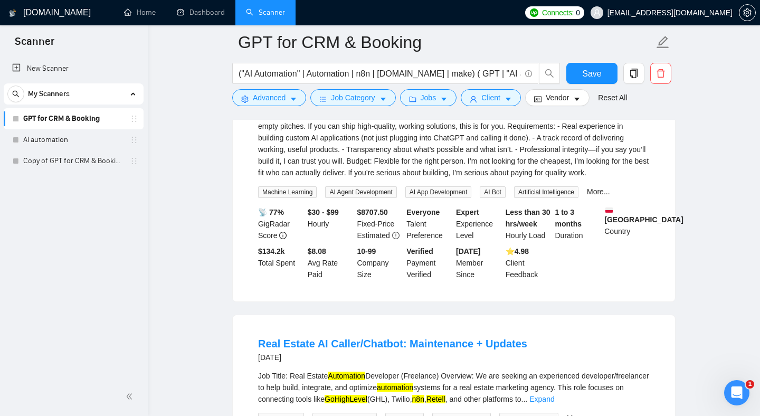
click at [492, 178] on div "I’ll be upfront: I’ve tested platforms that overpromised and underdelivered (Si…" at bounding box center [454, 115] width 392 height 128
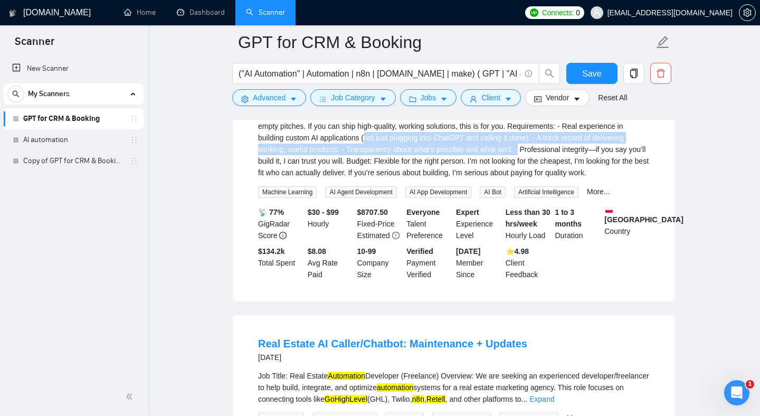
drag, startPoint x: 492, startPoint y: 217, endPoint x: 278, endPoint y: 239, distance: 215.9
click at [278, 178] on div "I’ll be upfront: I’ve tested platforms that overpromised and underdelivered (Si…" at bounding box center [454, 115] width 392 height 128
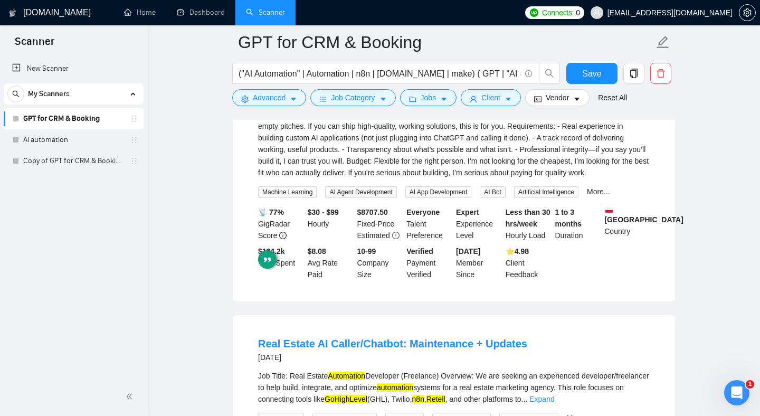
click at [327, 178] on div "I’ll be upfront: I’ve tested platforms that overpromised and underdelivered (Si…" at bounding box center [454, 115] width 392 height 128
click at [310, 178] on div "I’ll be upfront: I’ve tested platforms that overpromised and underdelivered (Si…" at bounding box center [454, 115] width 392 height 128
drag, startPoint x: 310, startPoint y: 229, endPoint x: 507, endPoint y: 239, distance: 196.6
click at [506, 178] on div "I’ll be upfront: I’ve tested platforms that overpromised and underdelivered (Si…" at bounding box center [454, 115] width 392 height 128
click at [428, 178] on div "I’ll be upfront: I’ve tested platforms that overpromised and underdelivered (Si…" at bounding box center [454, 115] width 392 height 128
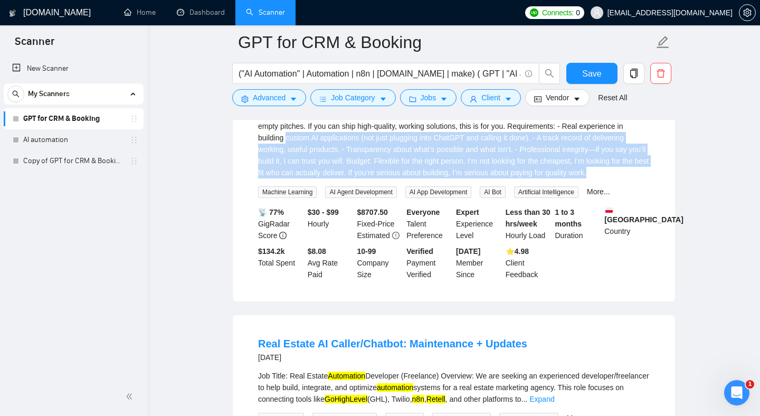
drag, startPoint x: 428, startPoint y: 221, endPoint x: 433, endPoint y: 267, distance: 46.3
click at [433, 178] on div "I’ll be upfront: I’ve tested platforms that overpromised and underdelivered (Si…" at bounding box center [454, 115] width 392 height 128
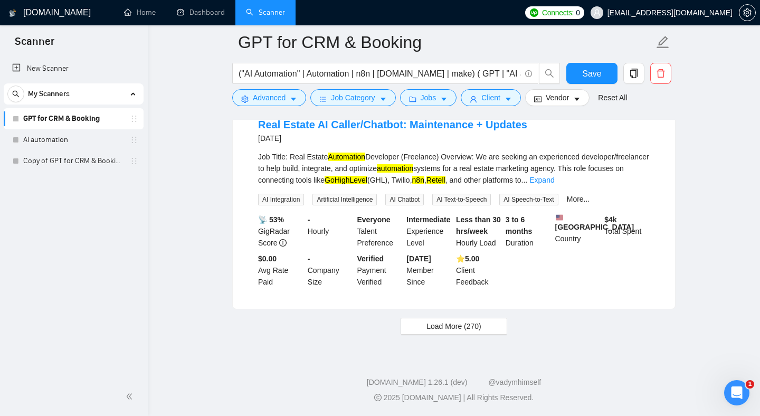
scroll to position [4876, 0]
click at [478, 332] on span "Load More (270)" at bounding box center [454, 326] width 55 height 12
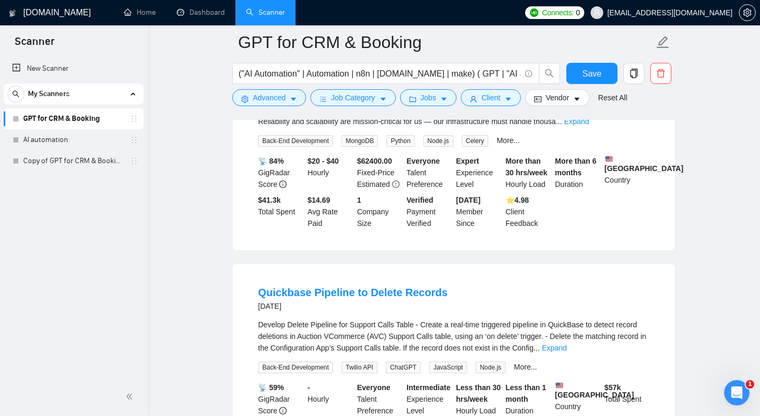
scroll to position [5341, 0]
click at [589, 126] on link "Expand" at bounding box center [576, 122] width 25 height 8
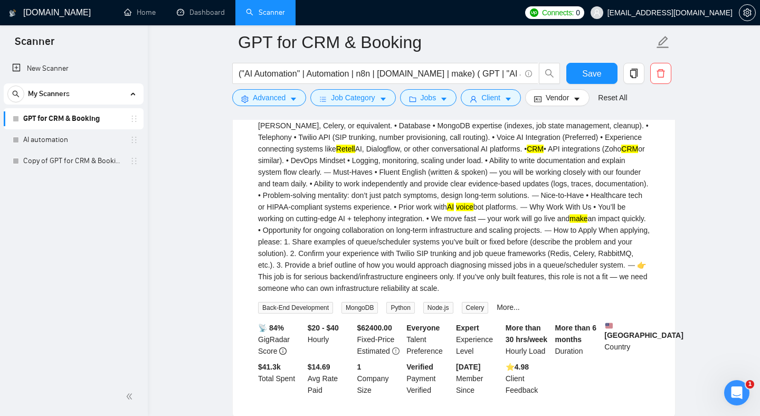
scroll to position [5546, 0]
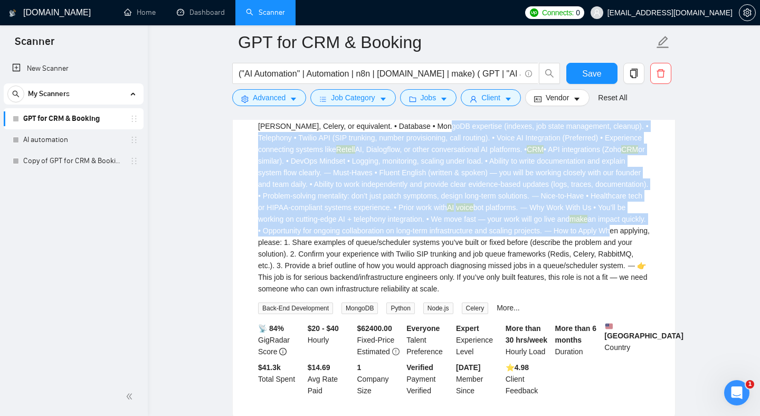
drag, startPoint x: 447, startPoint y: 242, endPoint x: 459, endPoint y: 369, distance: 127.8
click at [459, 295] on div "About Us We are a fast-growing healthcare technology company building advanced …" at bounding box center [454, 91] width 392 height 406
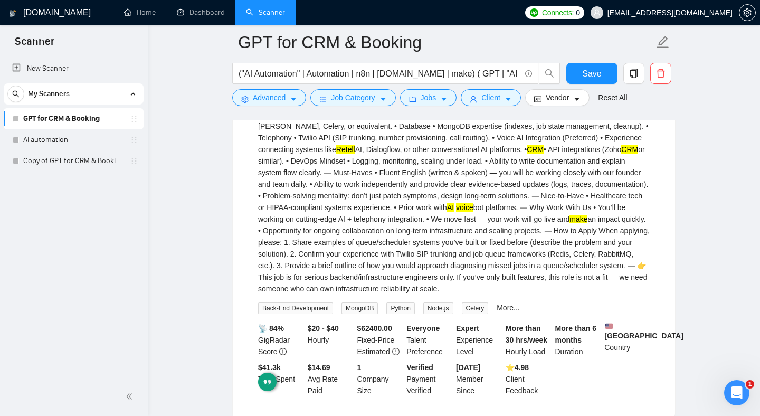
click at [432, 264] on div "About Us We are a fast-growing healthcare technology company building advanced …" at bounding box center [454, 91] width 392 height 406
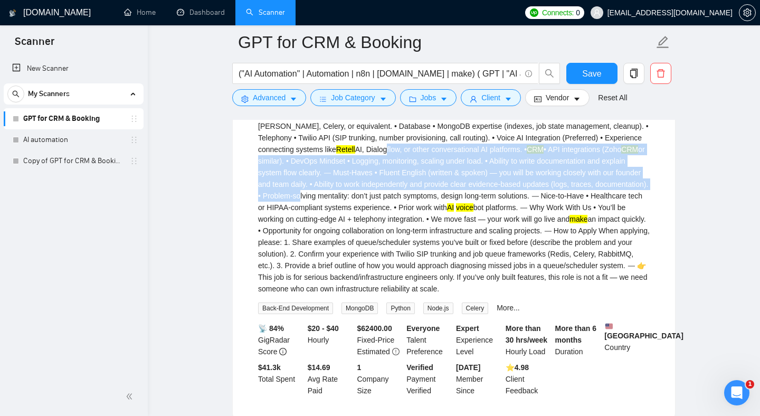
drag, startPoint x: 432, startPoint y: 264, endPoint x: 446, endPoint y: 362, distance: 98.6
click at [445, 295] on div "About Us We are a fast-growing healthcare technology company building advanced …" at bounding box center [454, 91] width 392 height 406
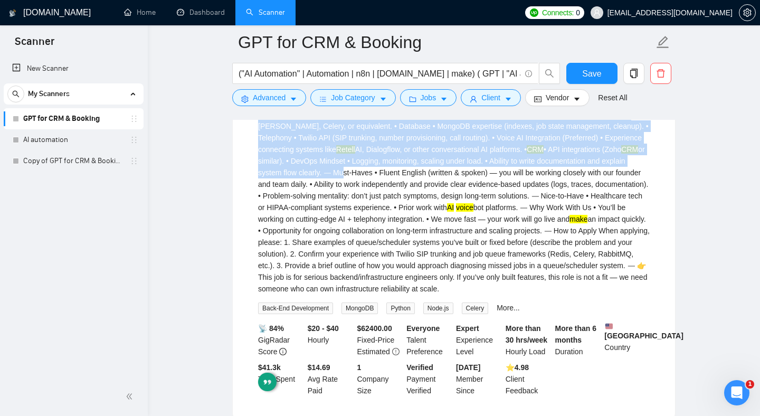
drag, startPoint x: 447, startPoint y: 280, endPoint x: 385, endPoint y: 188, distance: 110.2
click at [385, 190] on div "About Us We are a fast-growing healthcare technology company building advanced …" at bounding box center [454, 91] width 392 height 406
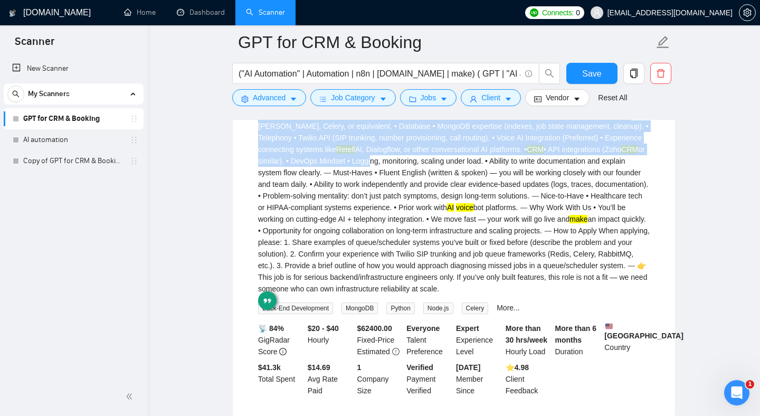
drag, startPoint x: 465, startPoint y: 273, endPoint x: 352, endPoint y: 158, distance: 160.9
click at [353, 155] on div "About Us We are a fast-growing healthcare technology company building advanced …" at bounding box center [454, 91] width 392 height 406
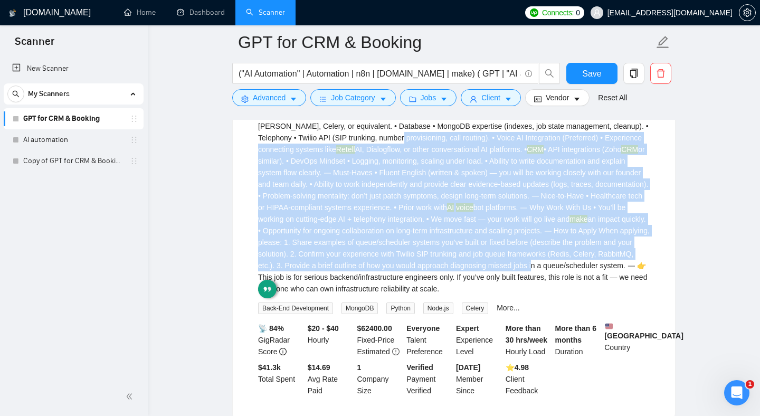
drag, startPoint x: 434, startPoint y: 256, endPoint x: 460, endPoint y: 385, distance: 131.9
click at [460, 295] on div "About Us We are a fast-growing healthcare technology company building advanced …" at bounding box center [454, 91] width 392 height 406
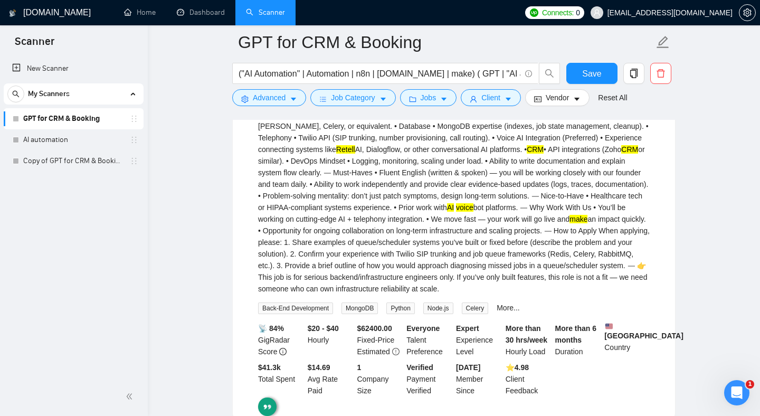
click at [500, 269] on div "About Us We are a fast-growing healthcare technology company building advanced …" at bounding box center [454, 91] width 392 height 406
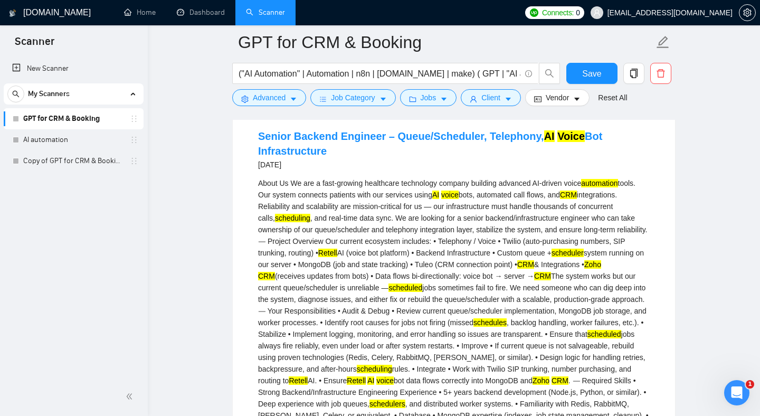
scroll to position [5258, 0]
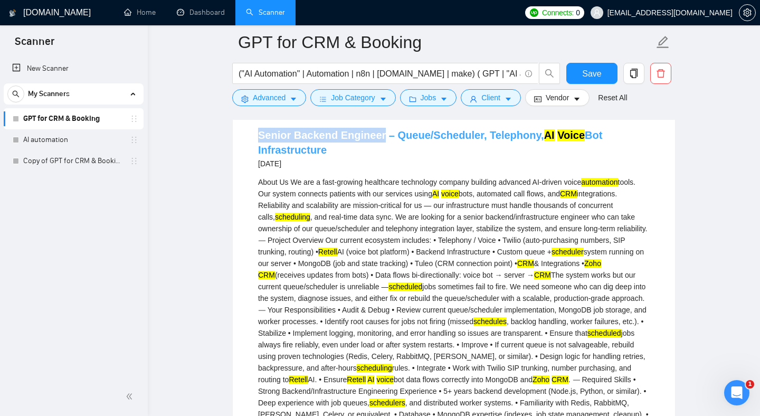
drag, startPoint x: 253, startPoint y: 234, endPoint x: 378, endPoint y: 236, distance: 125.1
click at [378, 236] on li "Senior Backend Engineer – Queue/Scheduler, Telephony, AI Voice Bot Infrastructu…" at bounding box center [453, 406] width 417 height 574
copy link "Senior Backend Engineer"
click at [295, 100] on icon "caret-down" at bounding box center [293, 99] width 5 height 3
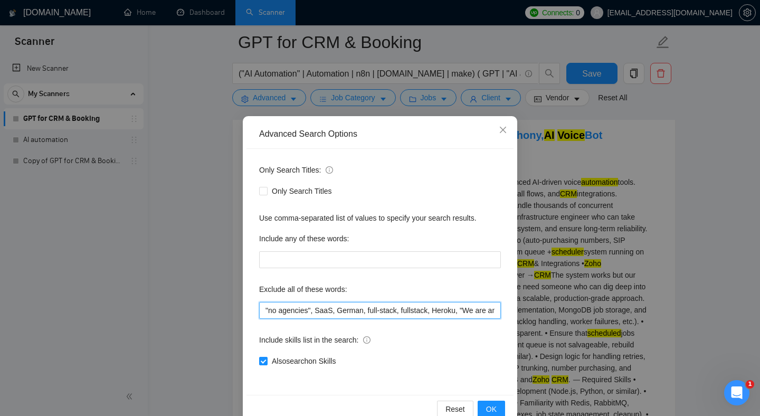
click at [414, 313] on input ""no agencies", SaaS, German, full-stack, fullstack, Heroku, "We are an agency",…" at bounding box center [380, 310] width 242 height 17
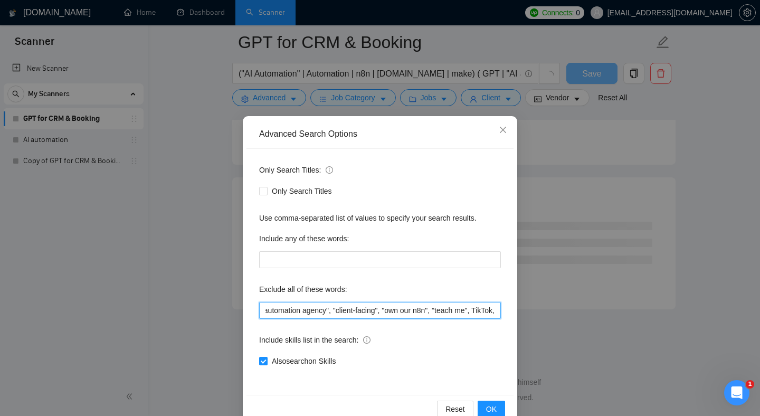
scroll to position [4238, 0]
paste input "Senior Backend Engineer"
type input ""no agencies", SaaS, German, full-stack, fullstack, Heroku, "We are an agency",…"
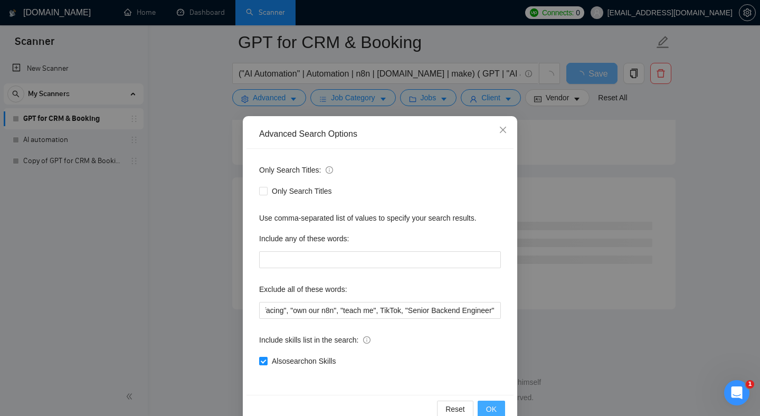
scroll to position [0, 0]
click at [492, 406] on span "OK" at bounding box center [491, 409] width 11 height 12
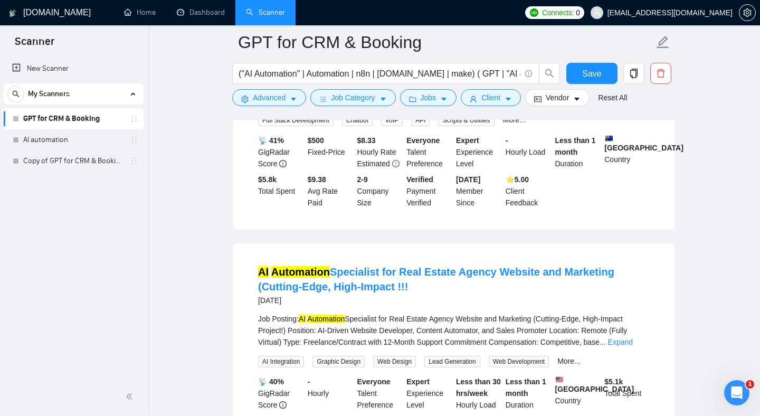
scroll to position [2227, 0]
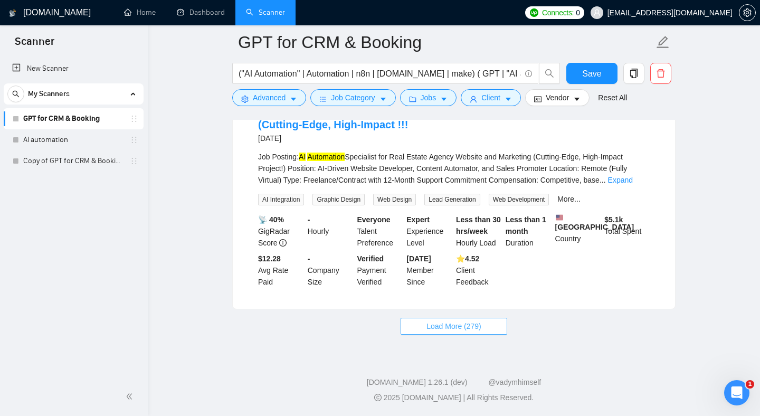
click at [498, 326] on button "Load More (279)" at bounding box center [454, 326] width 107 height 17
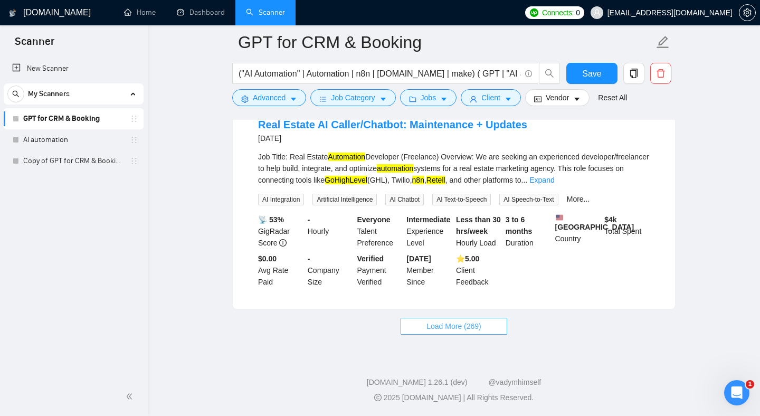
scroll to position [4513, 0]
click at [497, 335] on button "Load More (269)" at bounding box center [454, 326] width 107 height 17
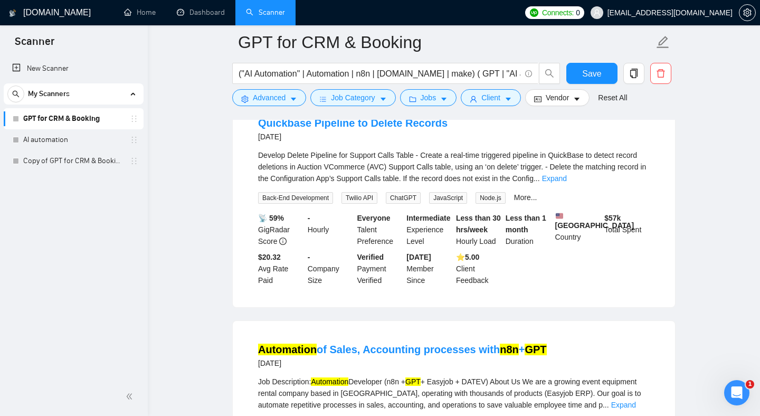
scroll to position [4957, 0]
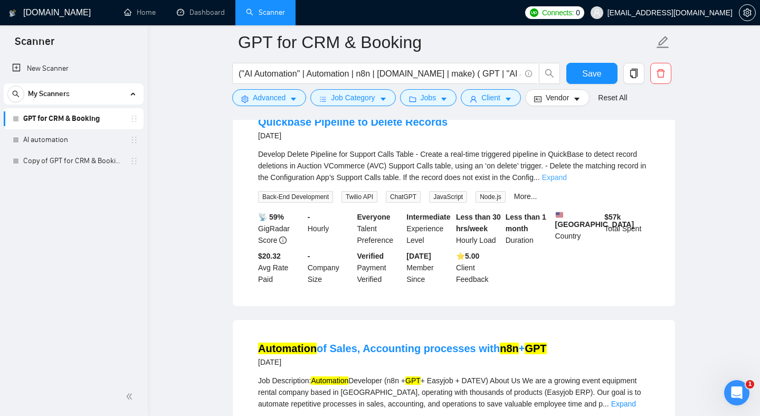
click at [567, 182] on link "Expand" at bounding box center [554, 177] width 25 height 8
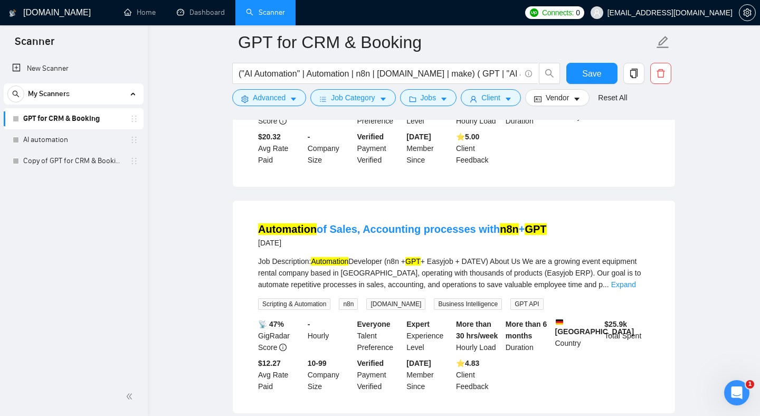
scroll to position [5065, 0]
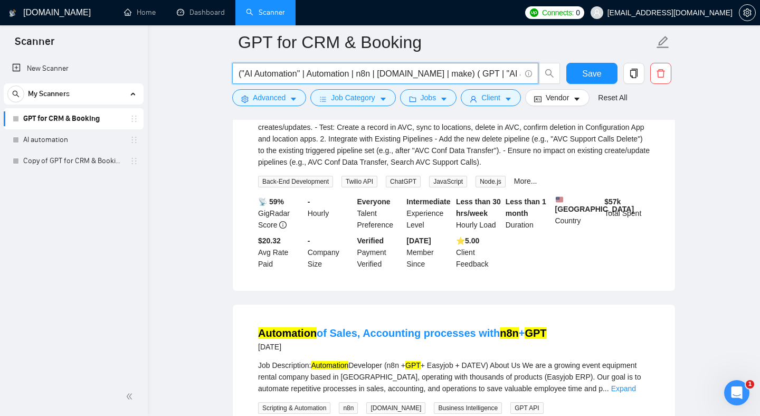
click at [475, 77] on input "("AI Automation" | Automation | n8n | [DOMAIN_NAME] | make) ( GPT | "AI agent" …" at bounding box center [380, 73] width 282 height 13
drag, startPoint x: 452, startPoint y: 72, endPoint x: 530, endPoint y: 77, distance: 78.3
click at [530, 77] on span "("AI Automation" | Automation | n8n | [DOMAIN_NAME] | make) ( GPT | "AI agent" …" at bounding box center [385, 73] width 306 height 21
click at [405, 78] on input "("AI Automation" | Automation | n8n | [DOMAIN_NAME] | make) ( GPT | "AI agent" …" at bounding box center [380, 73] width 282 height 13
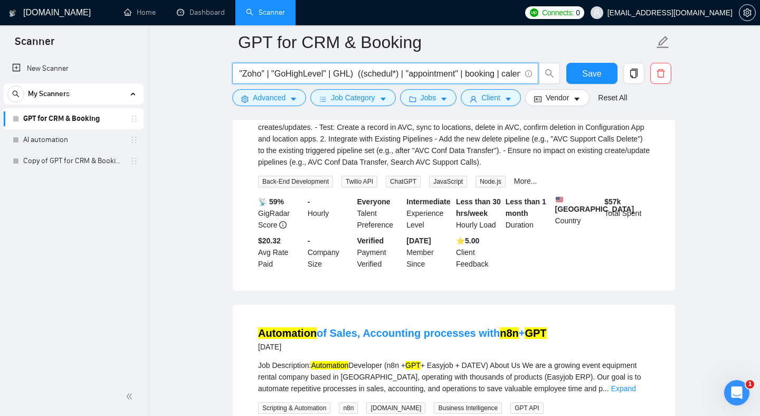
scroll to position [0, 0]
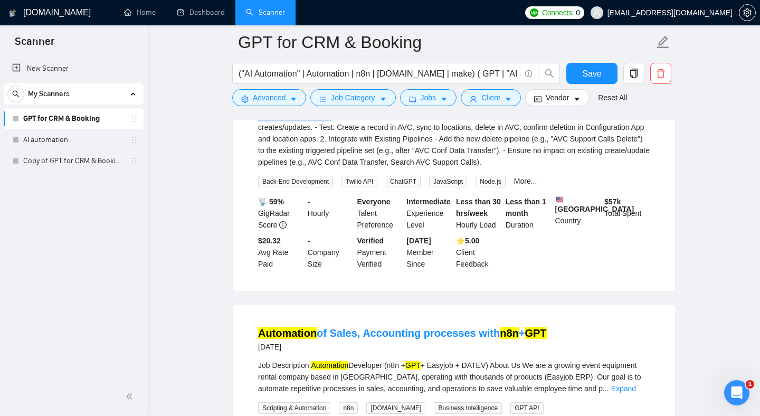
drag, startPoint x: 389, startPoint y: 160, endPoint x: 395, endPoint y: 192, distance: 32.3
click at [395, 168] on div "Develop Delete Pipeline for Support Calls Table - Create a real-time triggered …" at bounding box center [454, 104] width 392 height 128
click at [420, 168] on div "Develop Delete Pipeline for Support Calls Table - Create a real-time triggered …" at bounding box center [454, 104] width 392 height 128
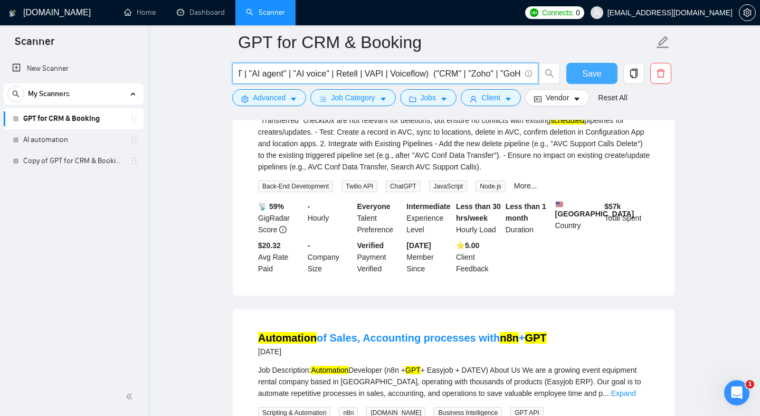
scroll to position [0, 487]
drag, startPoint x: 479, startPoint y: 72, endPoint x: 587, endPoint y: 79, distance: 107.9
click at [587, 79] on div "("AI Automation" | Automation | n8n | [DOMAIN_NAME] | make) ( GPT | "AI agent" …" at bounding box center [451, 76] width 443 height 26
click at [361, 69] on input "("AI Automation" | Automation | n8n | [DOMAIN_NAME] | make) ( GPT | "AI agent" …" at bounding box center [380, 73] width 282 height 13
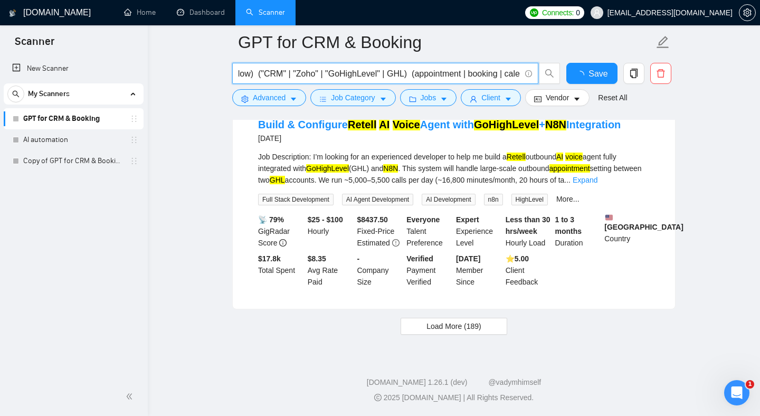
scroll to position [2212, 0]
click at [333, 73] on input "("AI Automation" | Automation | n8n | [DOMAIN_NAME] | make) ( GPT | "AI agent" …" at bounding box center [380, 73] width 282 height 13
paste input "Senior Backend Engineer"
click at [328, 75] on input "("AI Automation" | Automation | n8n | [DOMAIN_NAME] | make) ( GPT | "AI agent" …" at bounding box center [380, 73] width 282 height 13
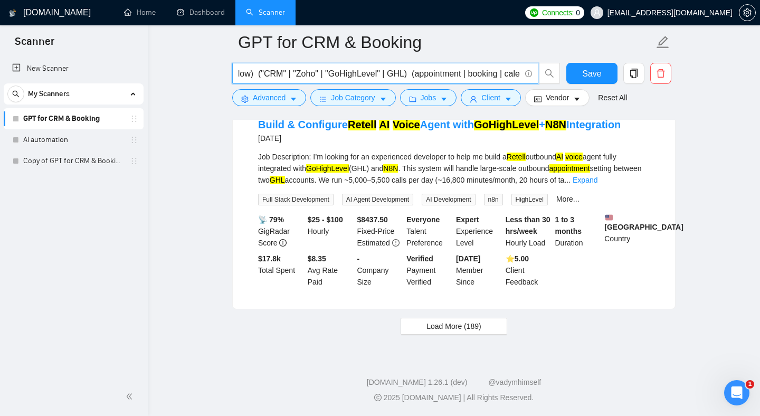
click at [328, 75] on input "("AI Automation" | Automation | n8n | [DOMAIN_NAME] | make) ( GPT | "AI agent" …" at bounding box center [380, 73] width 282 height 13
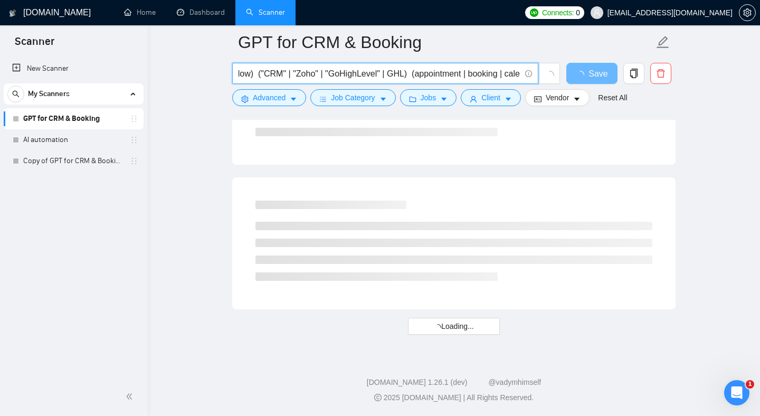
scroll to position [1345, 0]
click at [362, 73] on input "("AI Automation" | Automation | n8n | [DOMAIN_NAME] | make) ( GPT | "AI agent" …" at bounding box center [380, 73] width 282 height 13
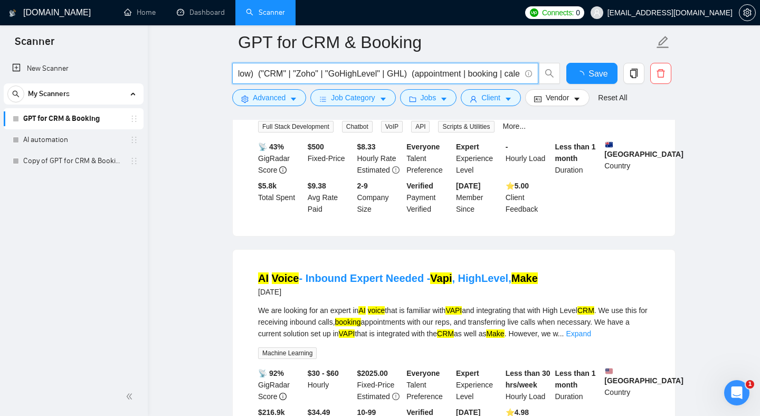
scroll to position [2212, 0]
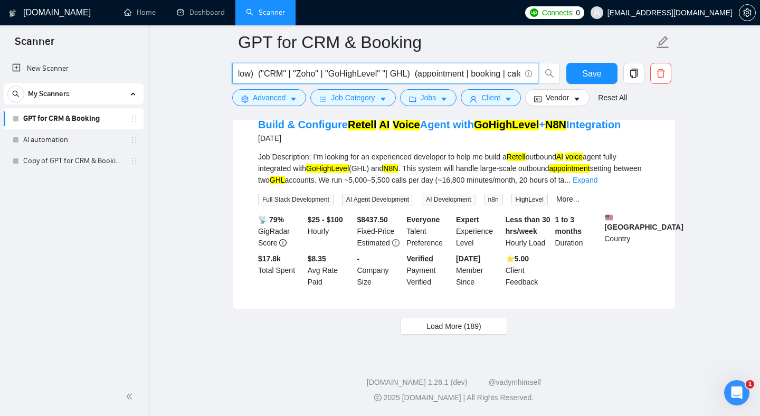
paste input "GoHighLevel"
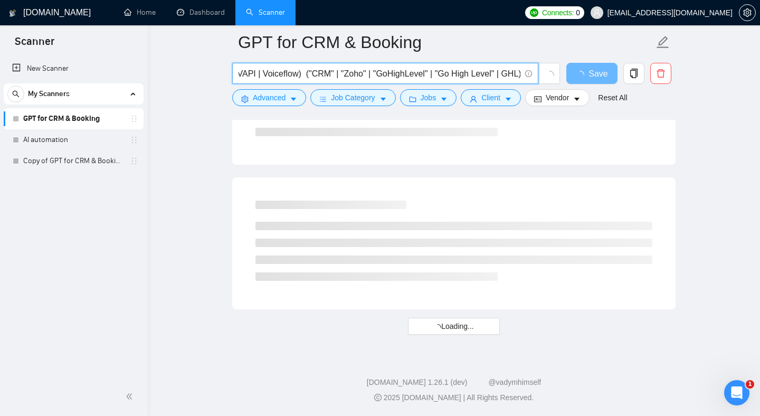
scroll to position [1345, 0]
paste input ""Go High Level""
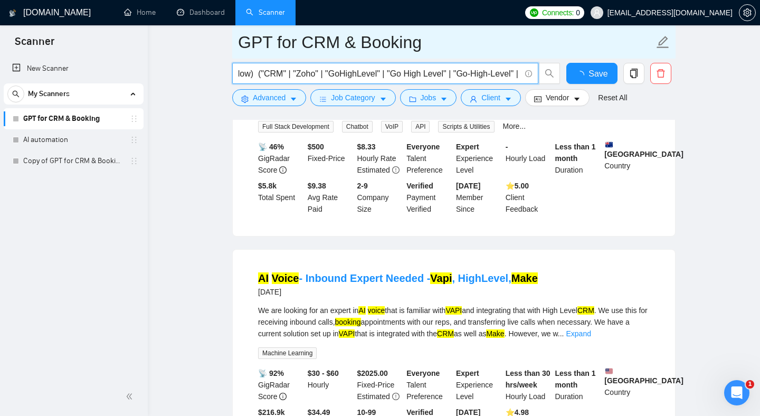
scroll to position [2212, 0]
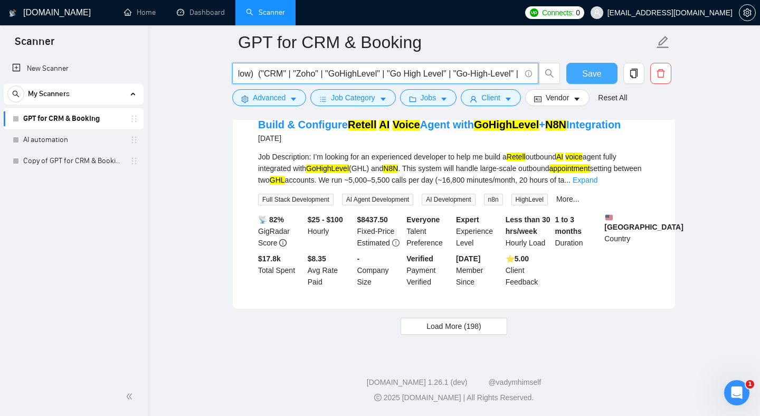
type input "("AI Automation" | Automation | n8n | [DOMAIN_NAME] | make) ( GPT | "AI agent" …"
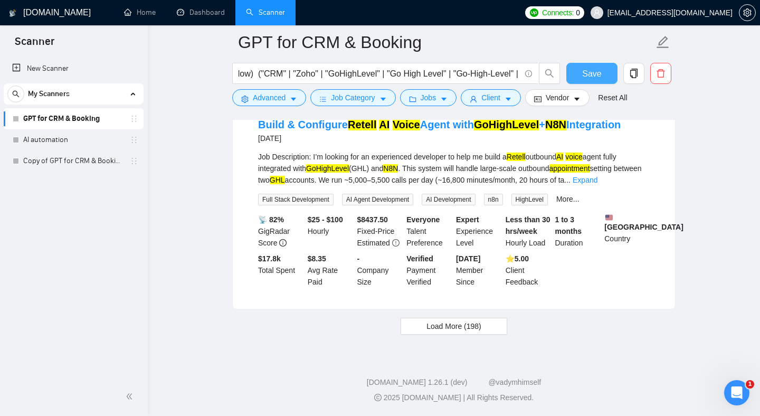
click at [582, 75] on button "Save" at bounding box center [591, 73] width 51 height 21
click at [475, 327] on span "Load More (198)" at bounding box center [454, 326] width 55 height 12
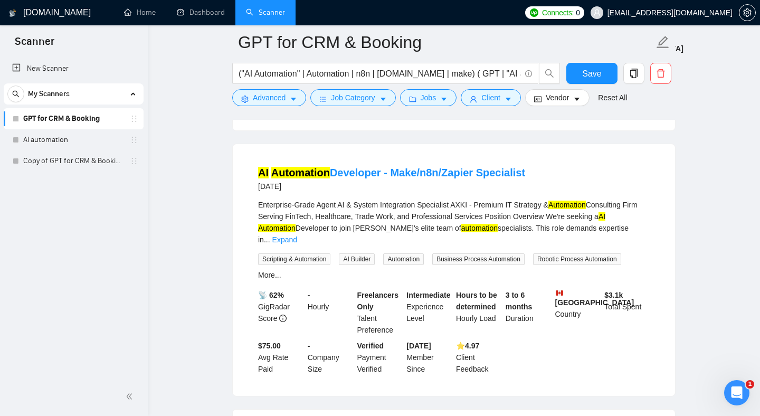
scroll to position [4546, 0]
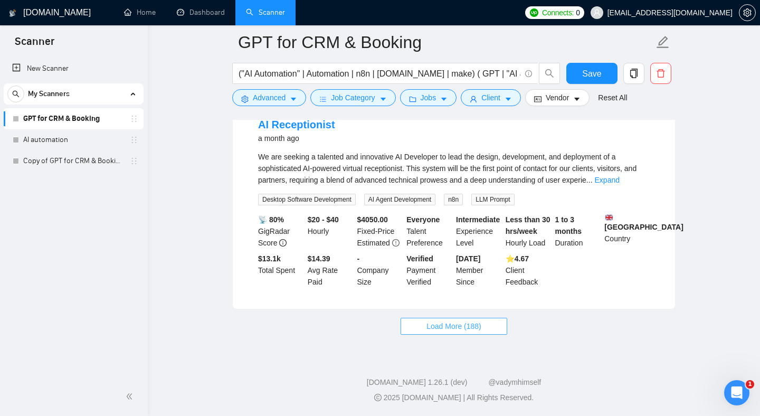
click at [472, 326] on span "Load More (188)" at bounding box center [454, 326] width 55 height 12
